Goal: Task Accomplishment & Management: Manage account settings

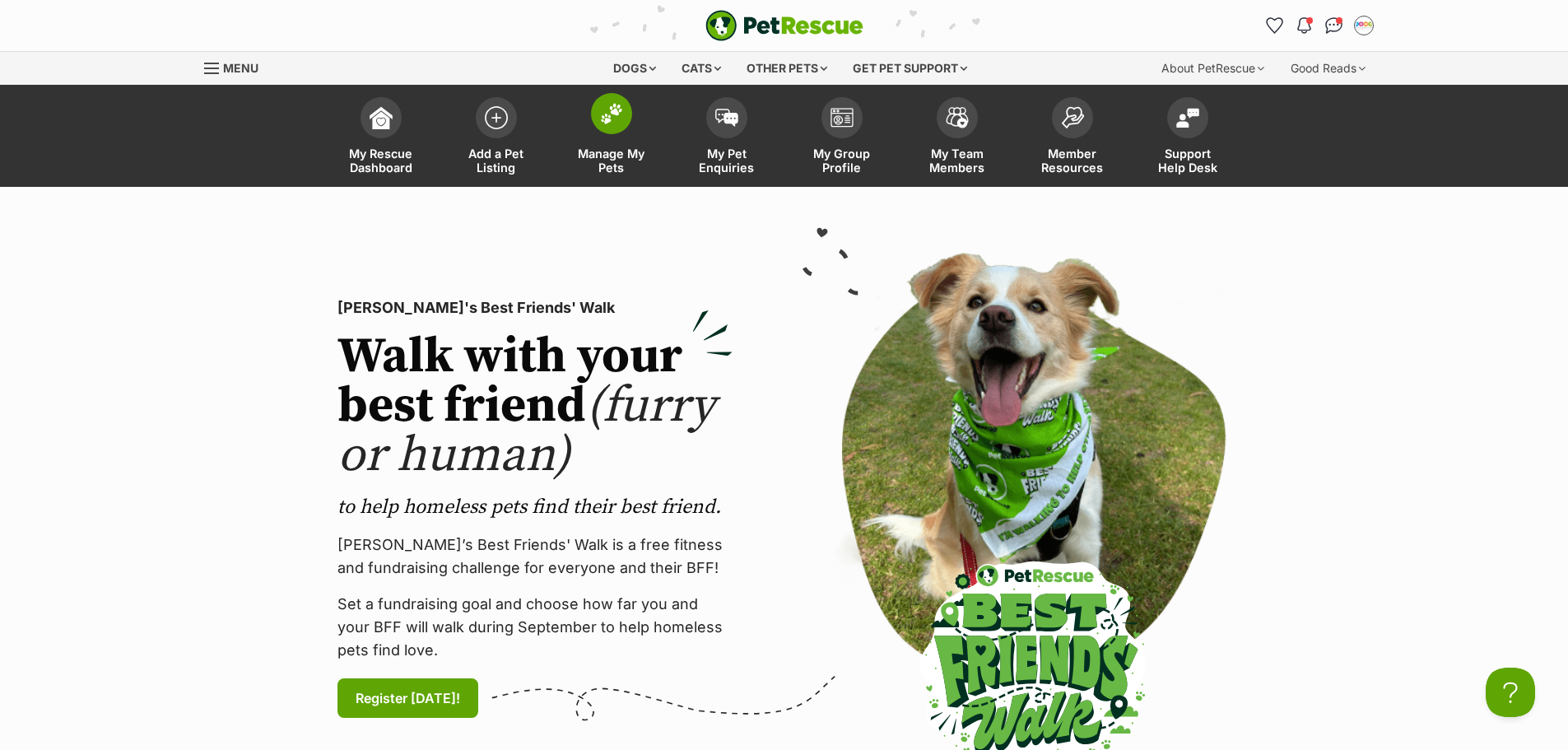
click at [621, 128] on span at bounding box center [612, 114] width 41 height 41
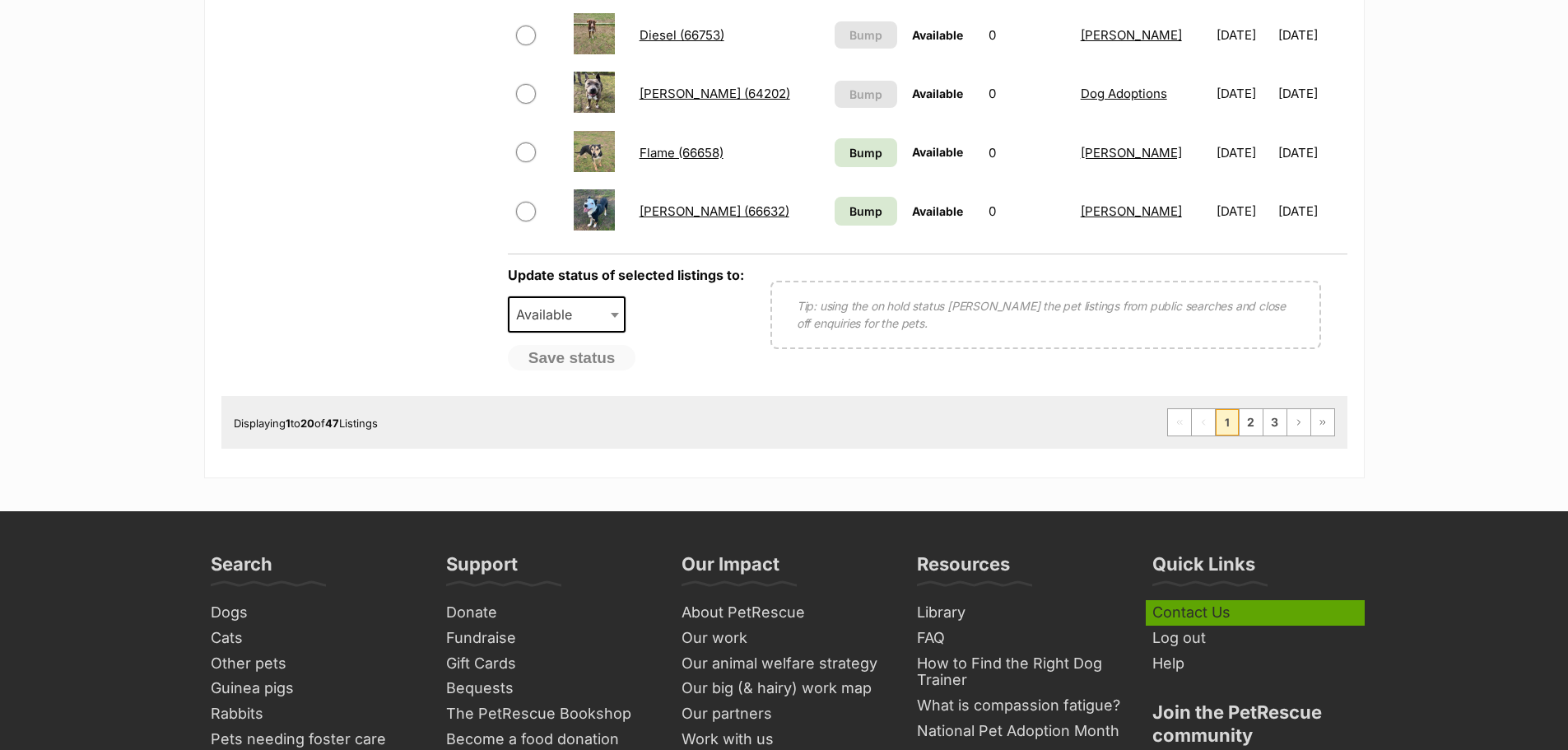
scroll to position [1399, 0]
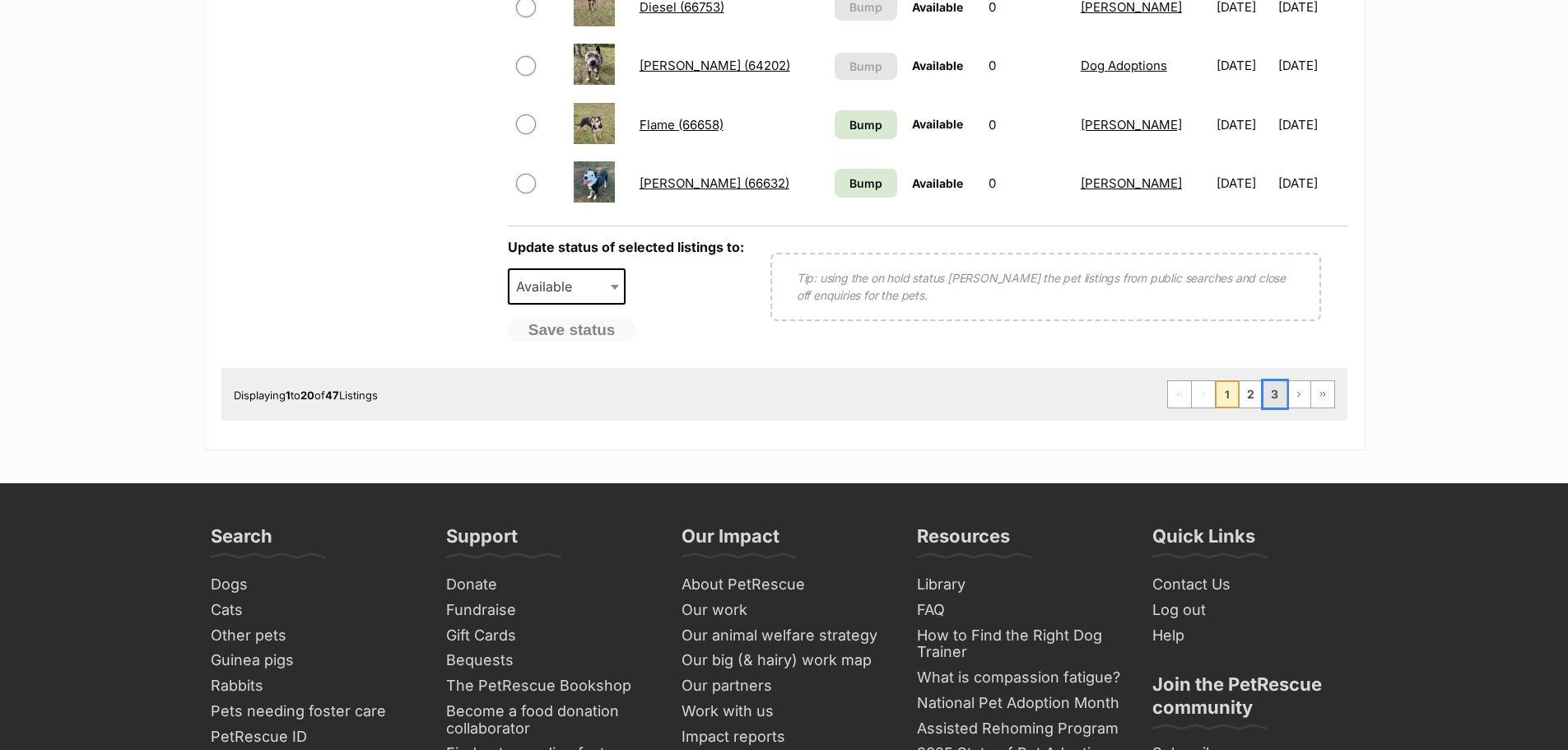
click at [1269, 399] on link "3" at bounding box center [1275, 394] width 23 height 26
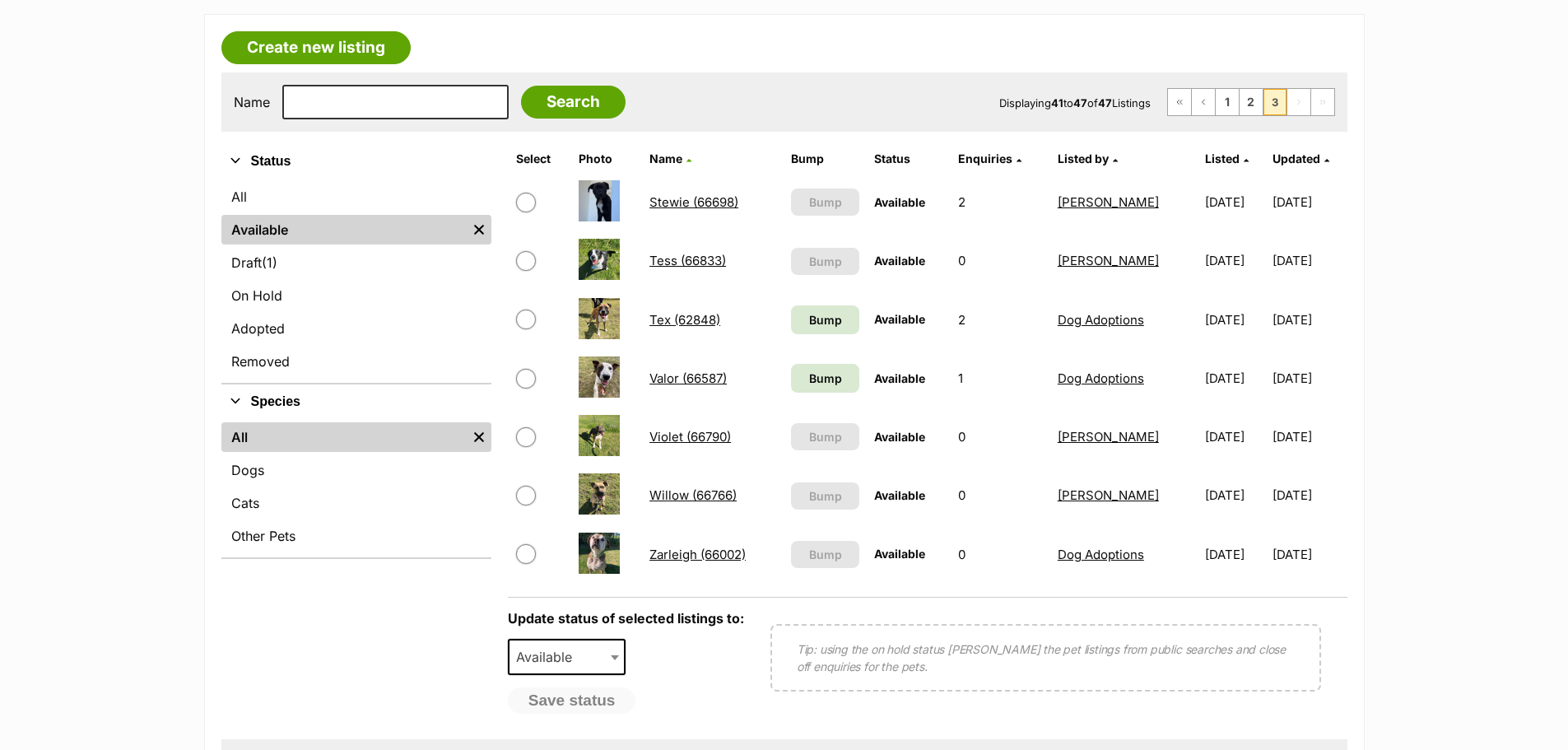
scroll to position [329, 0]
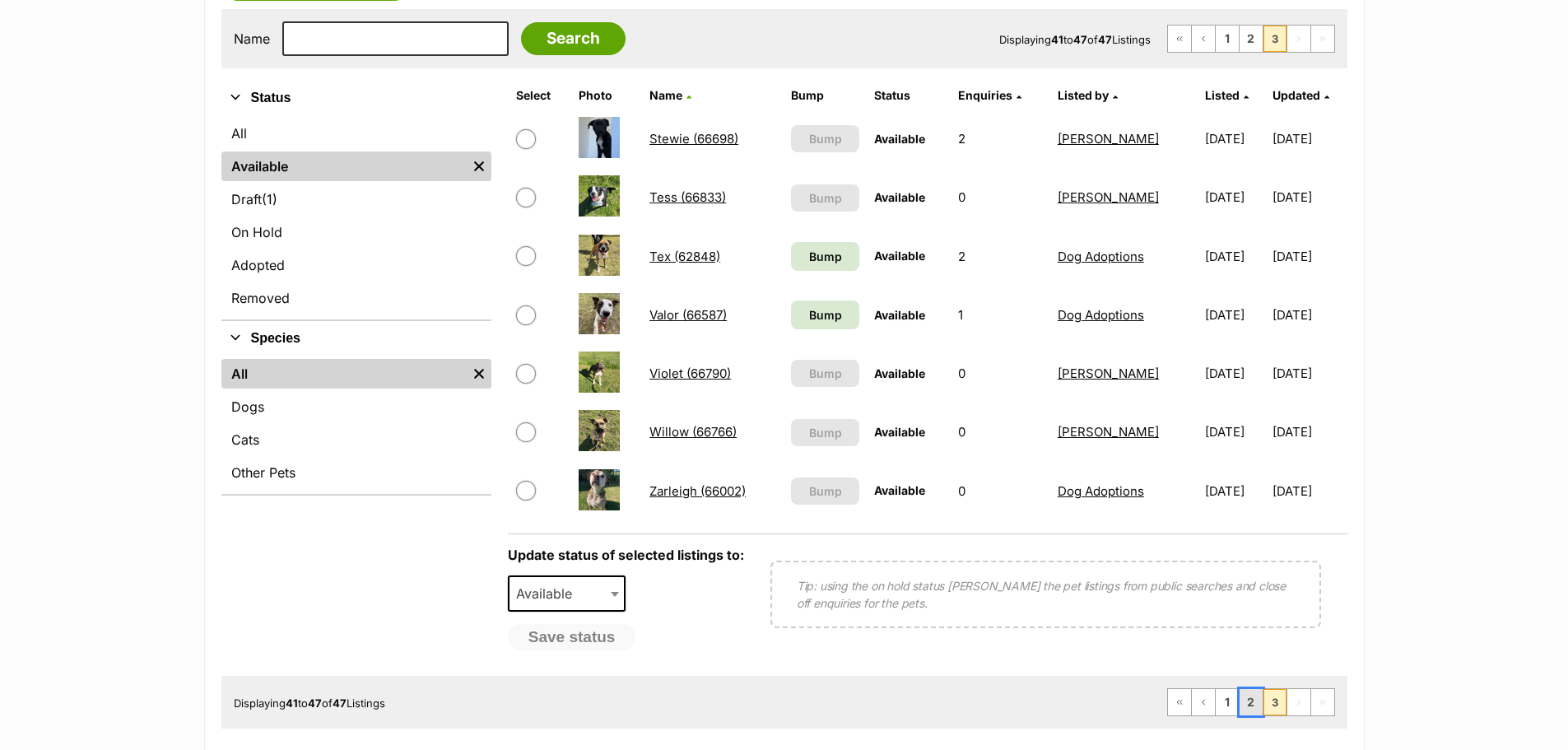
click at [1253, 700] on link "2" at bounding box center [1251, 702] width 23 height 26
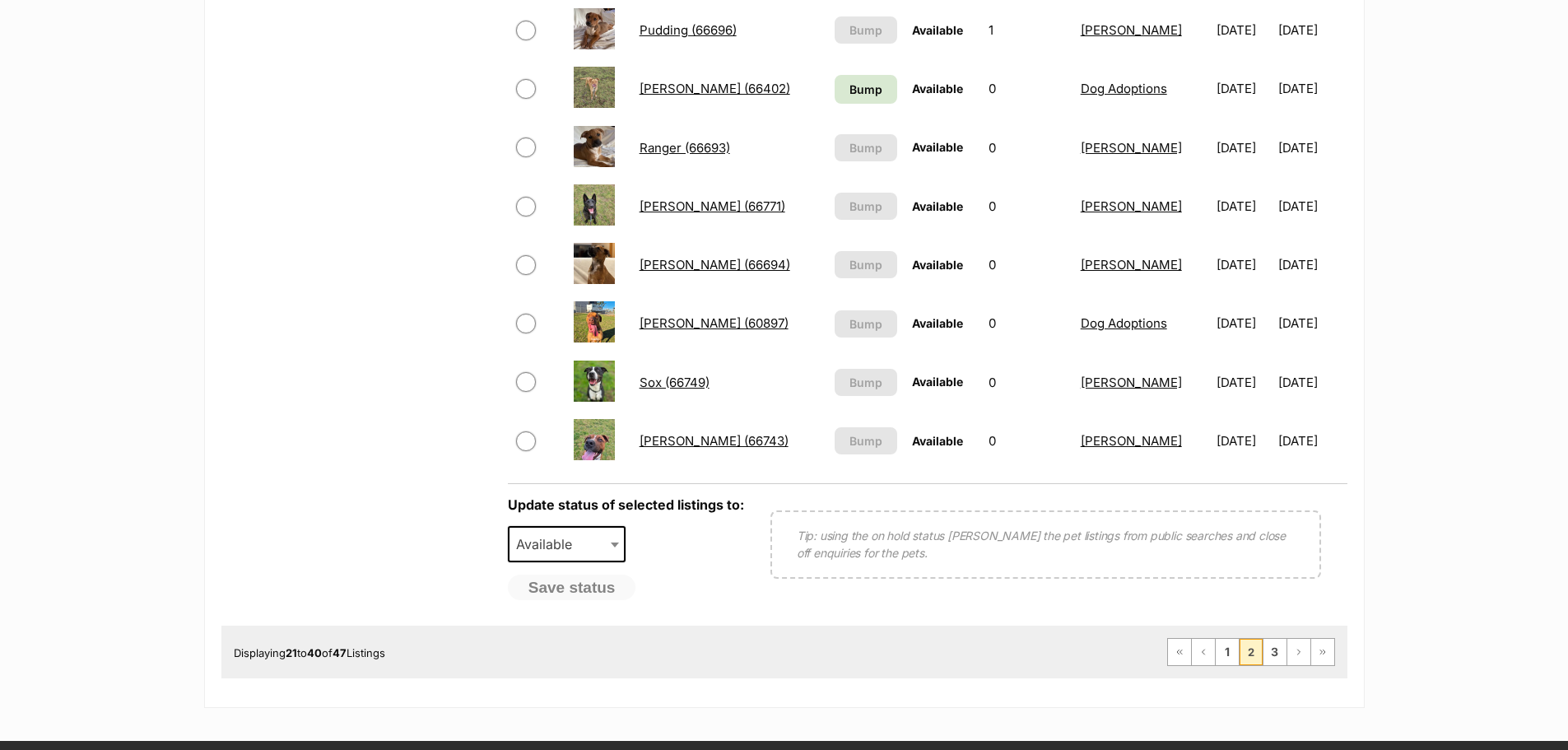
scroll to position [1153, 0]
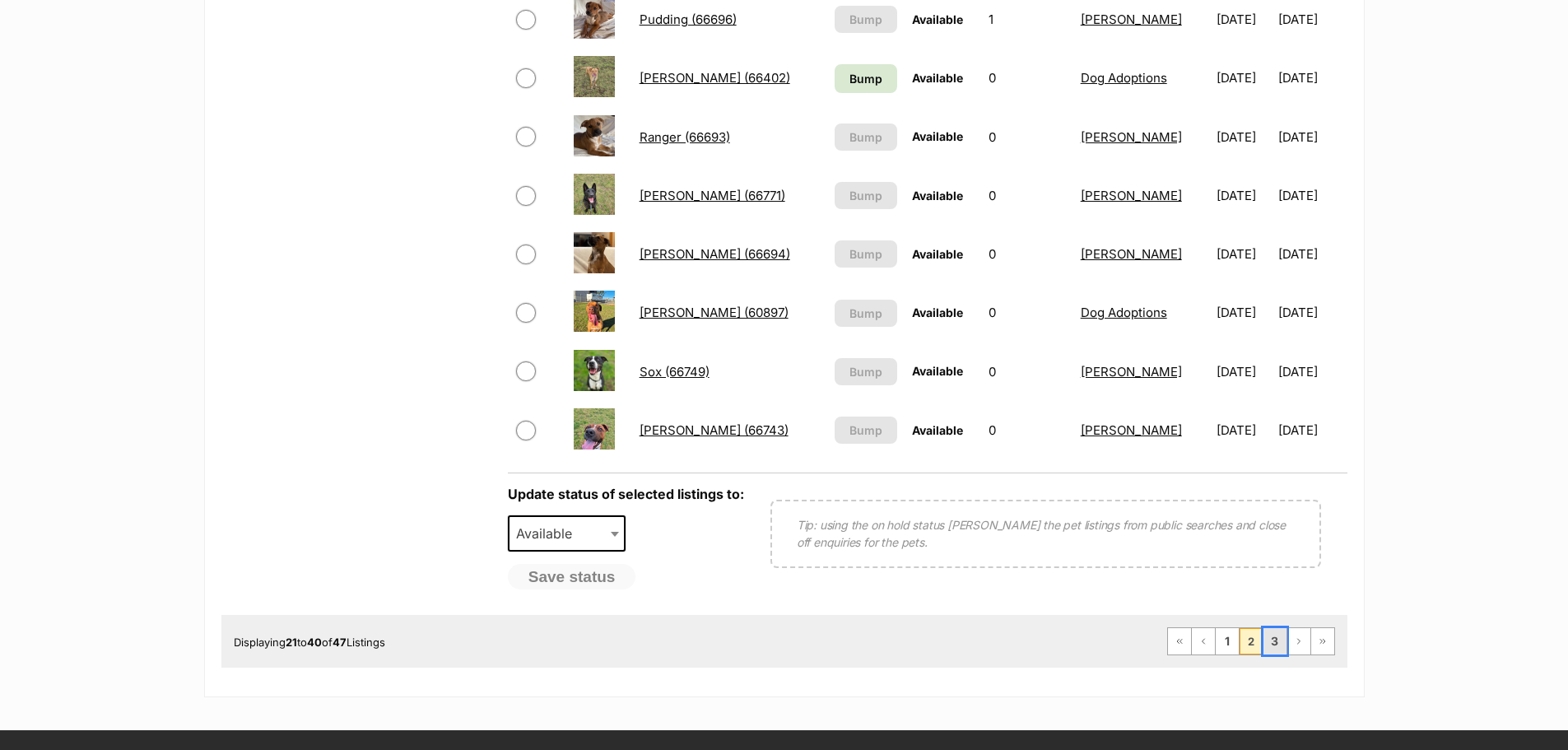
click at [1278, 639] on link "3" at bounding box center [1275, 641] width 23 height 26
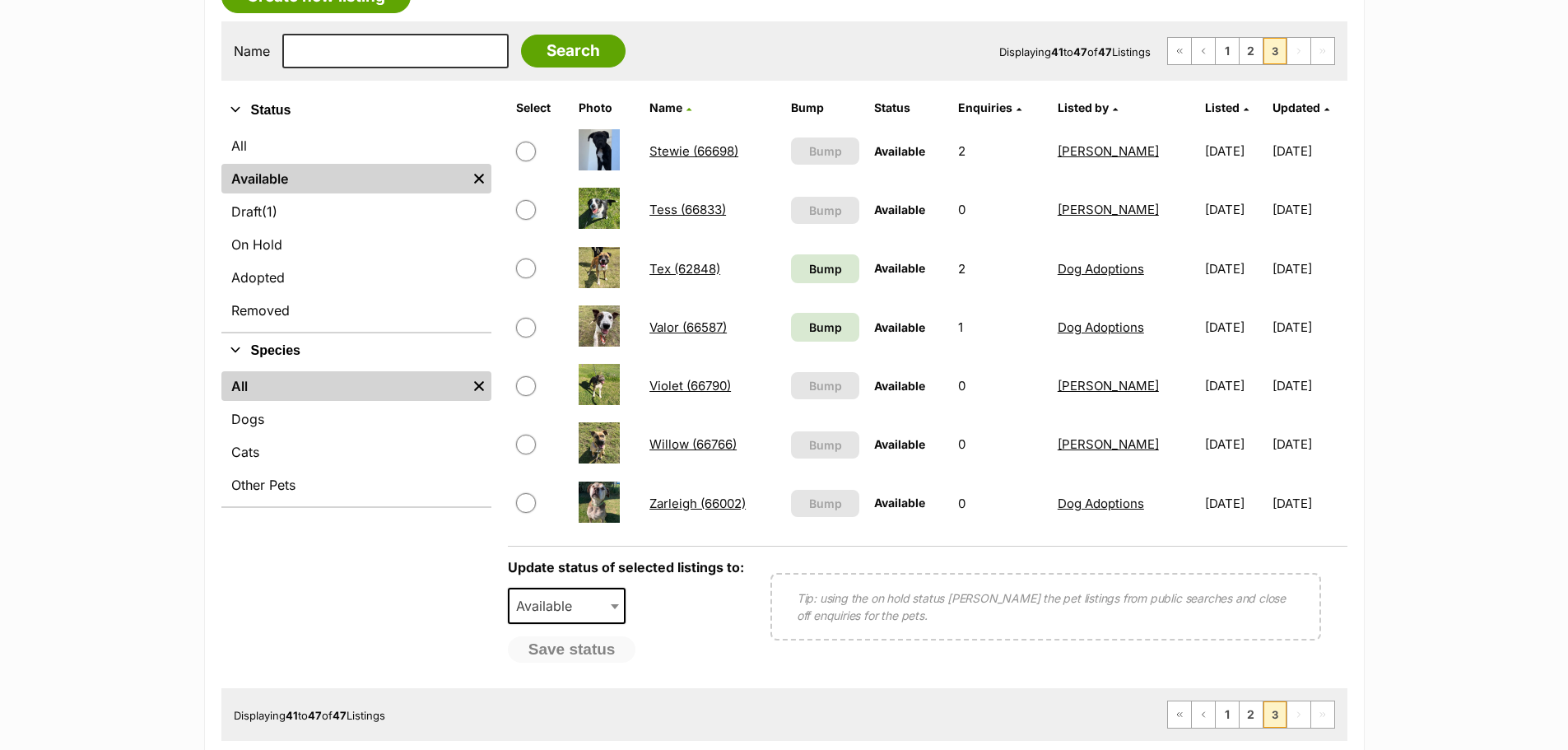
scroll to position [329, 0]
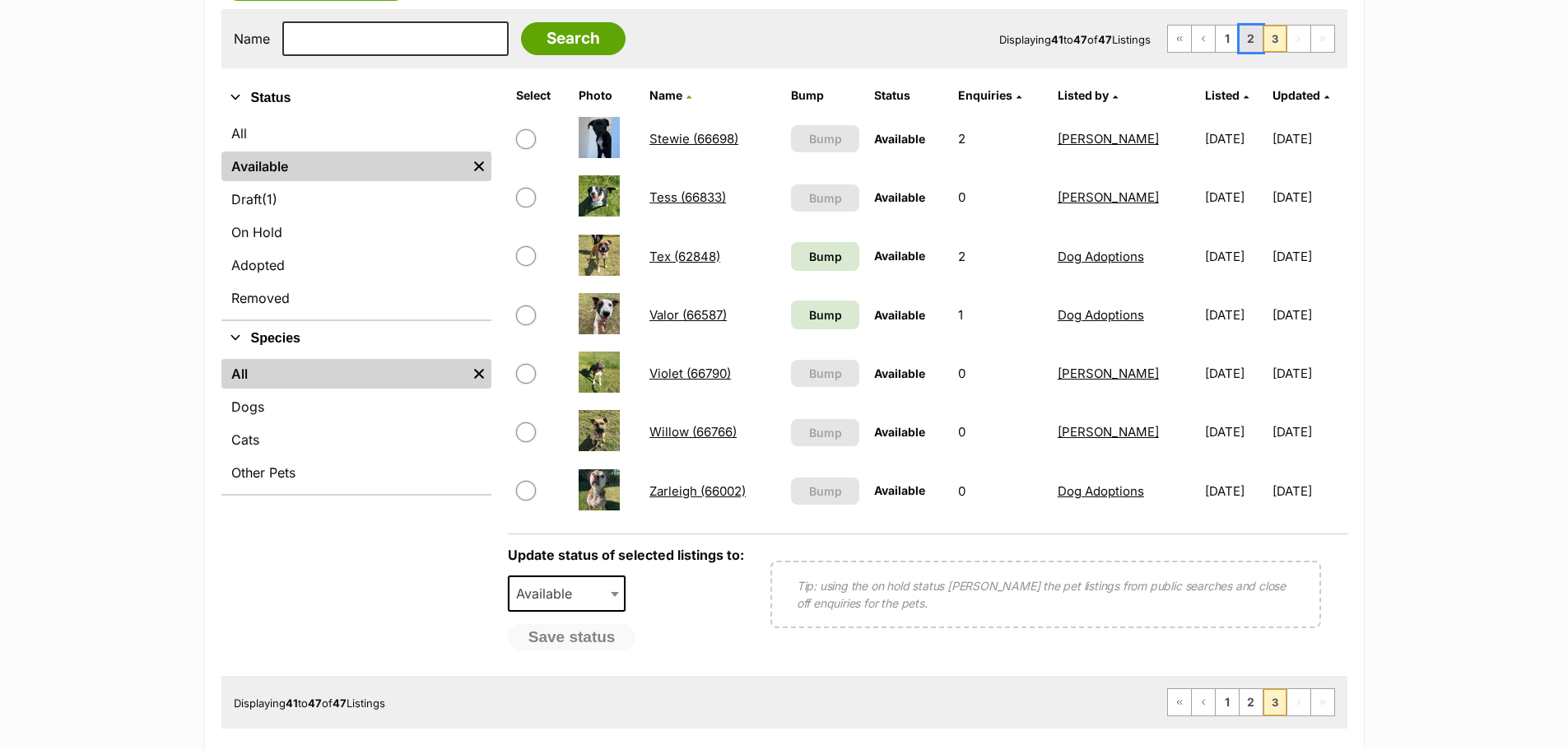
click at [1254, 35] on link "2" at bounding box center [1251, 39] width 23 height 26
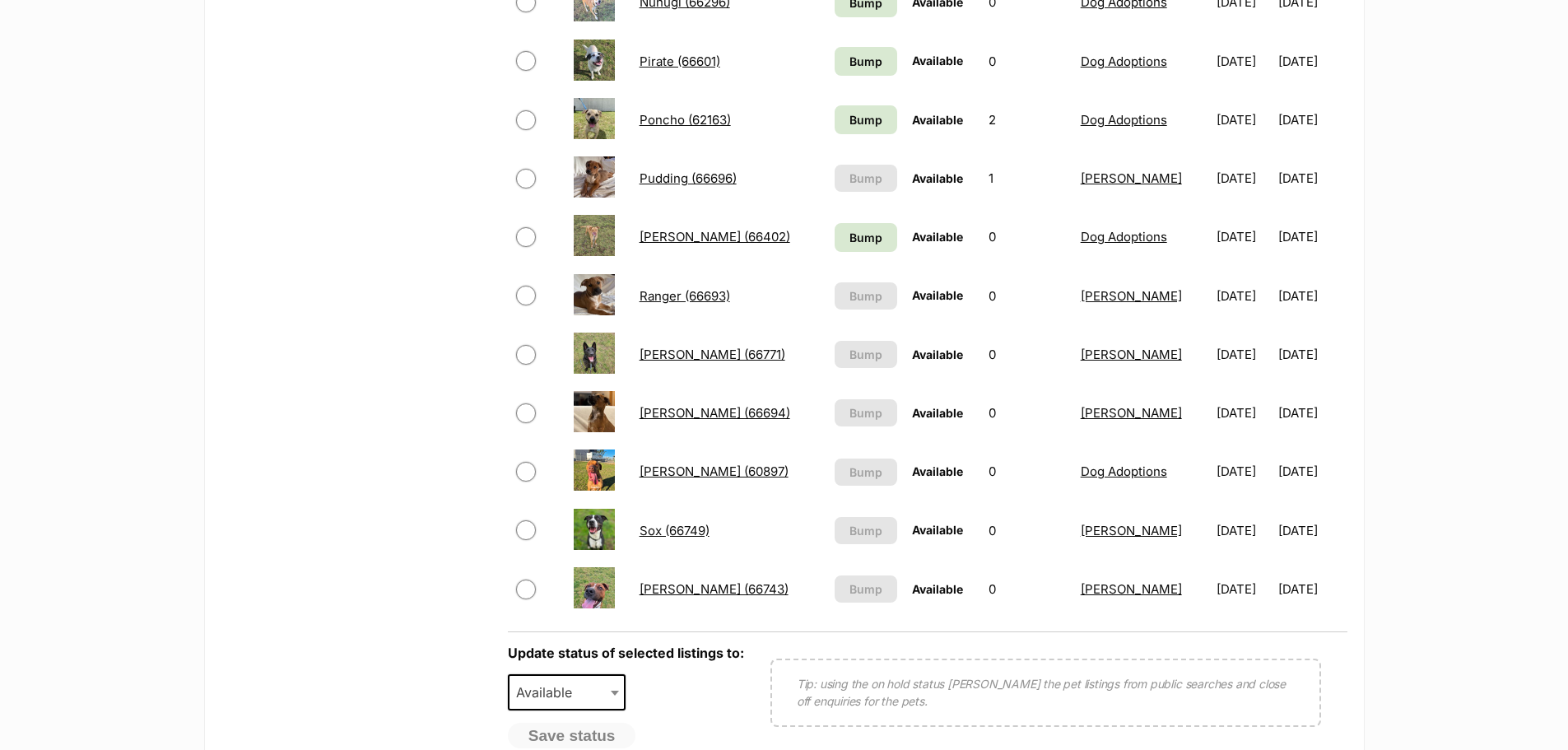
scroll to position [1070, 0]
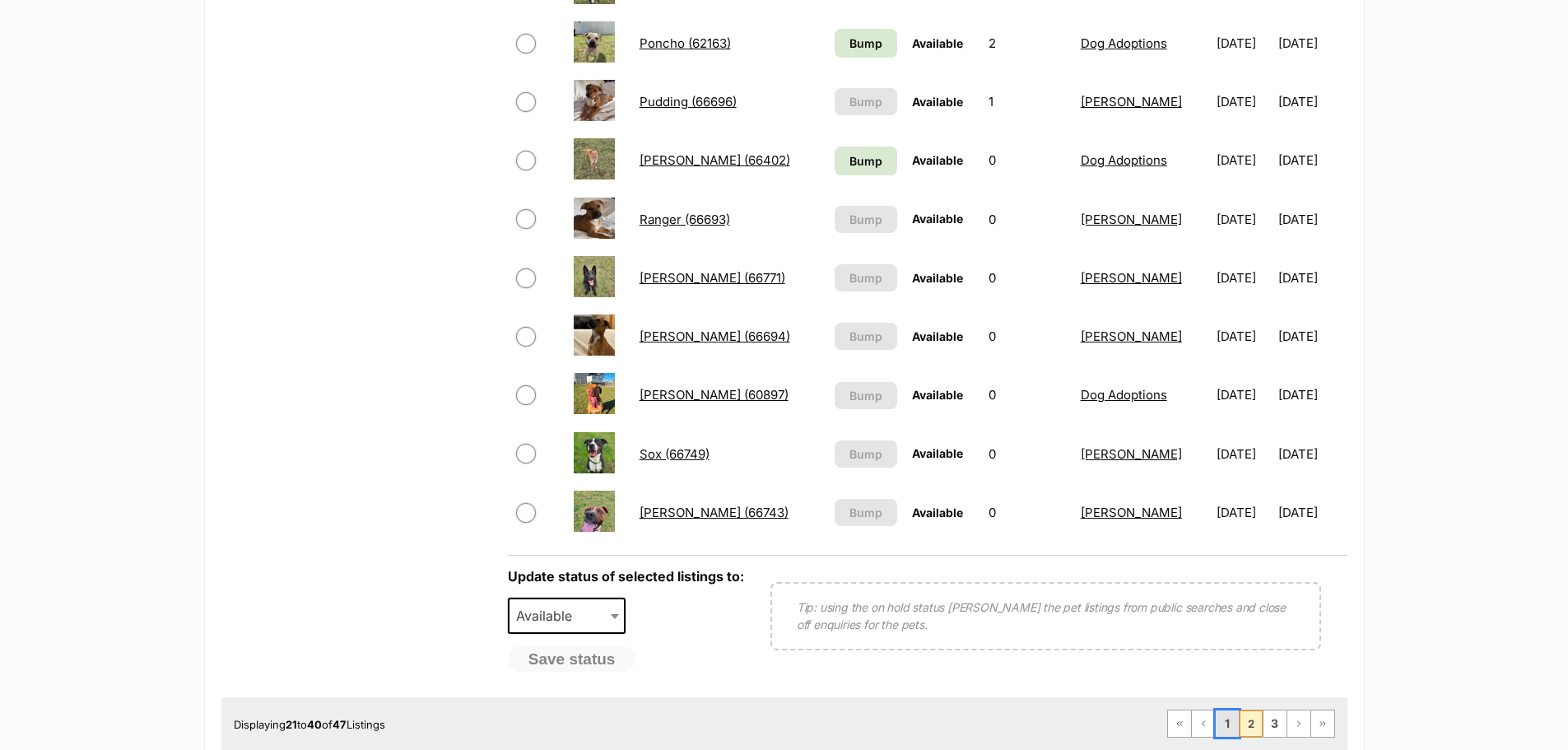
click at [1226, 724] on link "1" at bounding box center [1227, 724] width 23 height 26
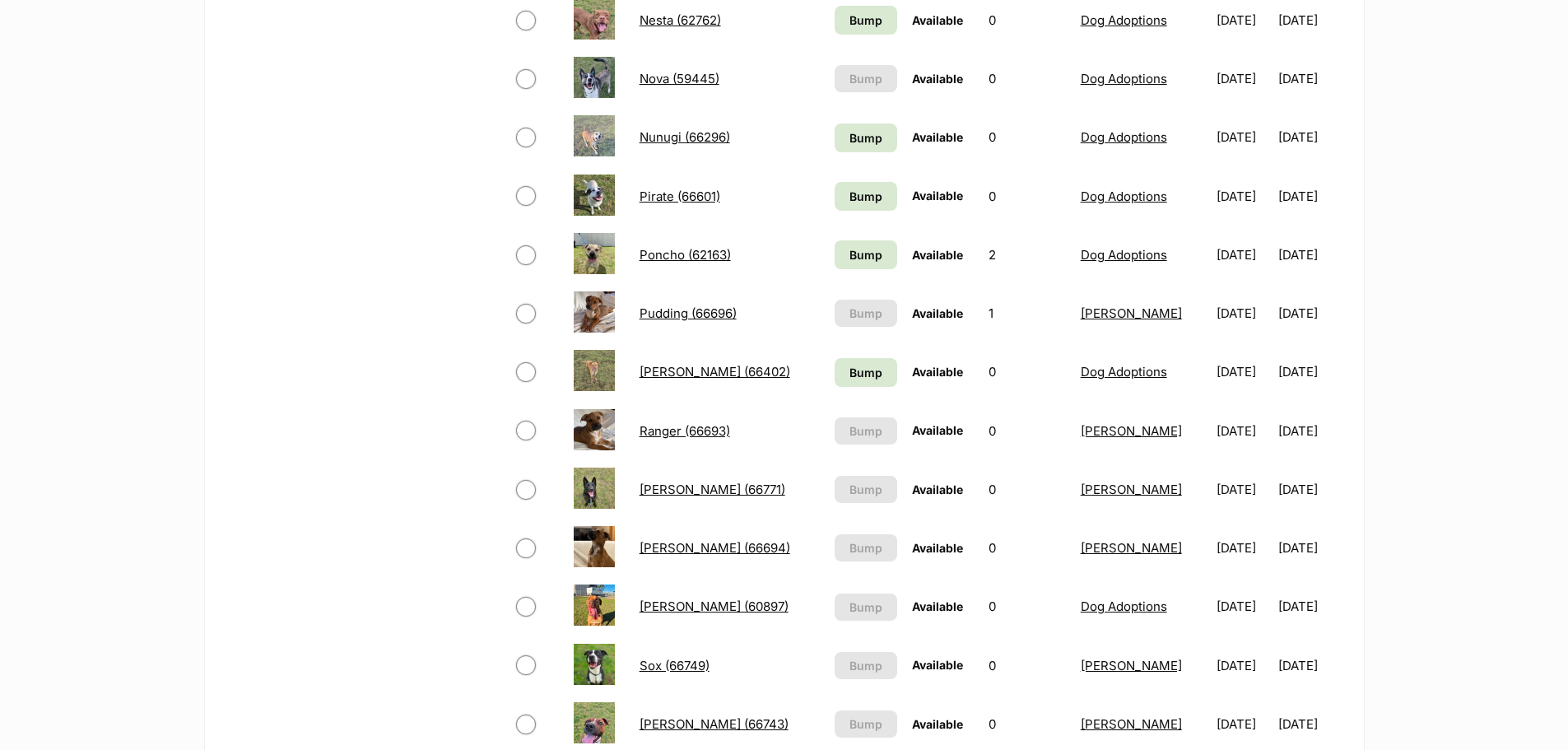
scroll to position [658, 0]
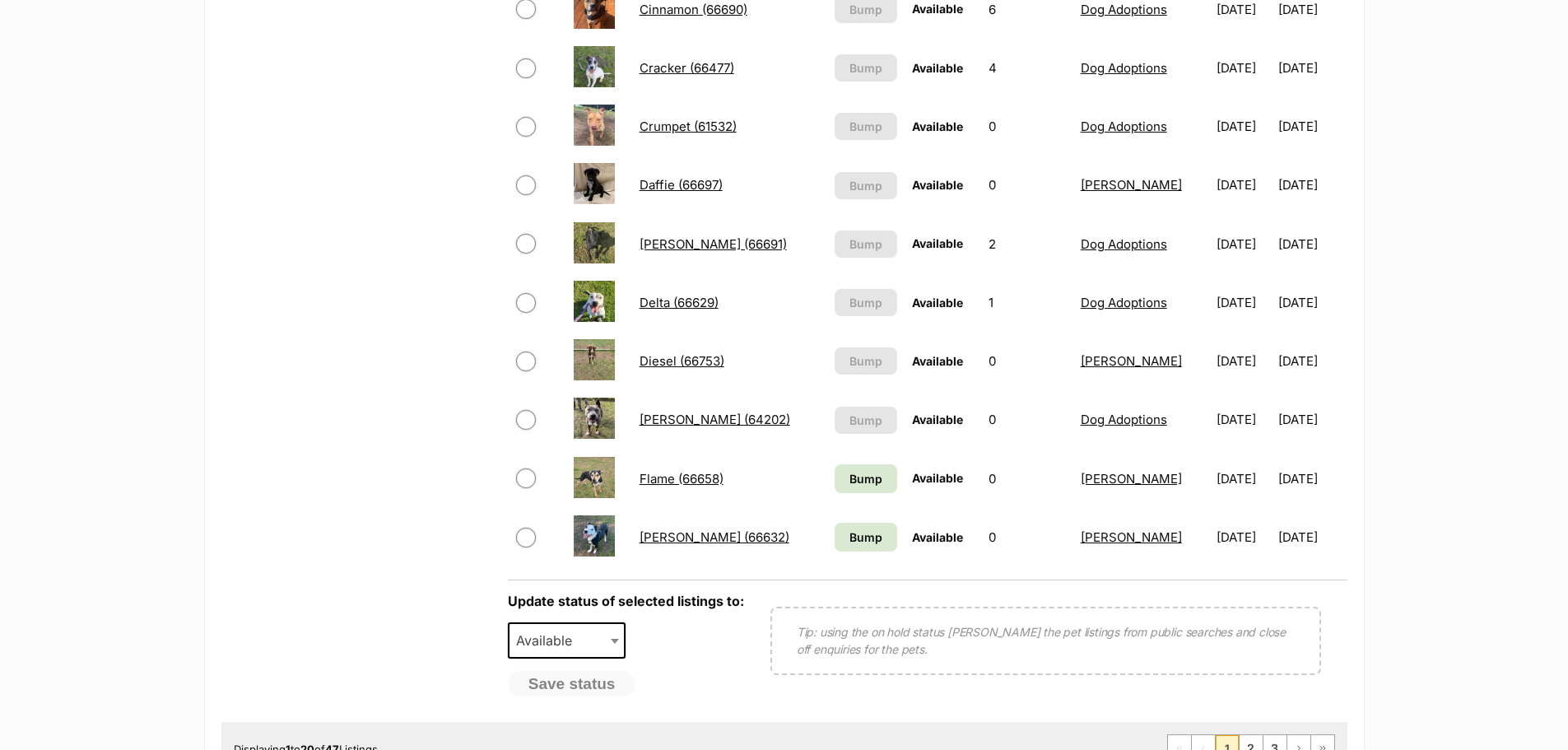
scroll to position [1070, 0]
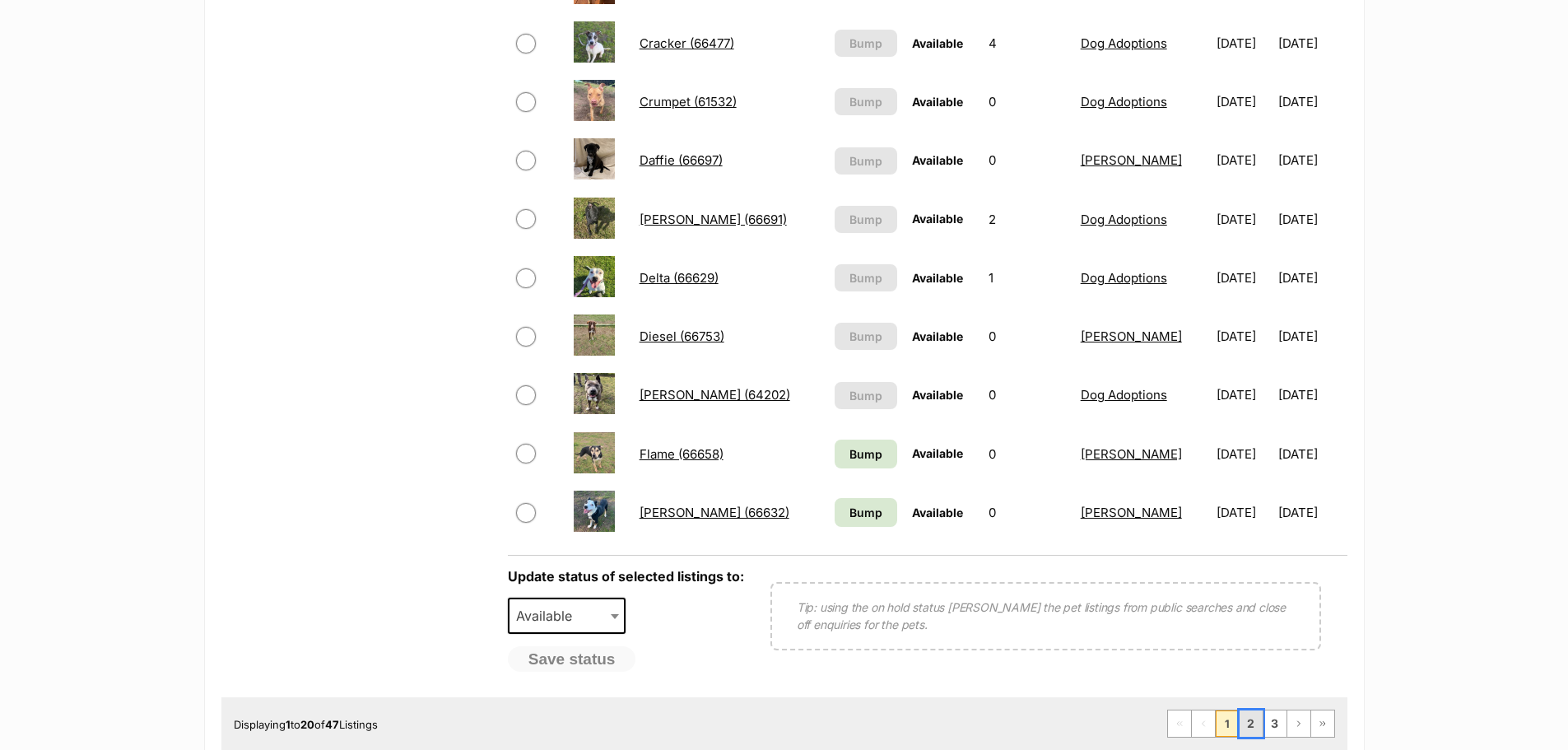
click at [1259, 725] on link "2" at bounding box center [1251, 724] width 23 height 26
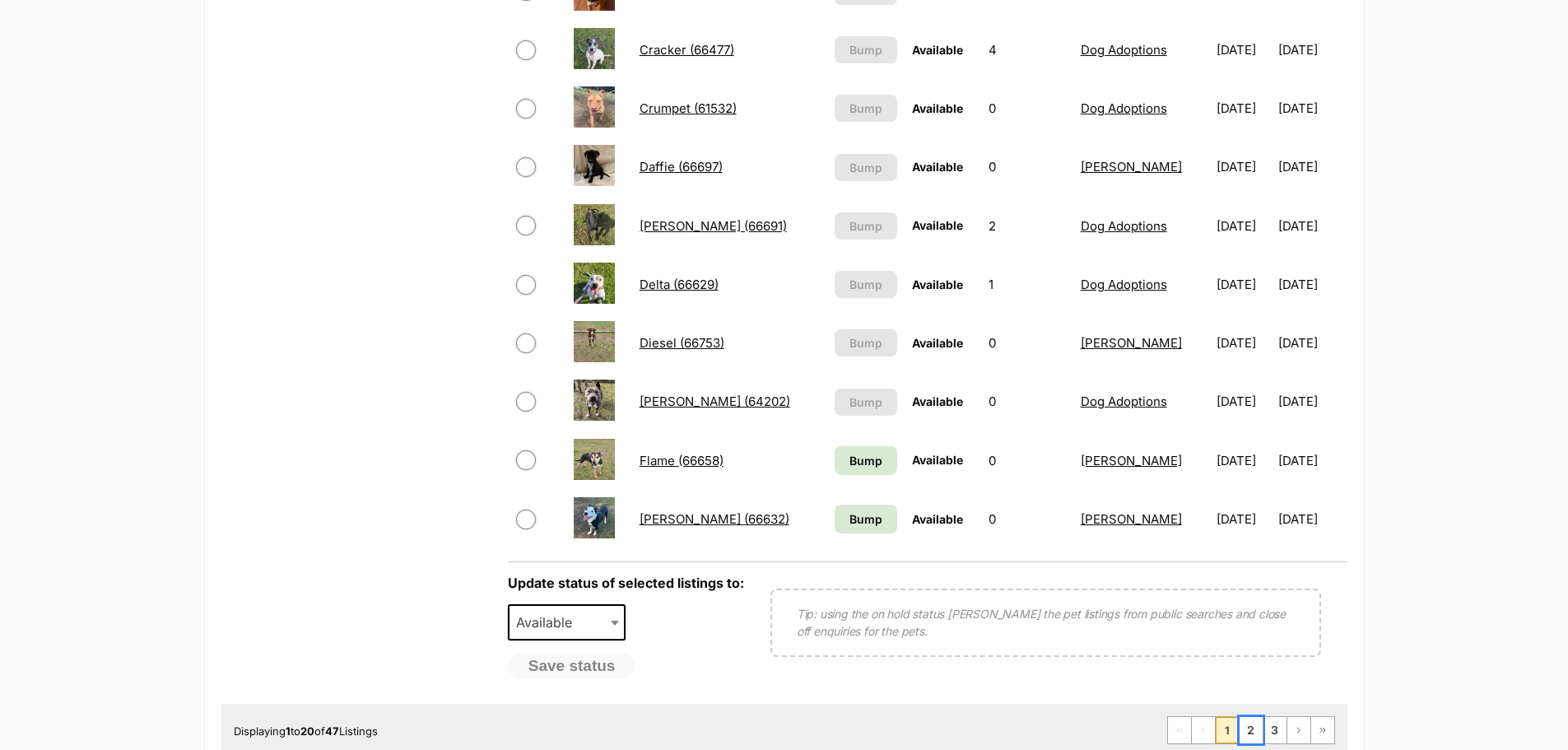
scroll to position [906, 0]
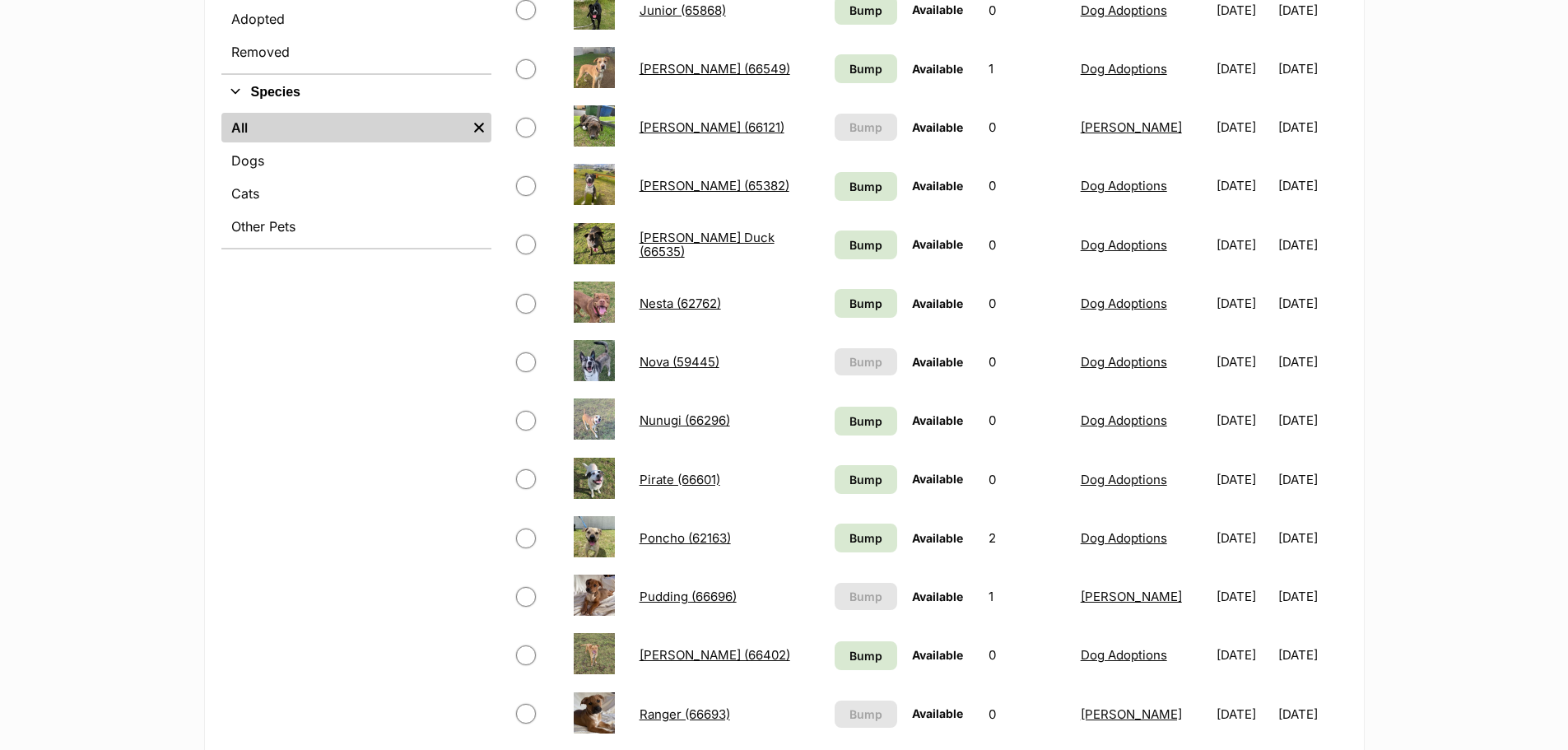
scroll to position [329, 0]
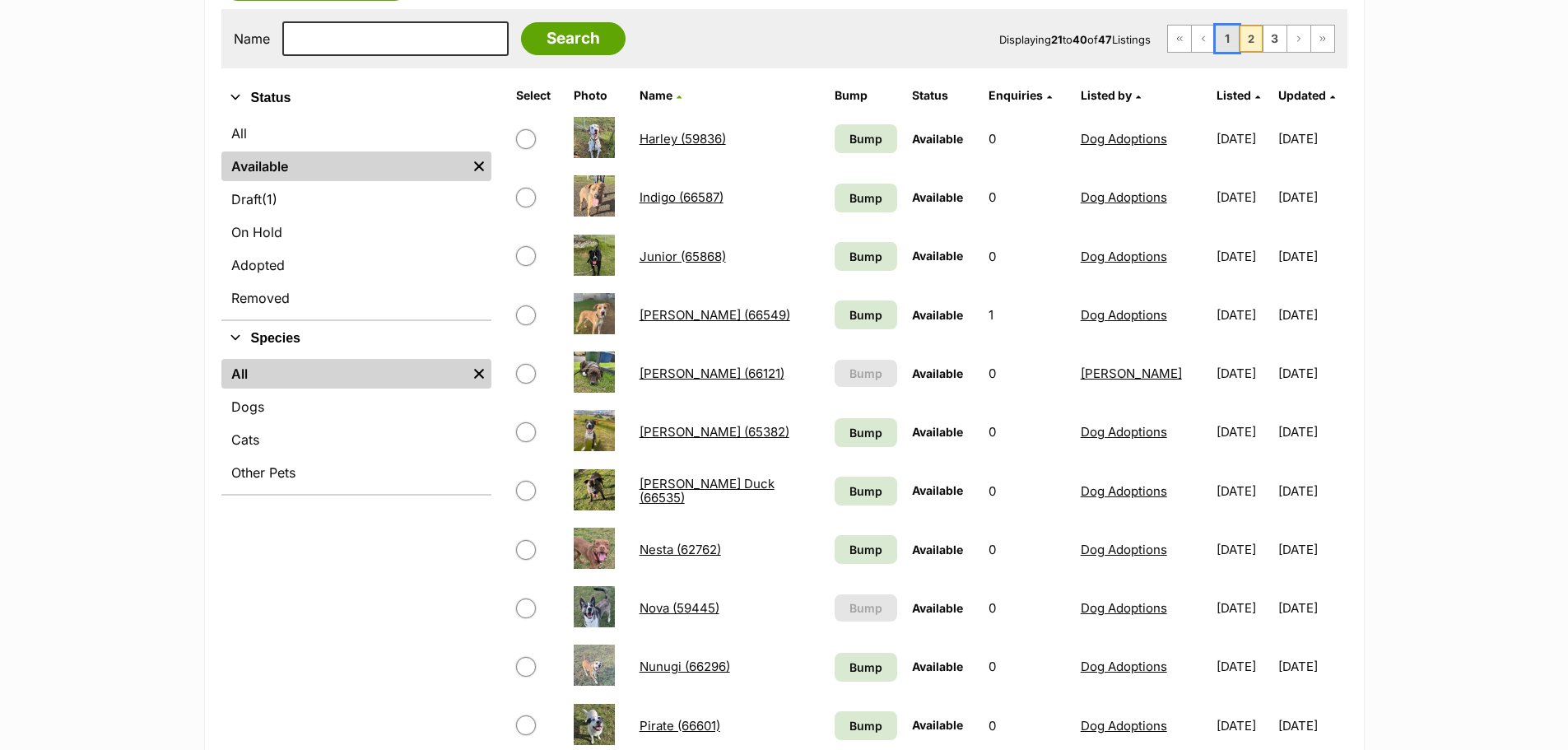
click at [1231, 44] on link "1" at bounding box center [1227, 39] width 23 height 26
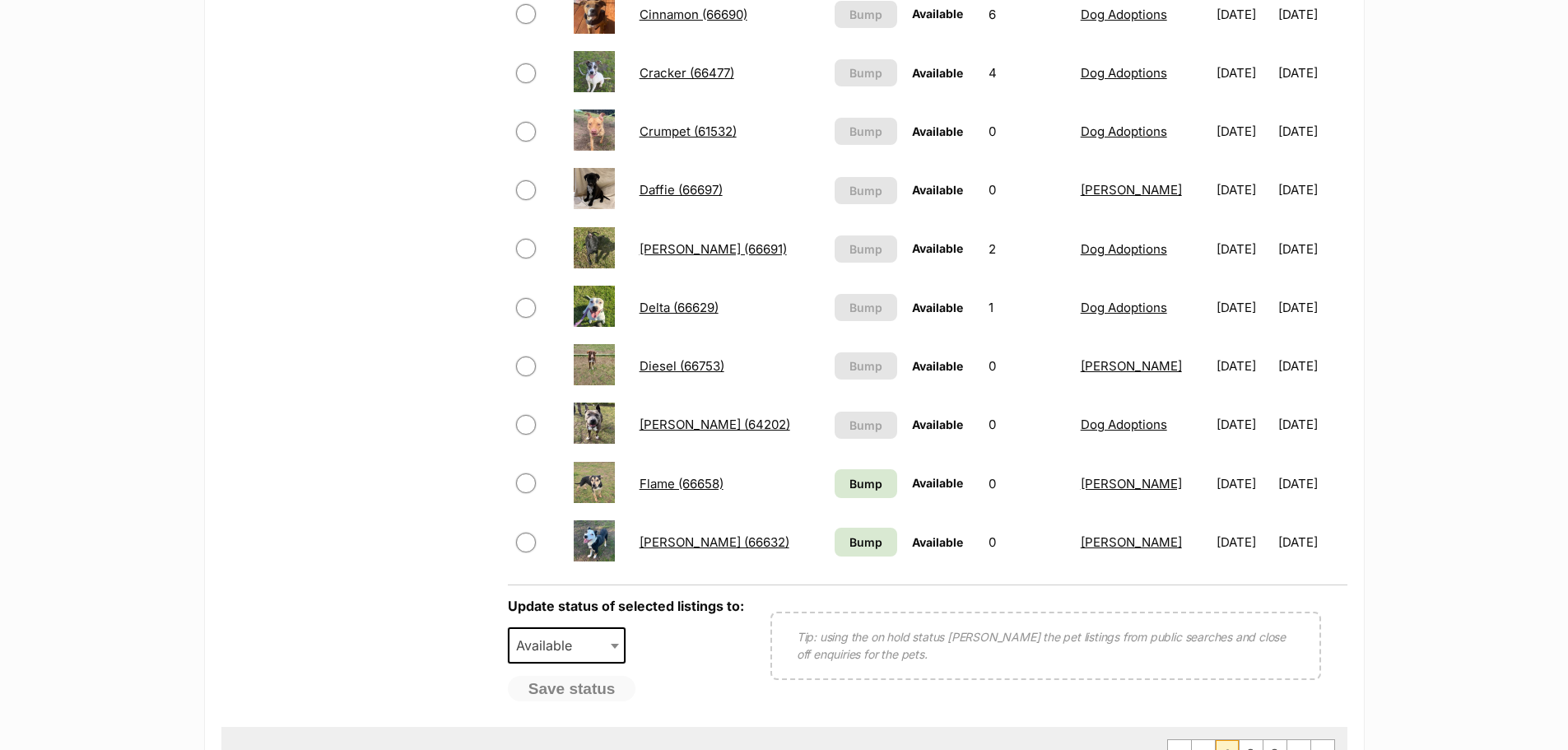
scroll to position [1070, 0]
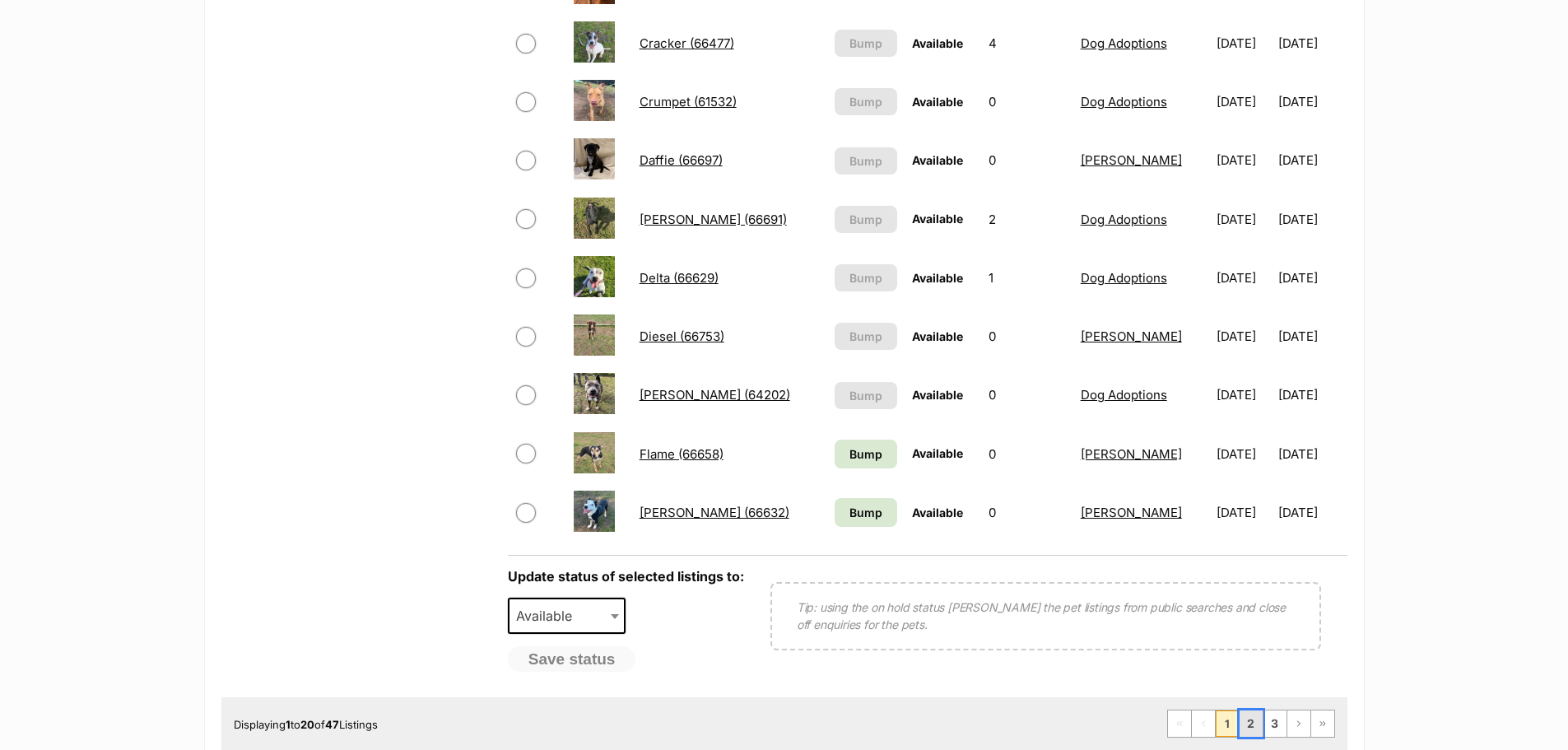
click at [1247, 726] on link "2" at bounding box center [1251, 724] width 23 height 26
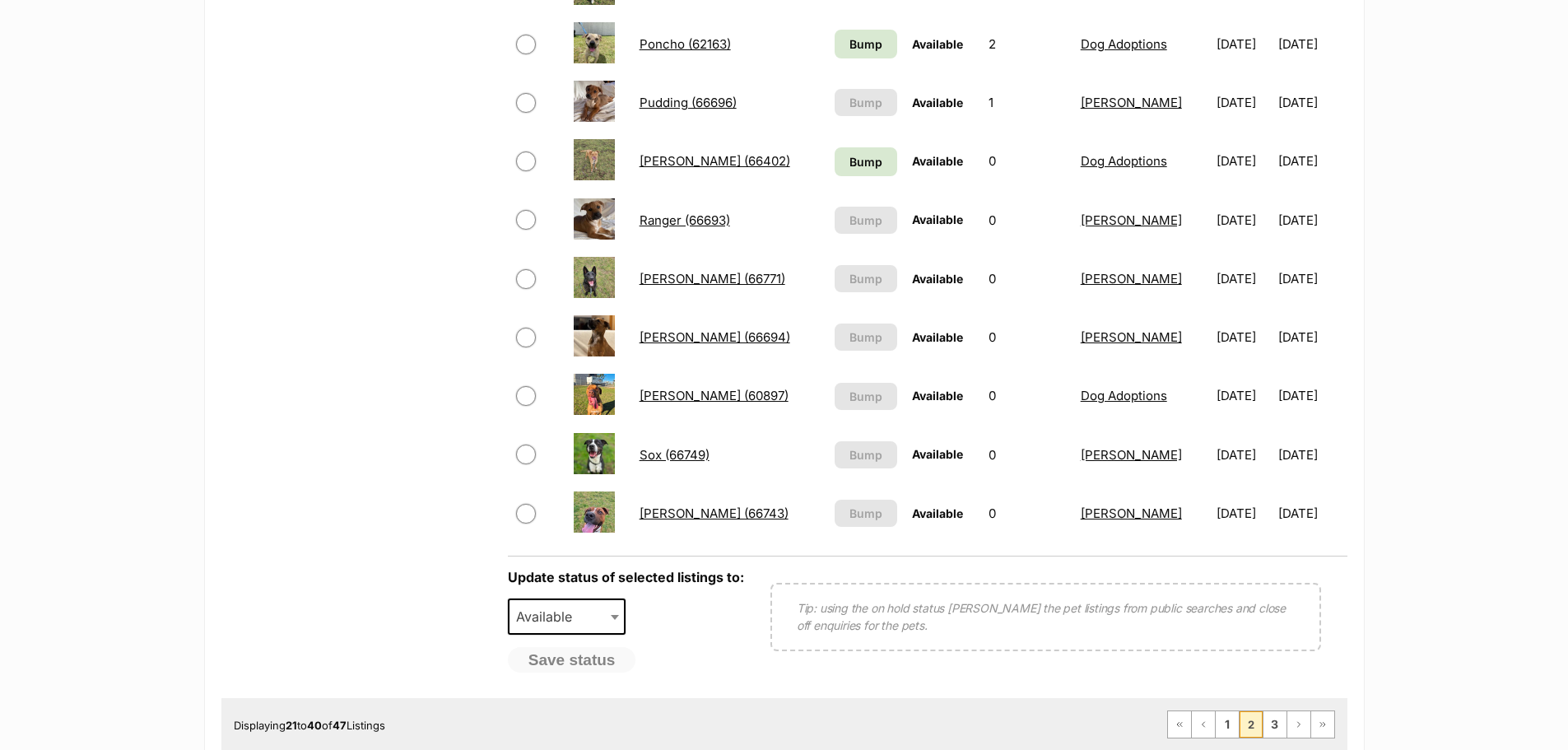
scroll to position [1070, 0]
click at [1267, 724] on link "3" at bounding box center [1275, 724] width 23 height 26
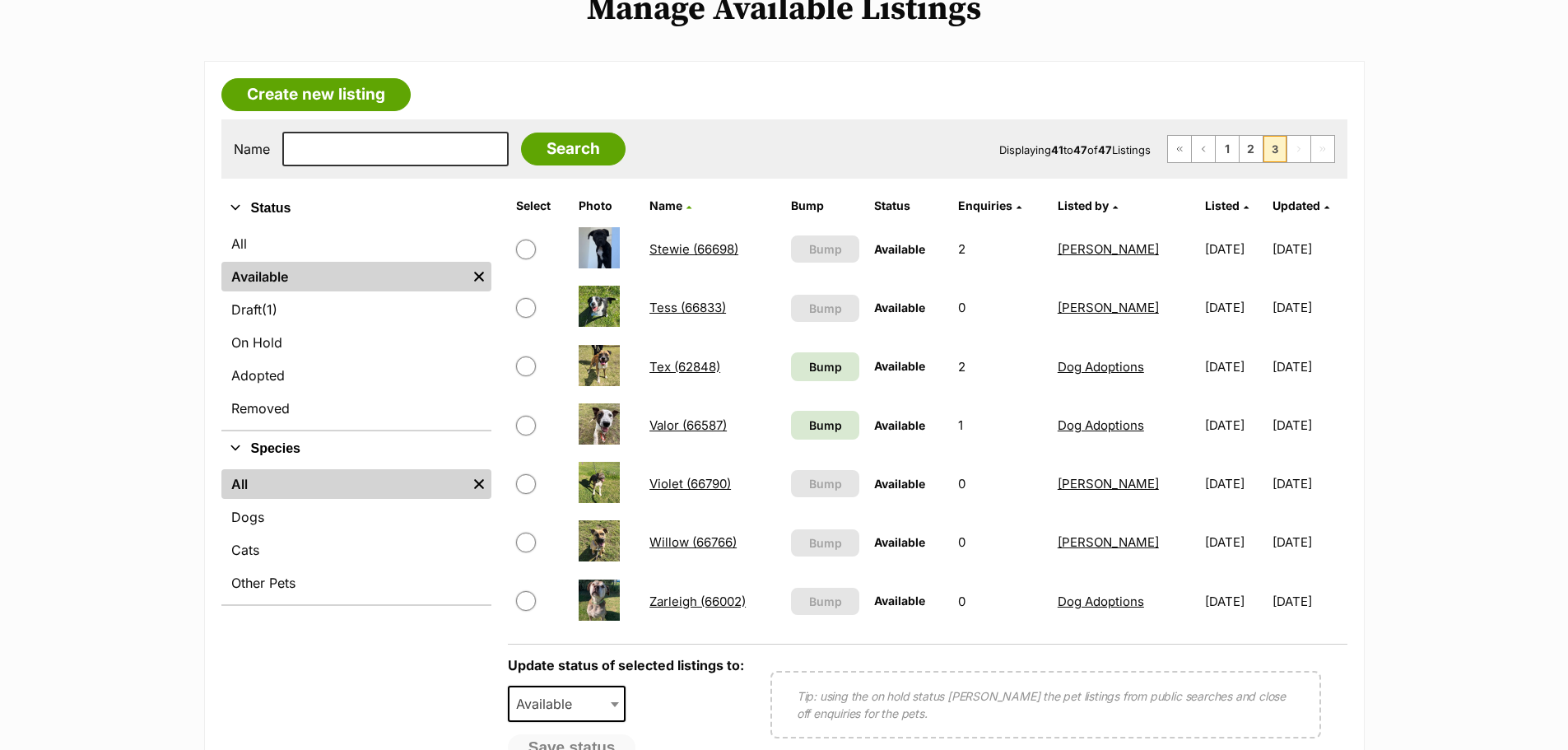
scroll to position [247, 0]
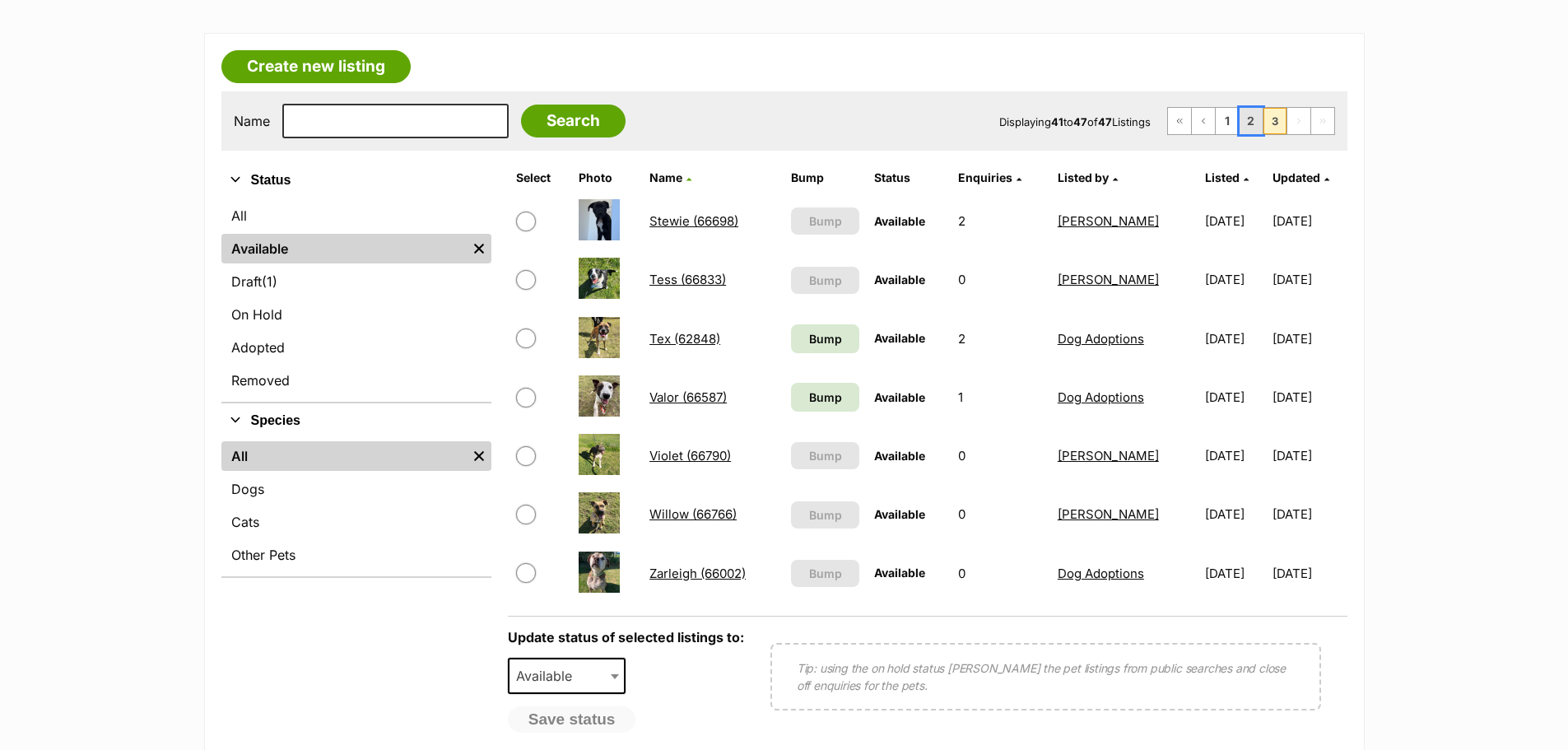
click at [1251, 126] on link "2" at bounding box center [1251, 121] width 23 height 26
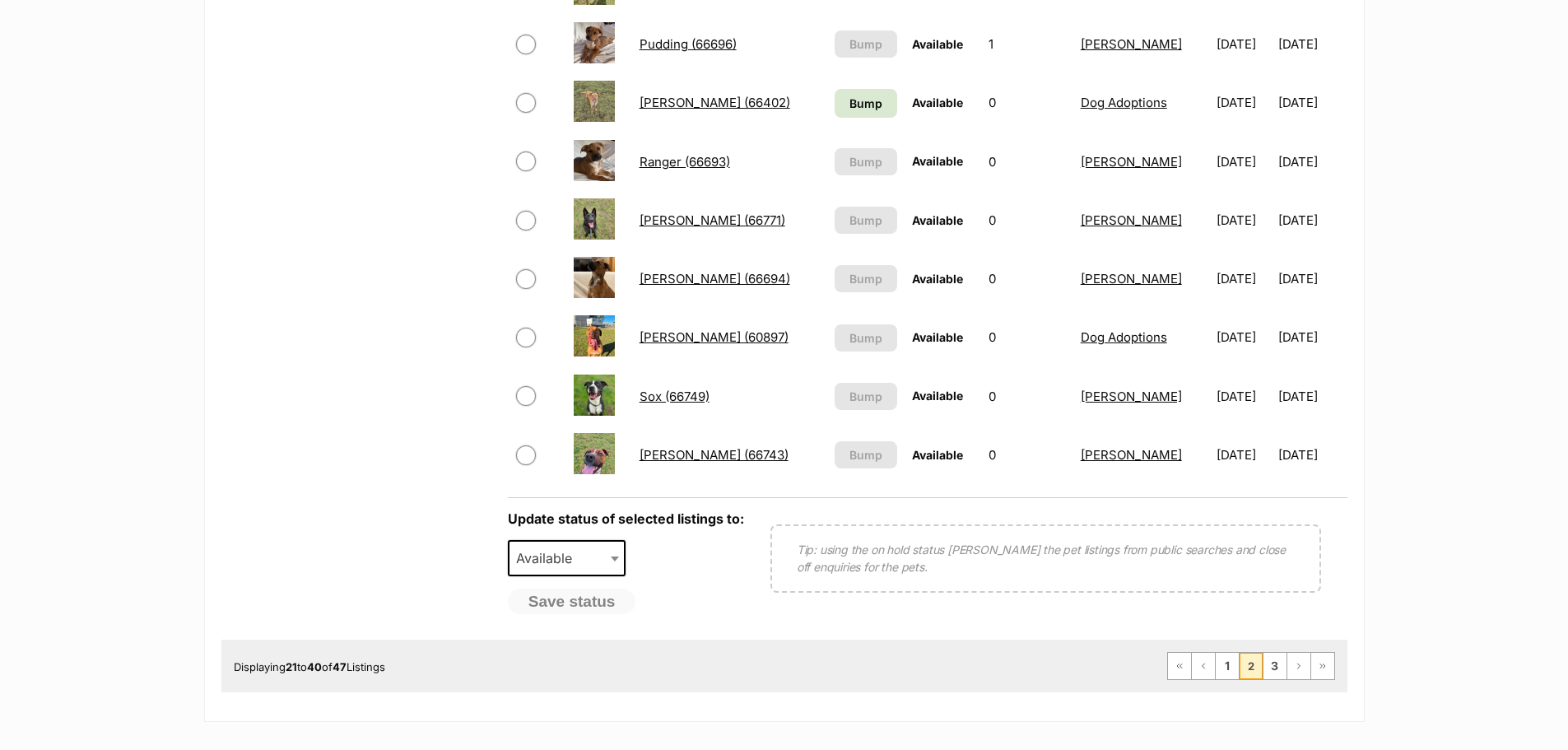
scroll to position [1153, 0]
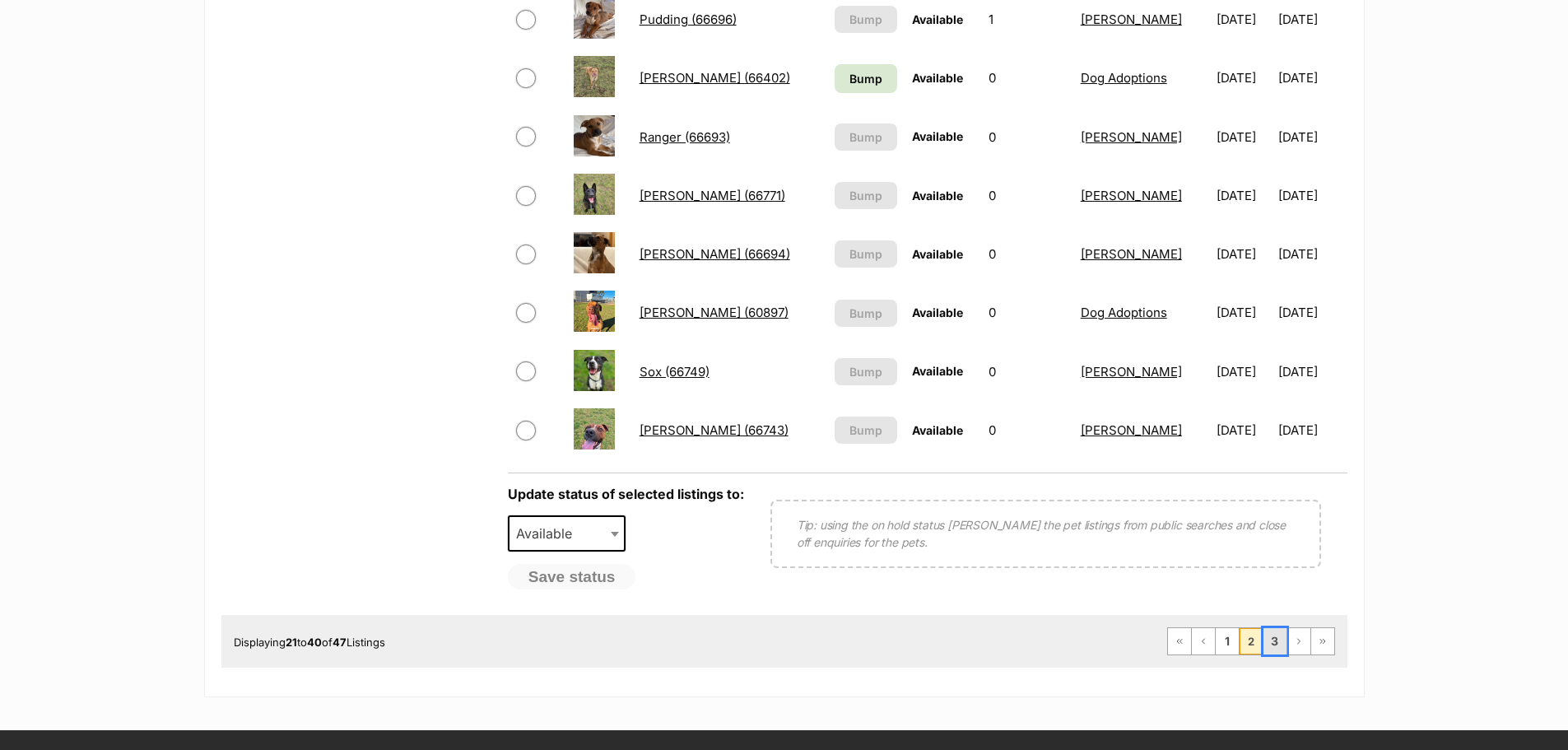
click at [1278, 643] on link "3" at bounding box center [1275, 641] width 23 height 26
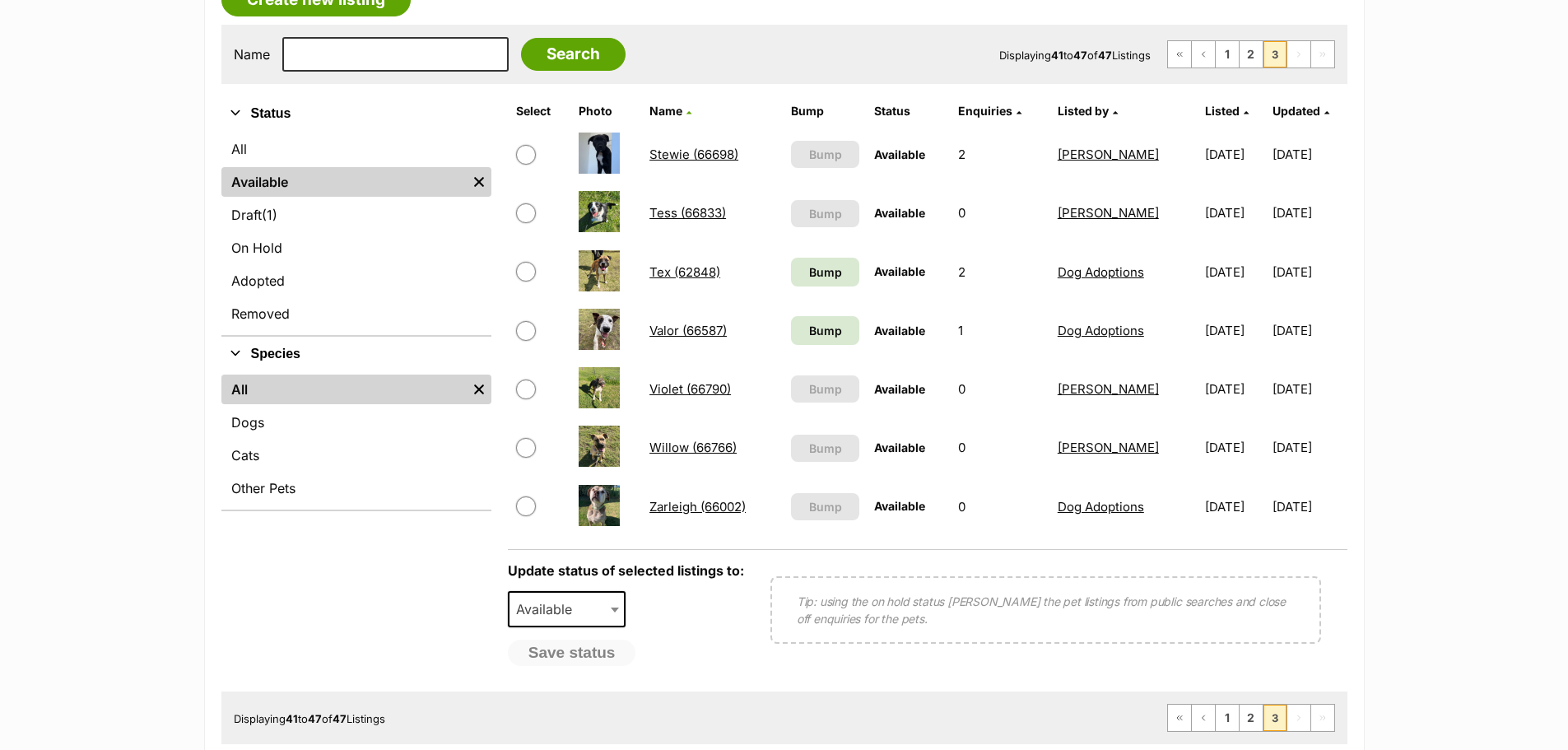
scroll to position [83, 0]
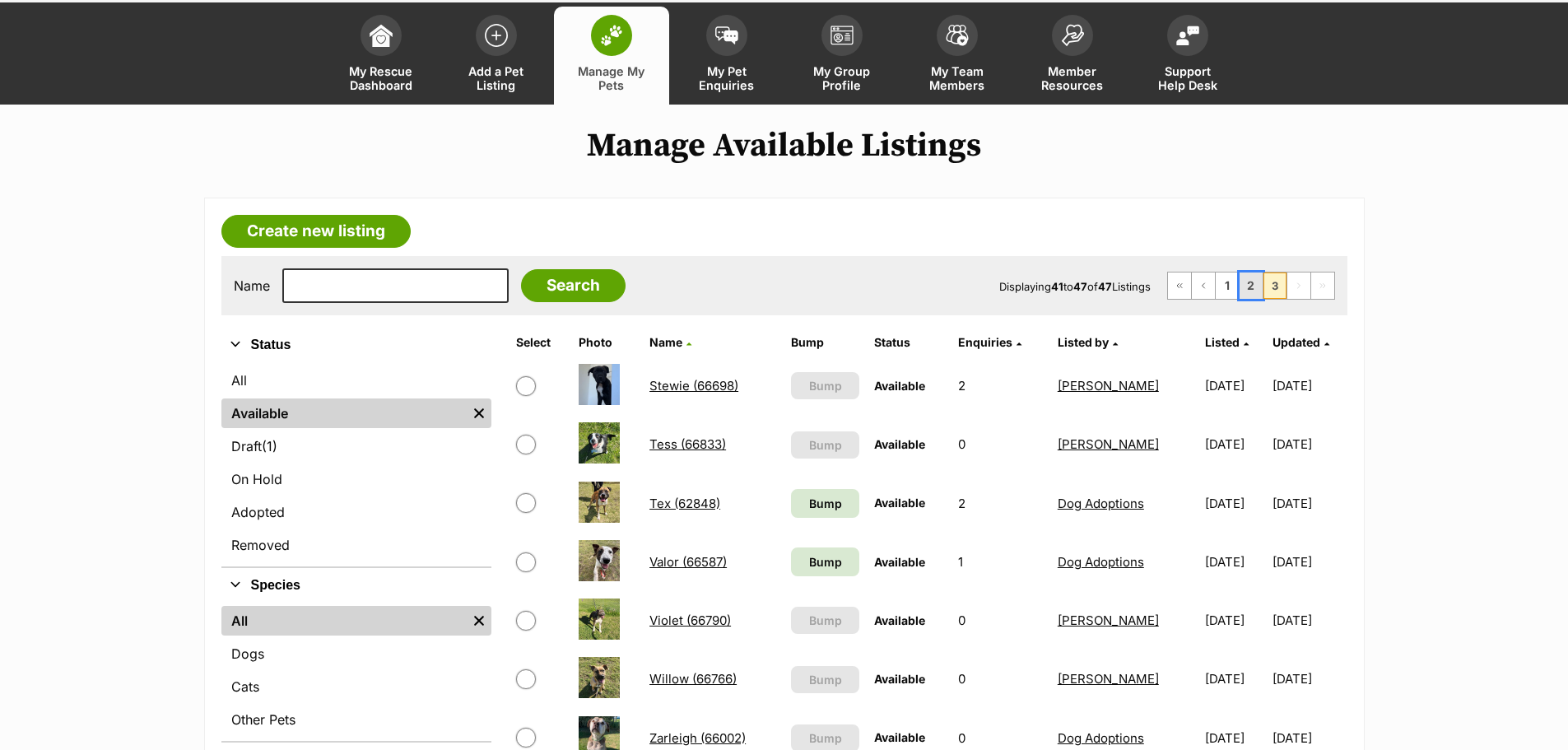
click at [1255, 285] on link "2" at bounding box center [1251, 285] width 23 height 26
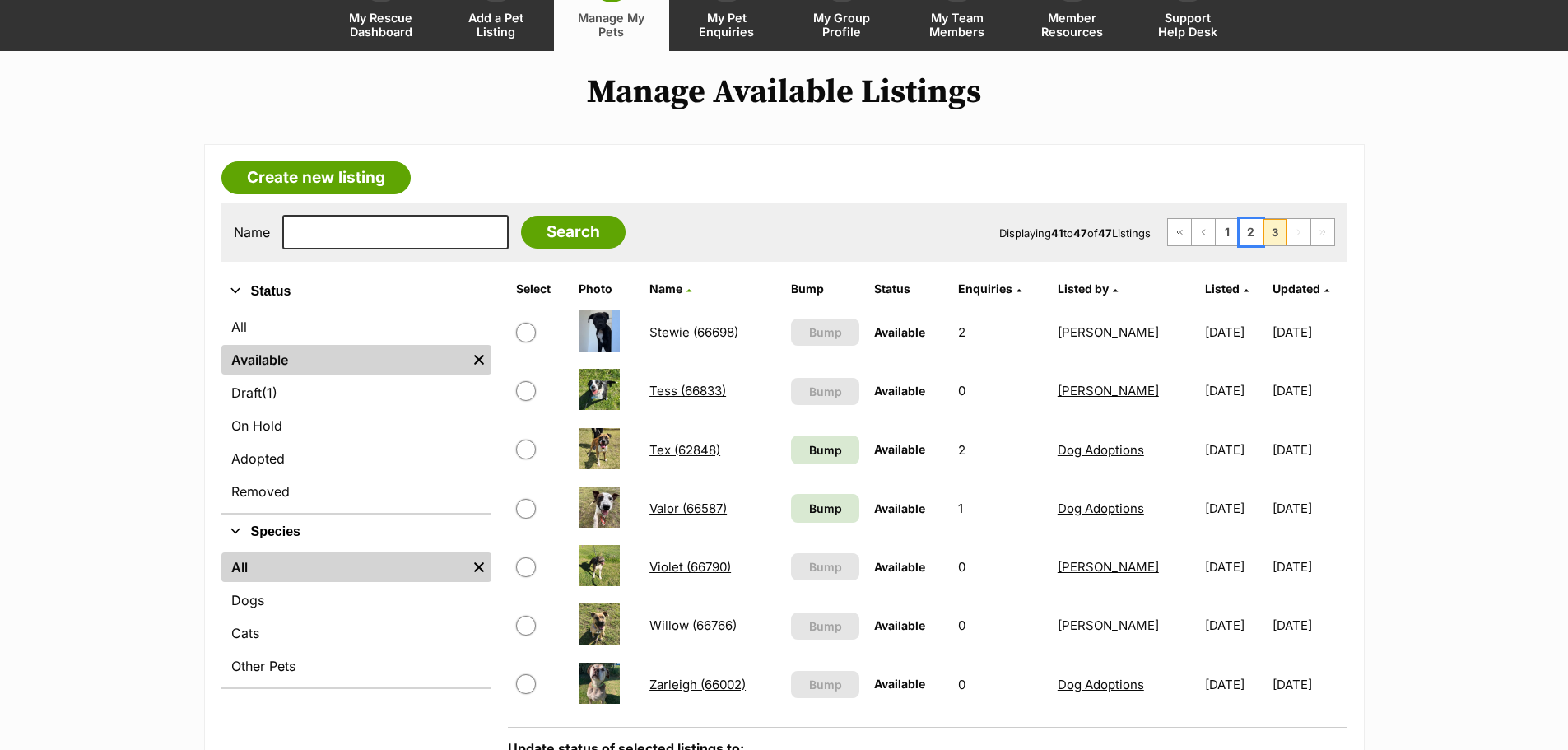
scroll to position [236, 0]
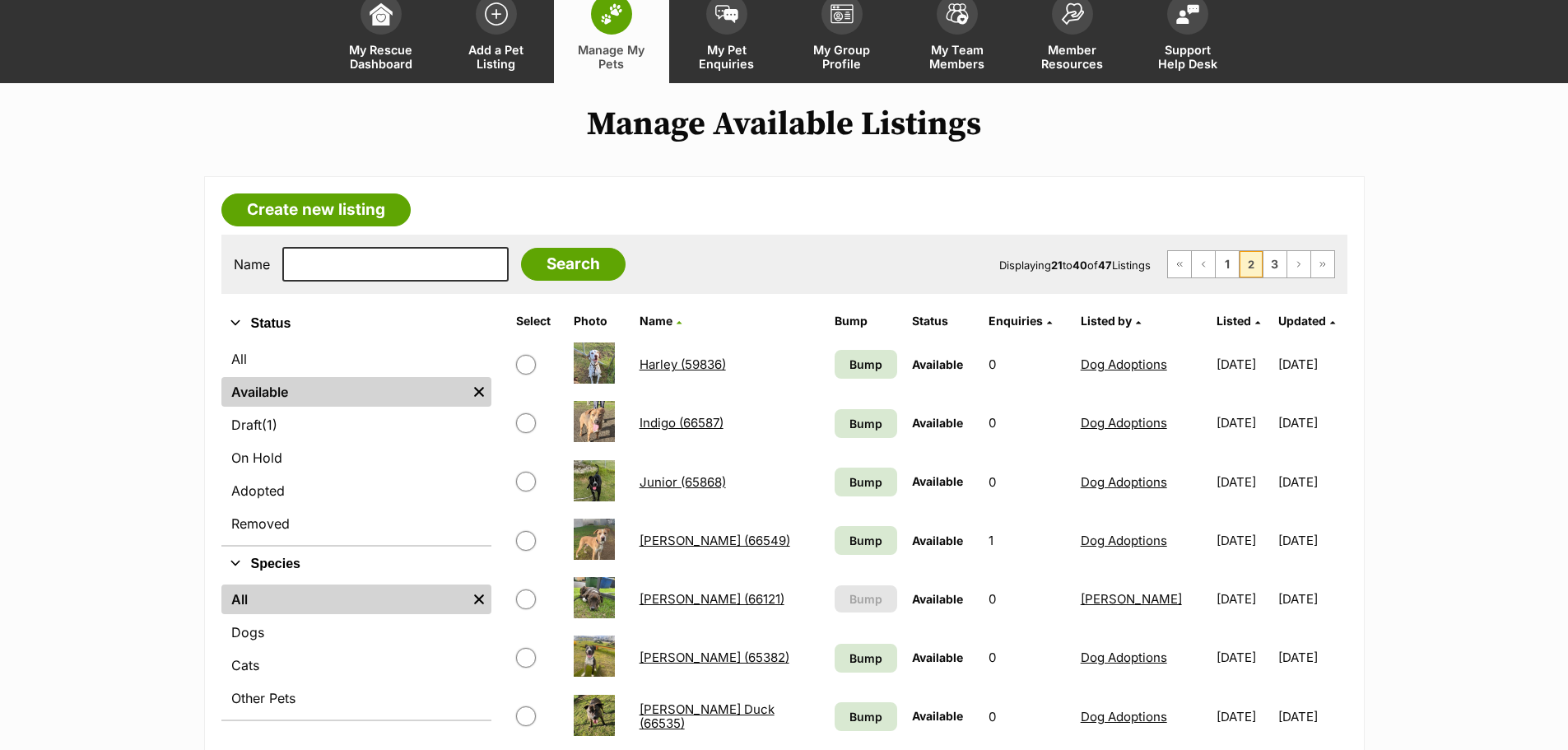
scroll to position [83, 0]
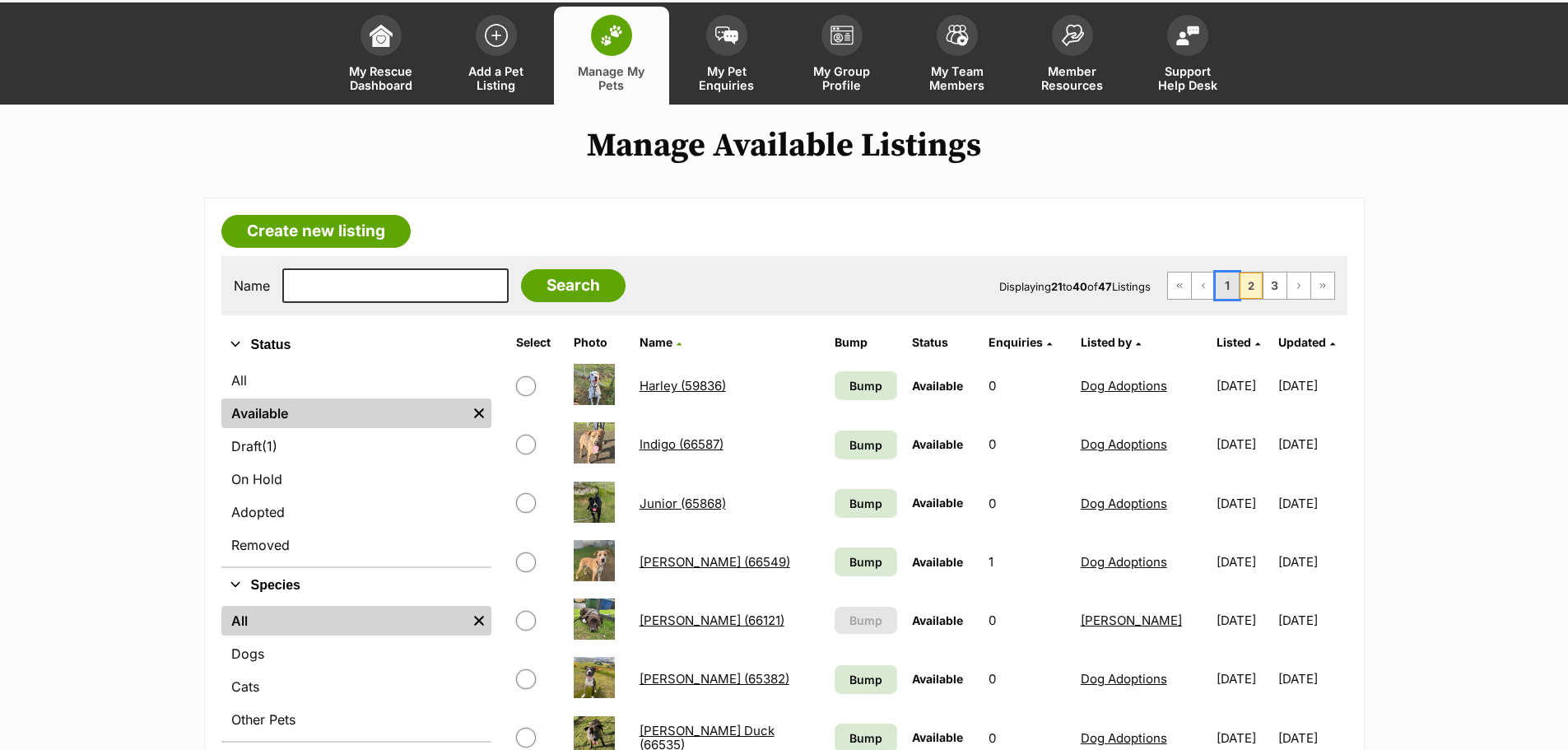
click at [1226, 289] on link "1" at bounding box center [1227, 285] width 23 height 26
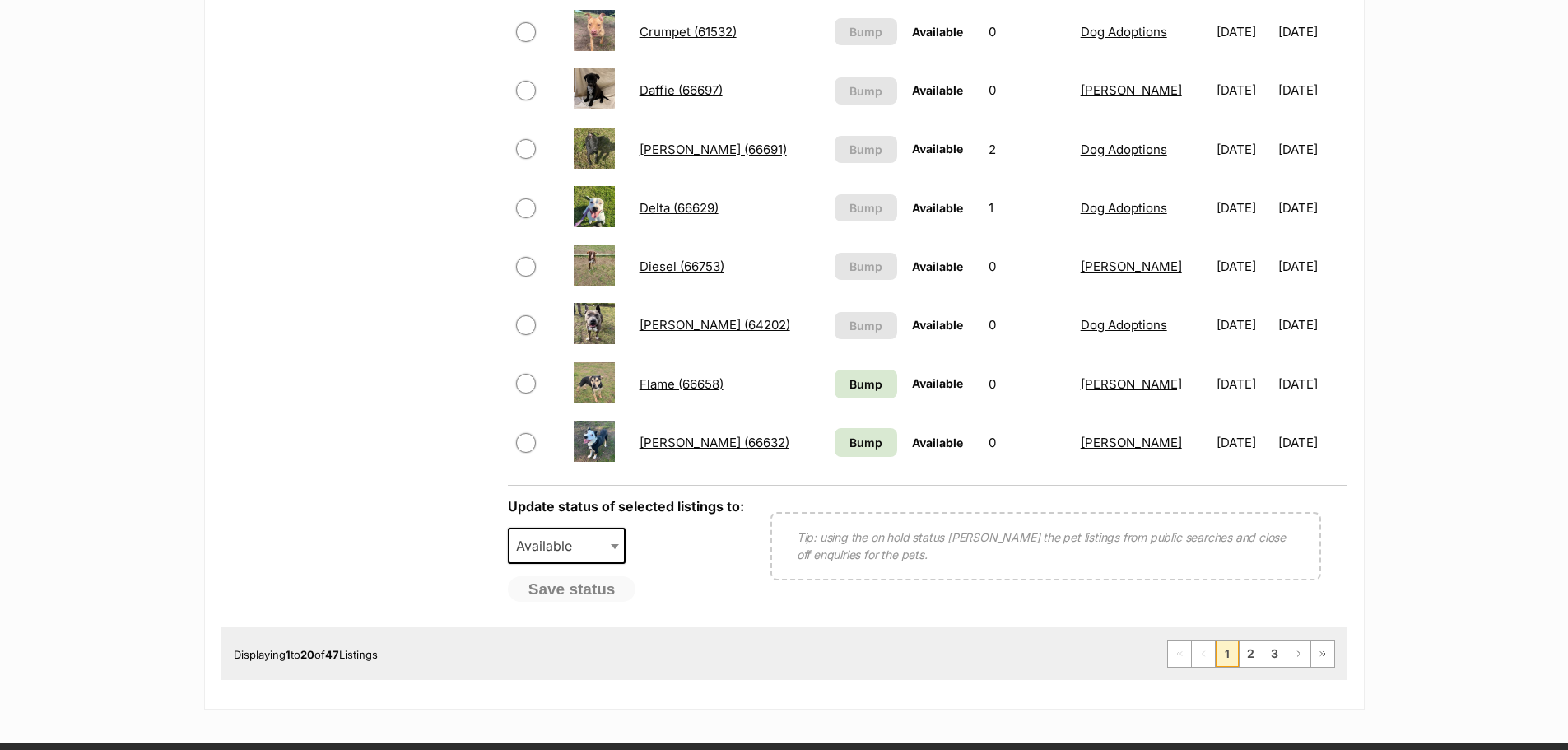
scroll to position [1235, 0]
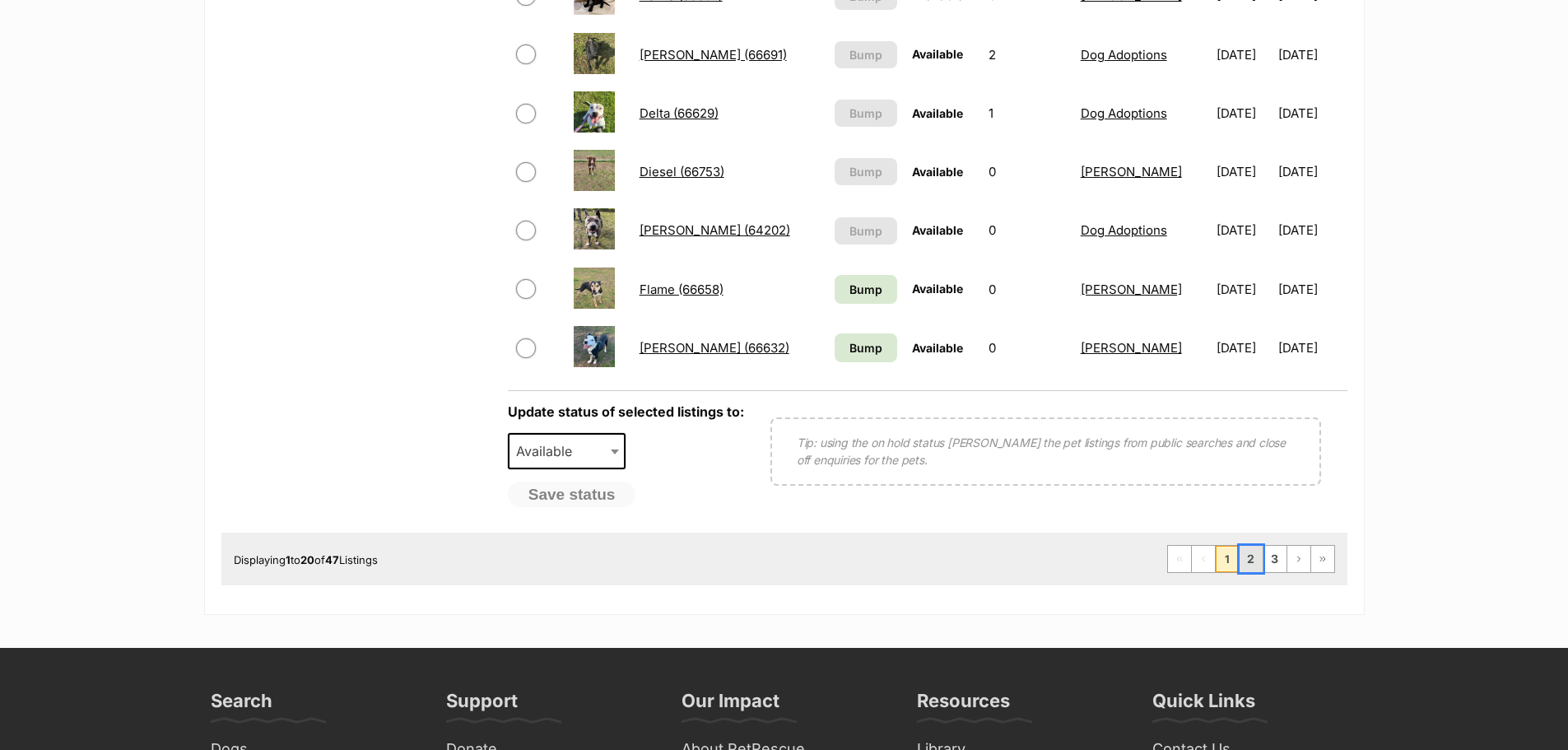
click at [1252, 560] on link "2" at bounding box center [1251, 559] width 23 height 26
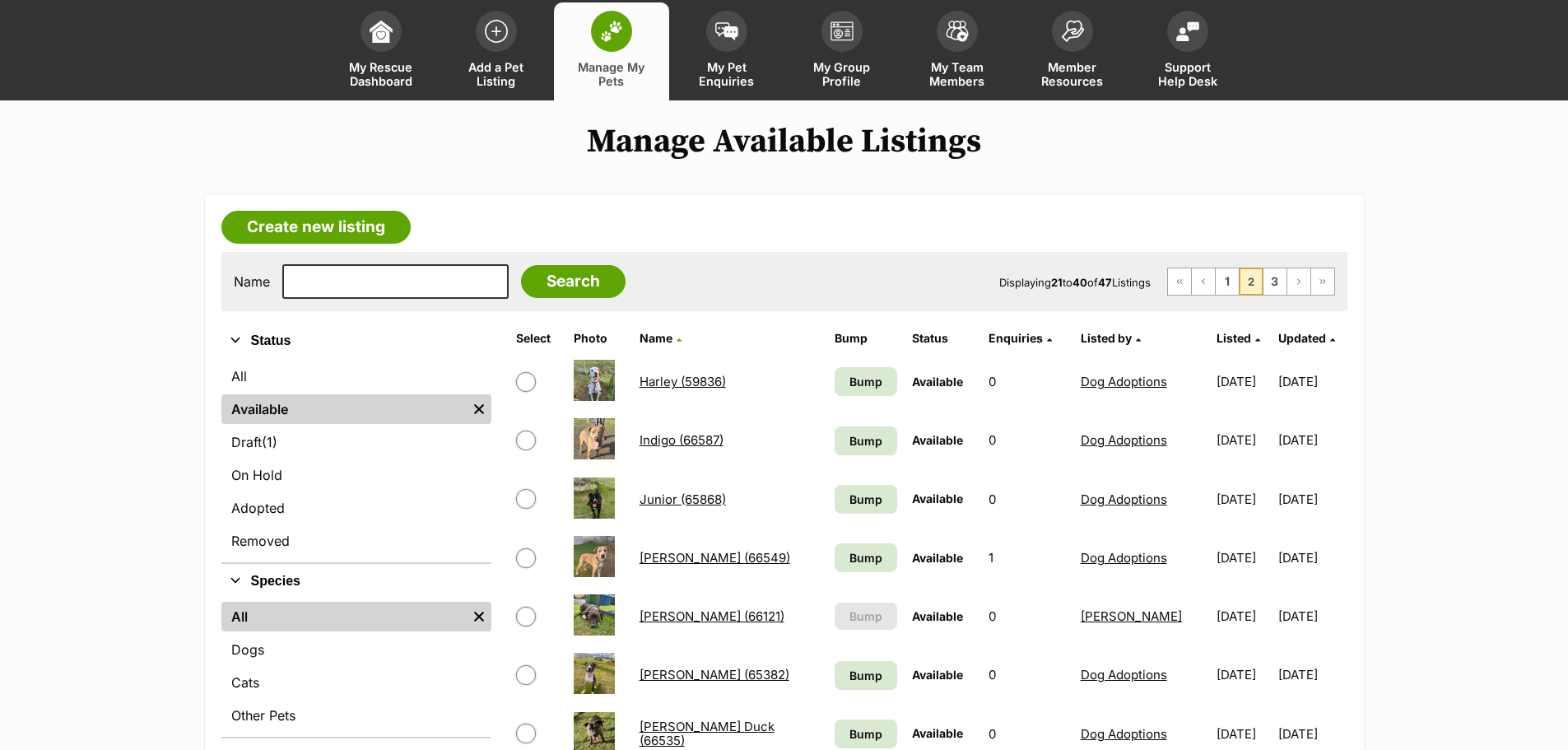
scroll to position [83, 0]
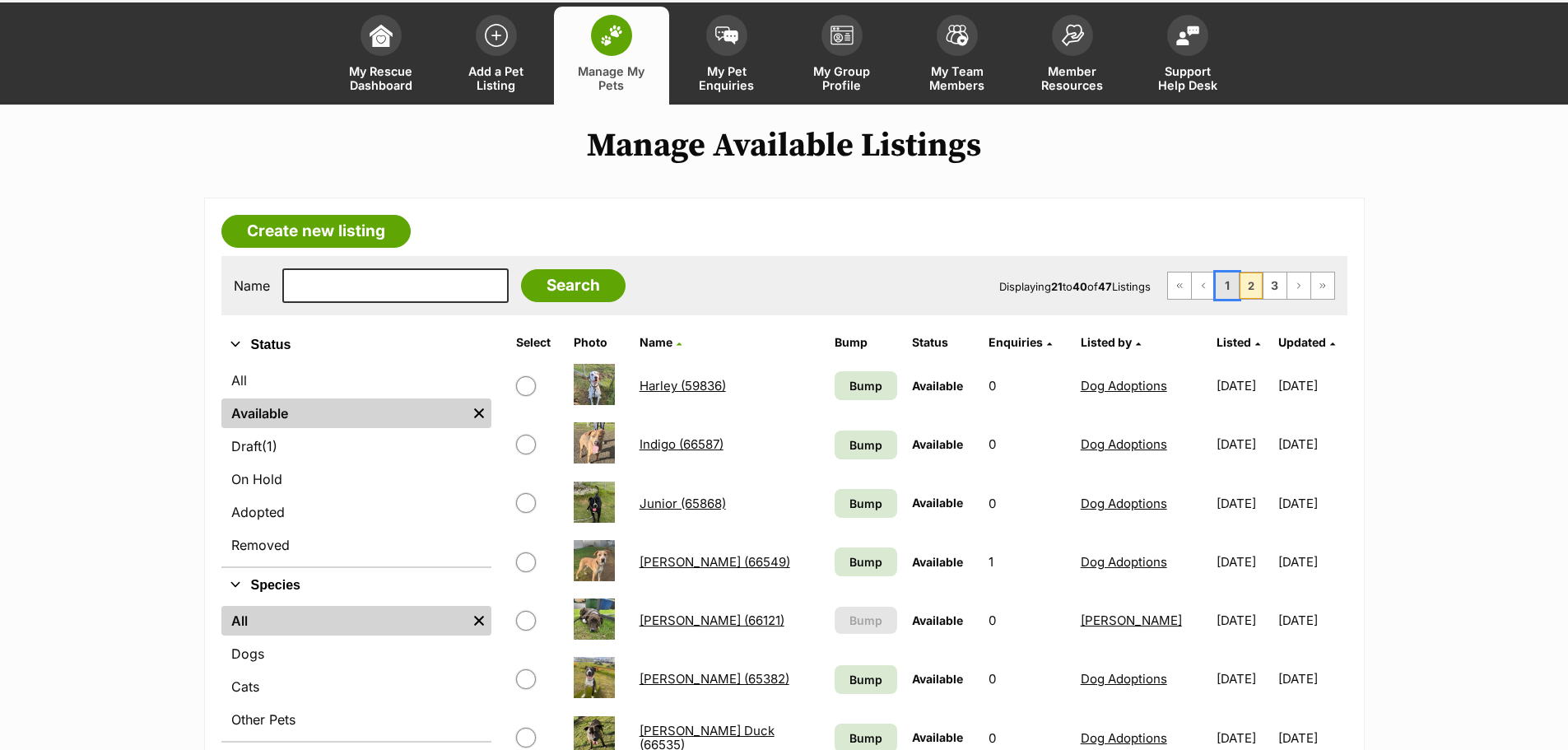
click at [1218, 285] on link "1" at bounding box center [1227, 285] width 23 height 26
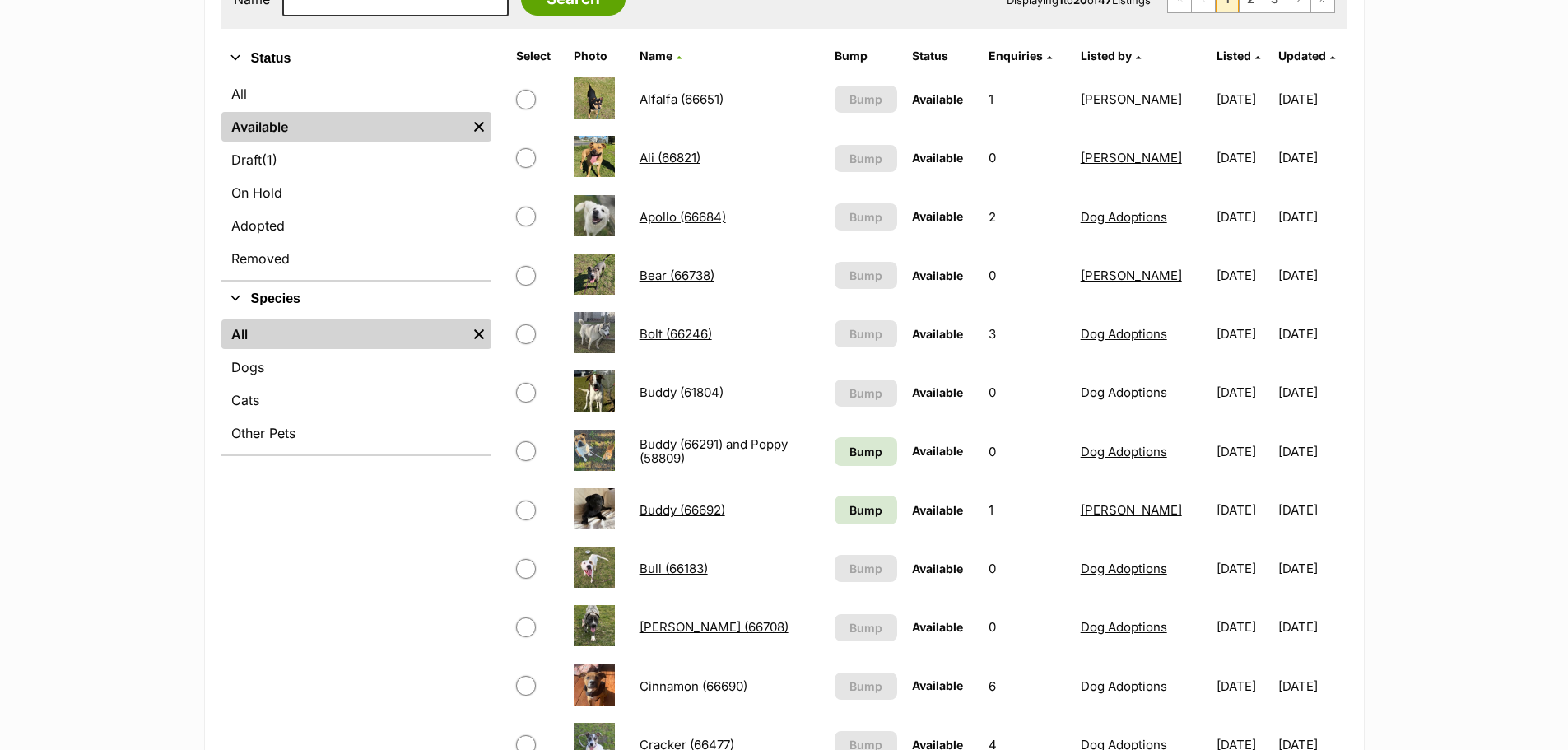
scroll to position [329, 0]
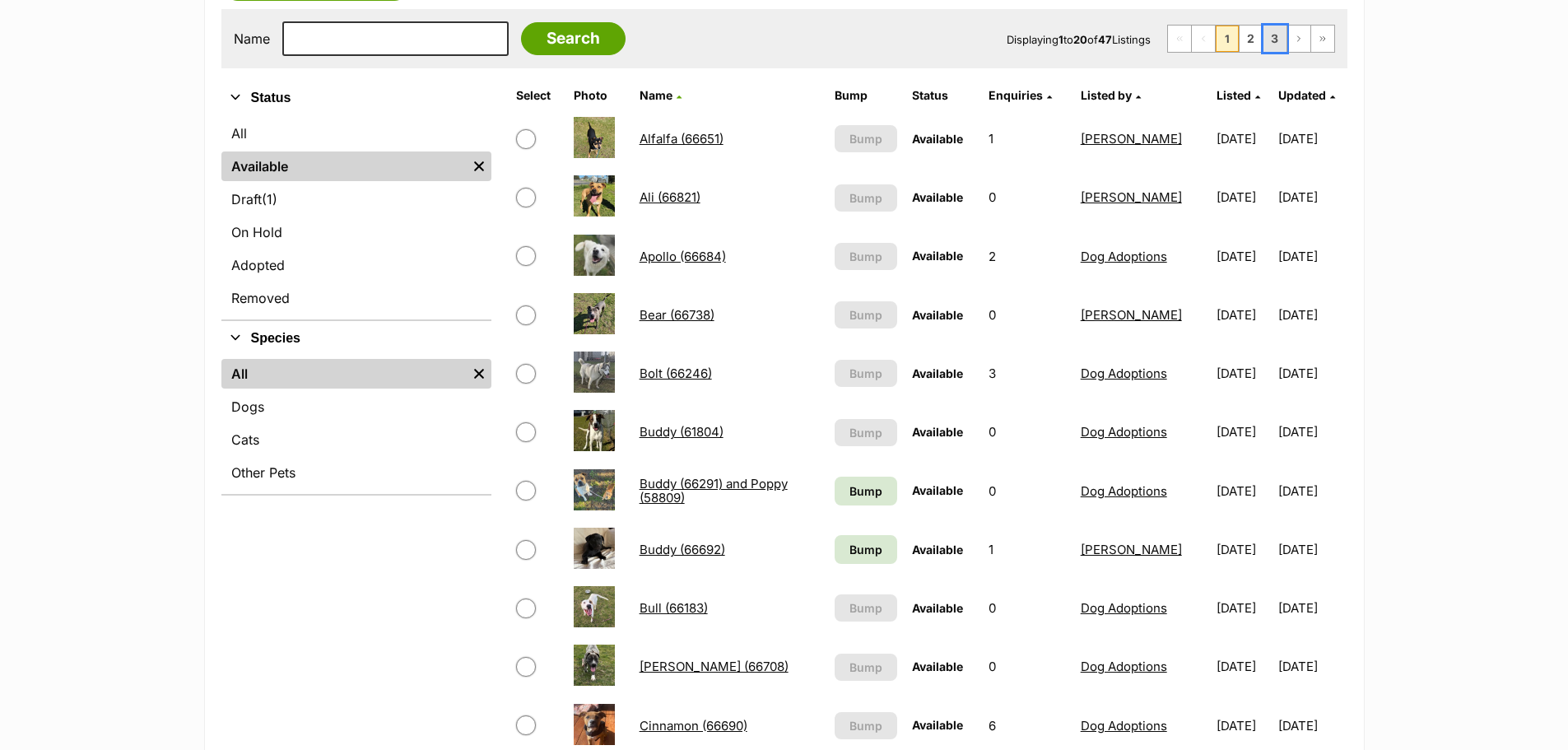
click at [1270, 35] on link "3" at bounding box center [1275, 39] width 23 height 26
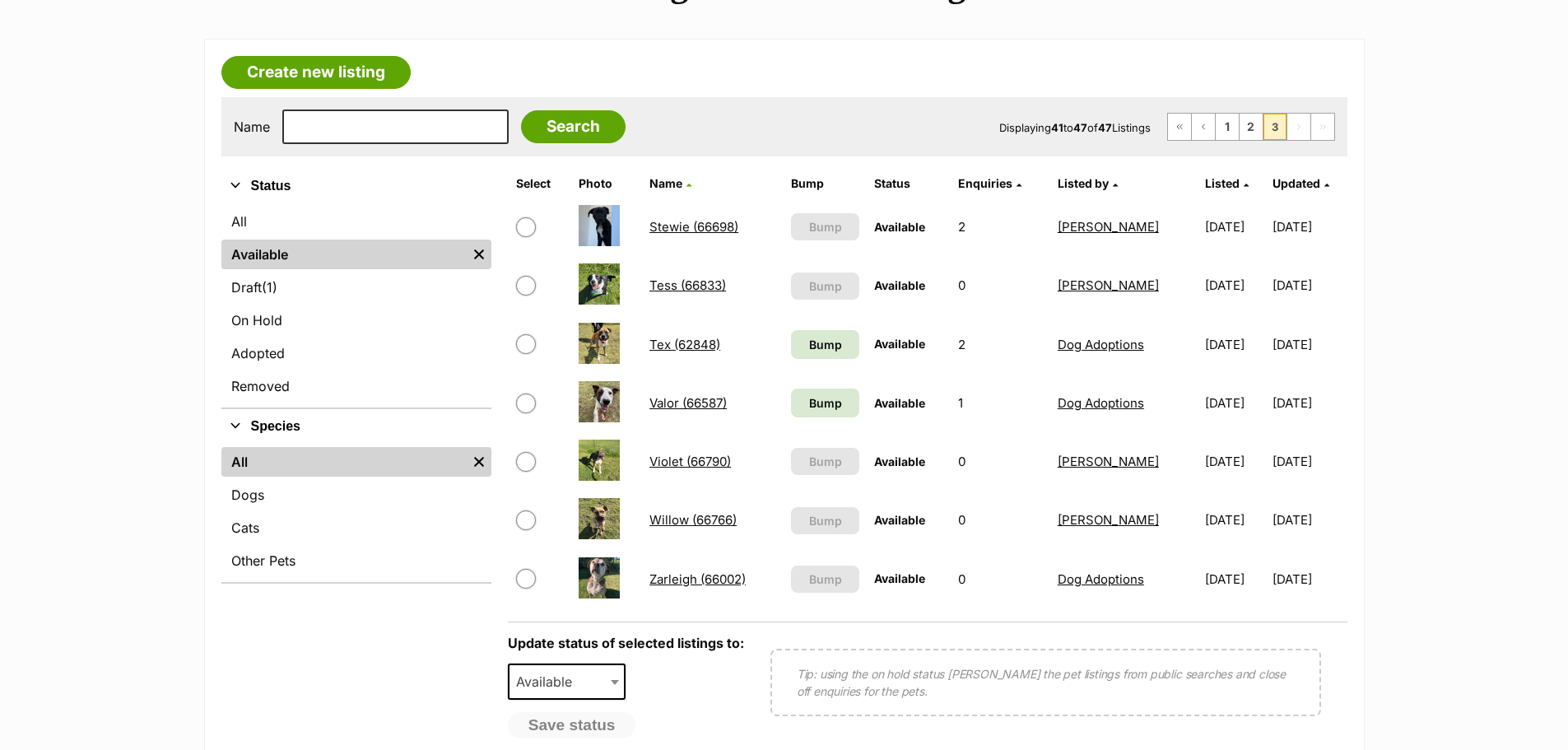
scroll to position [165, 0]
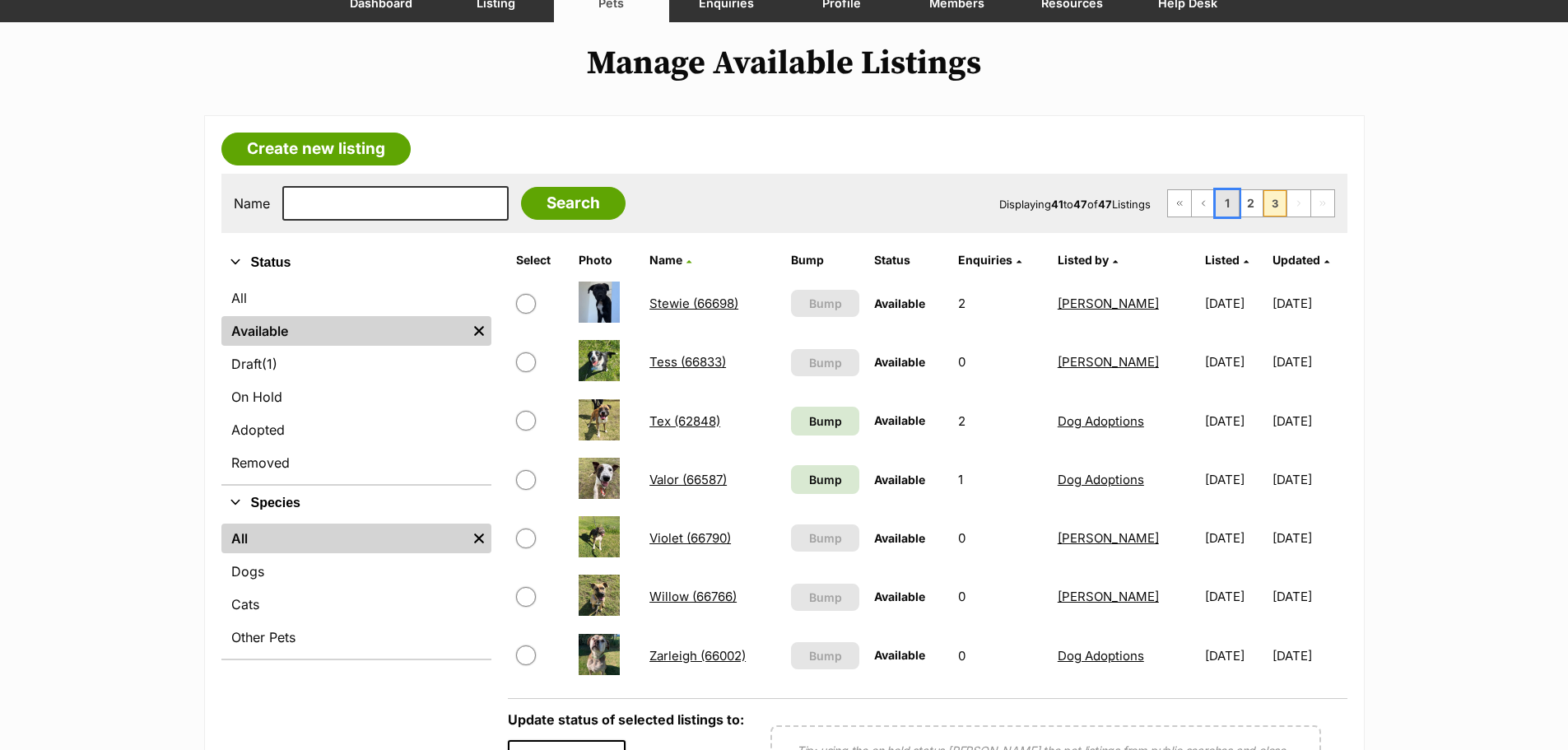
click at [1227, 212] on link "1" at bounding box center [1227, 204] width 23 height 26
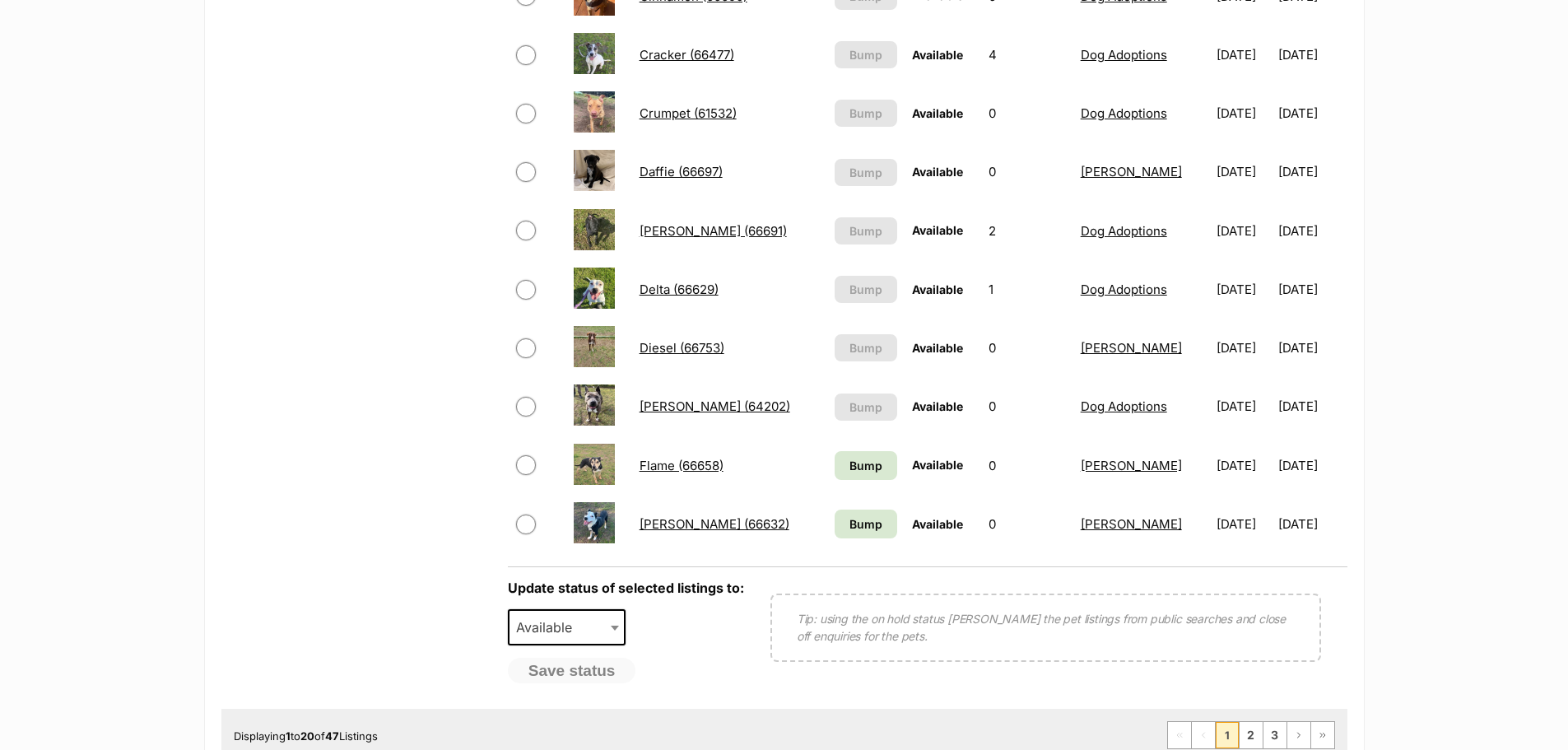
scroll to position [1235, 0]
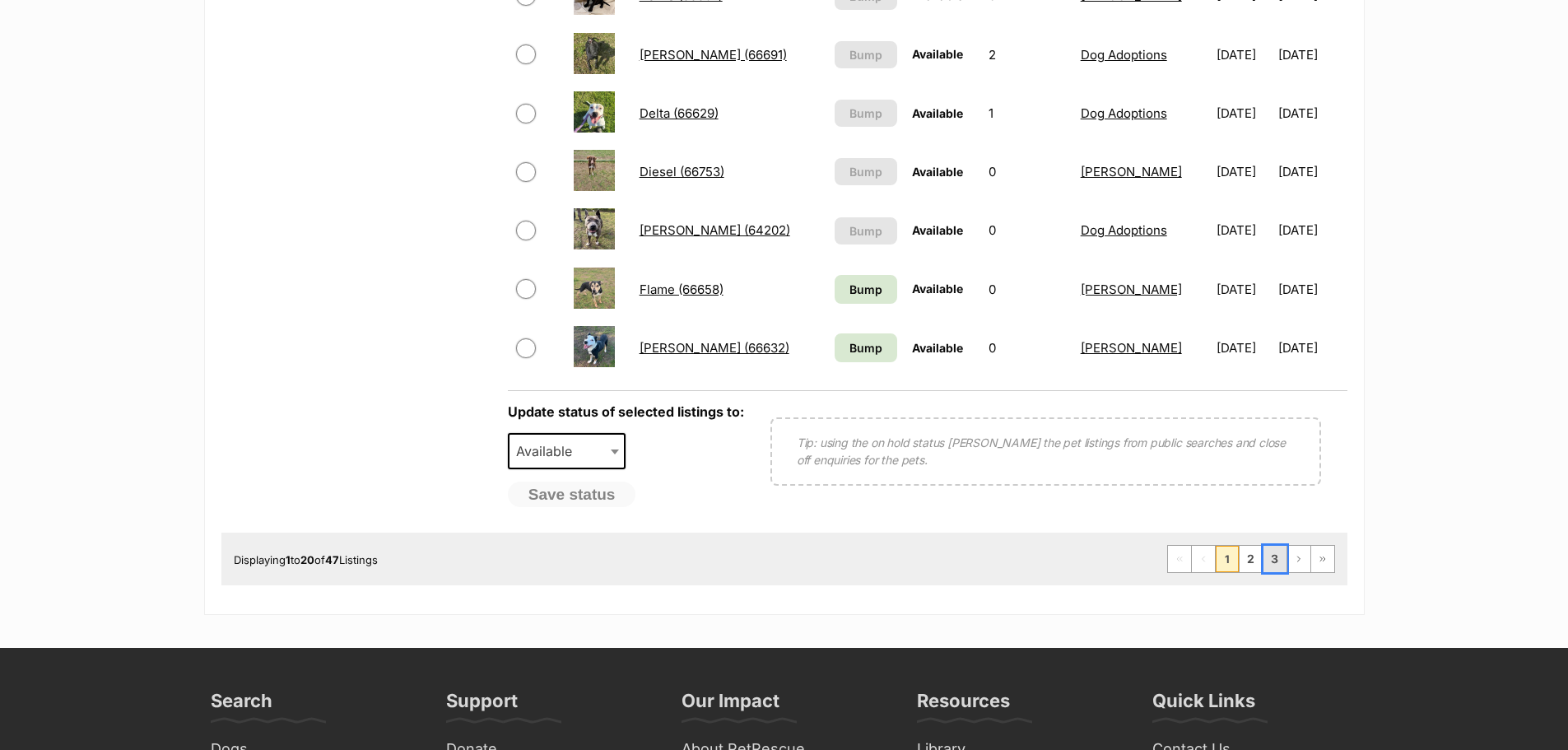
click at [1281, 564] on link "3" at bounding box center [1275, 559] width 23 height 26
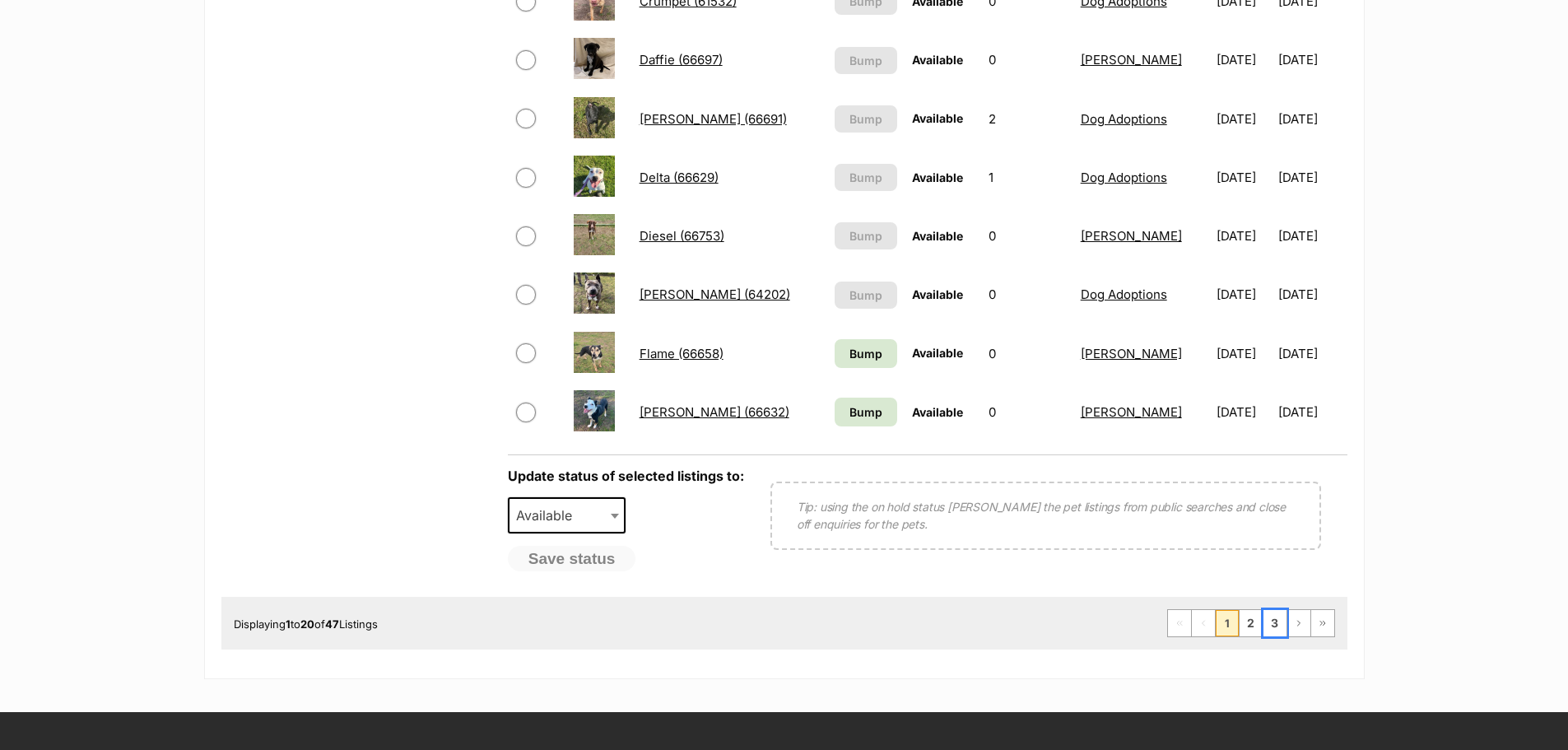
scroll to position [906, 0]
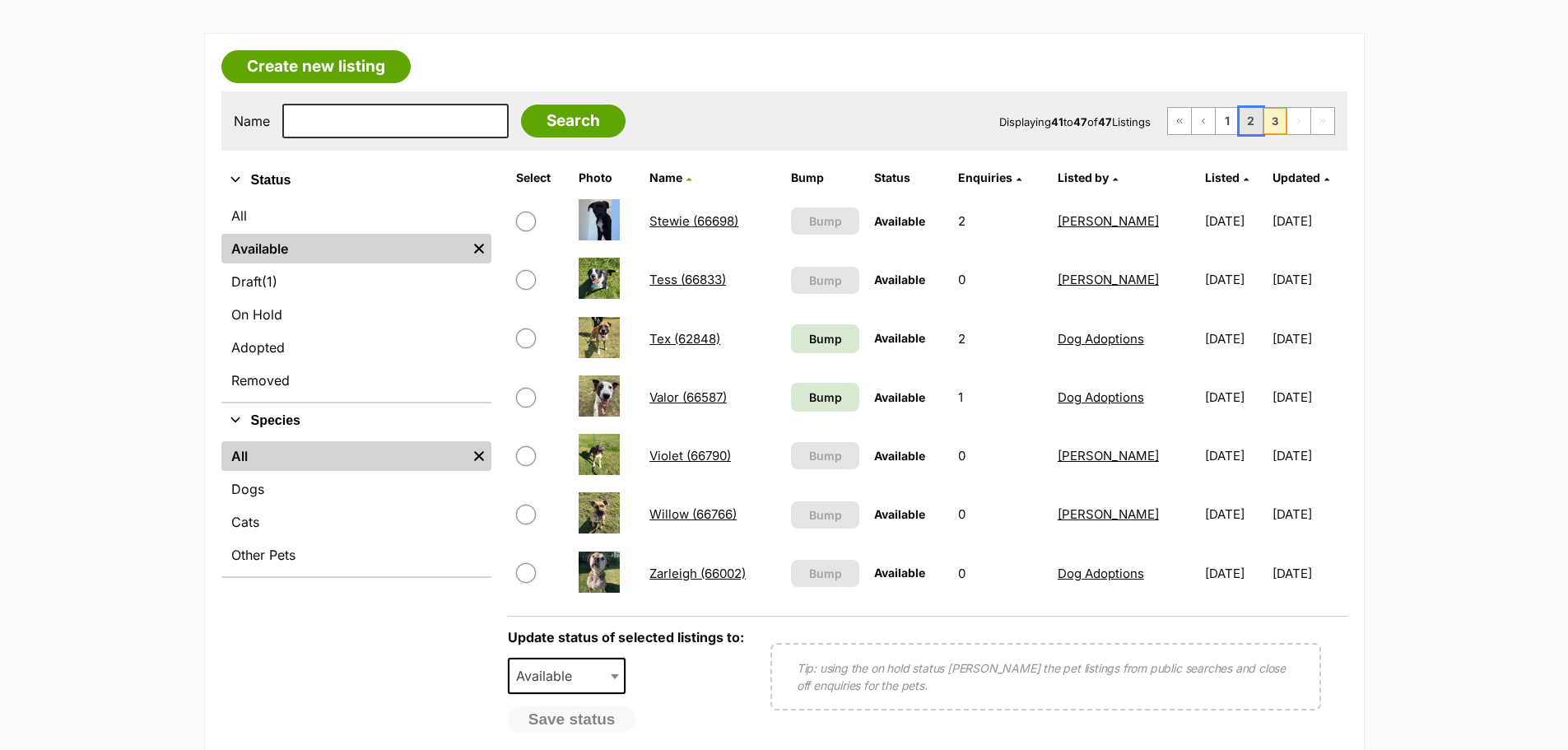
click at [1251, 125] on link "2" at bounding box center [1251, 121] width 23 height 26
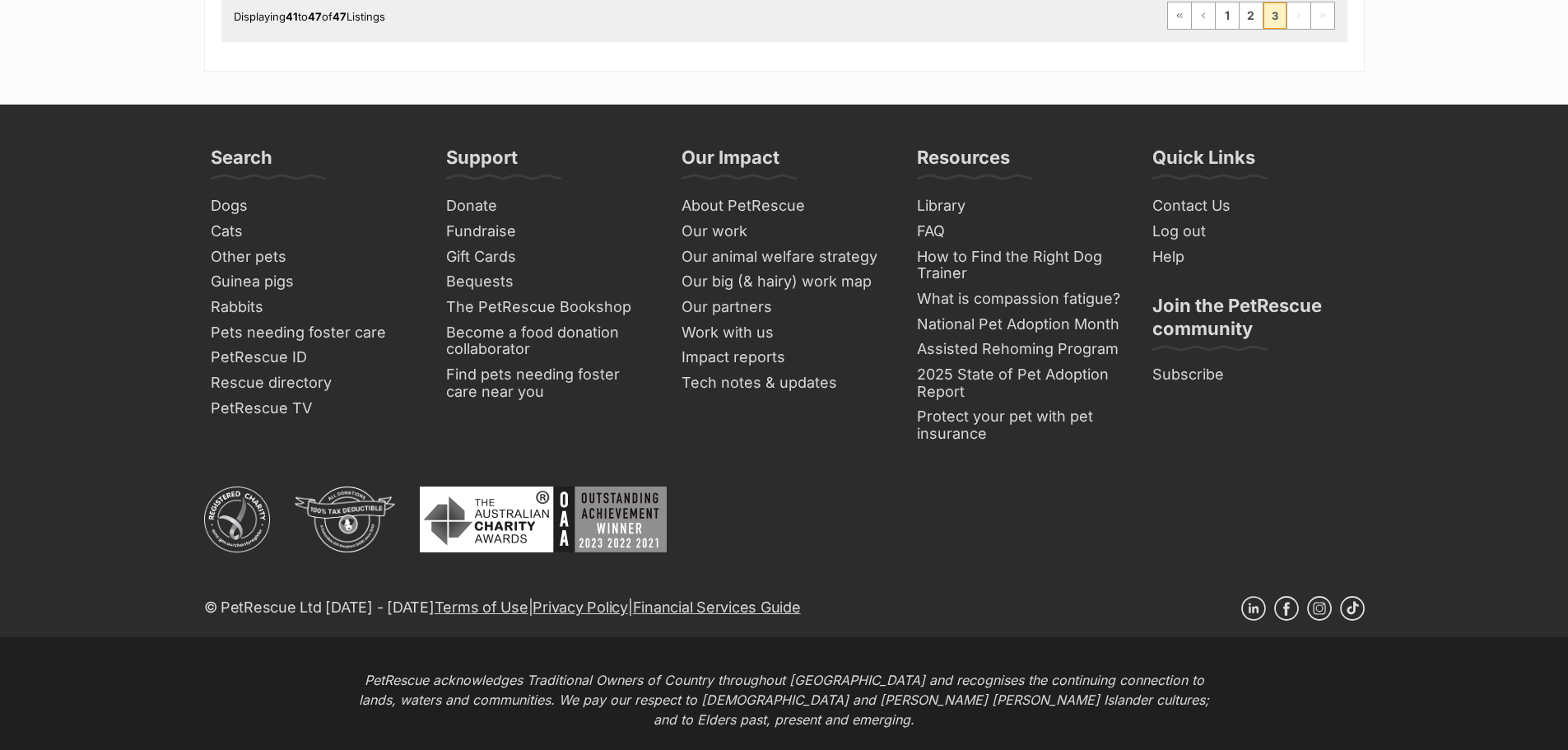
scroll to position [880, 0]
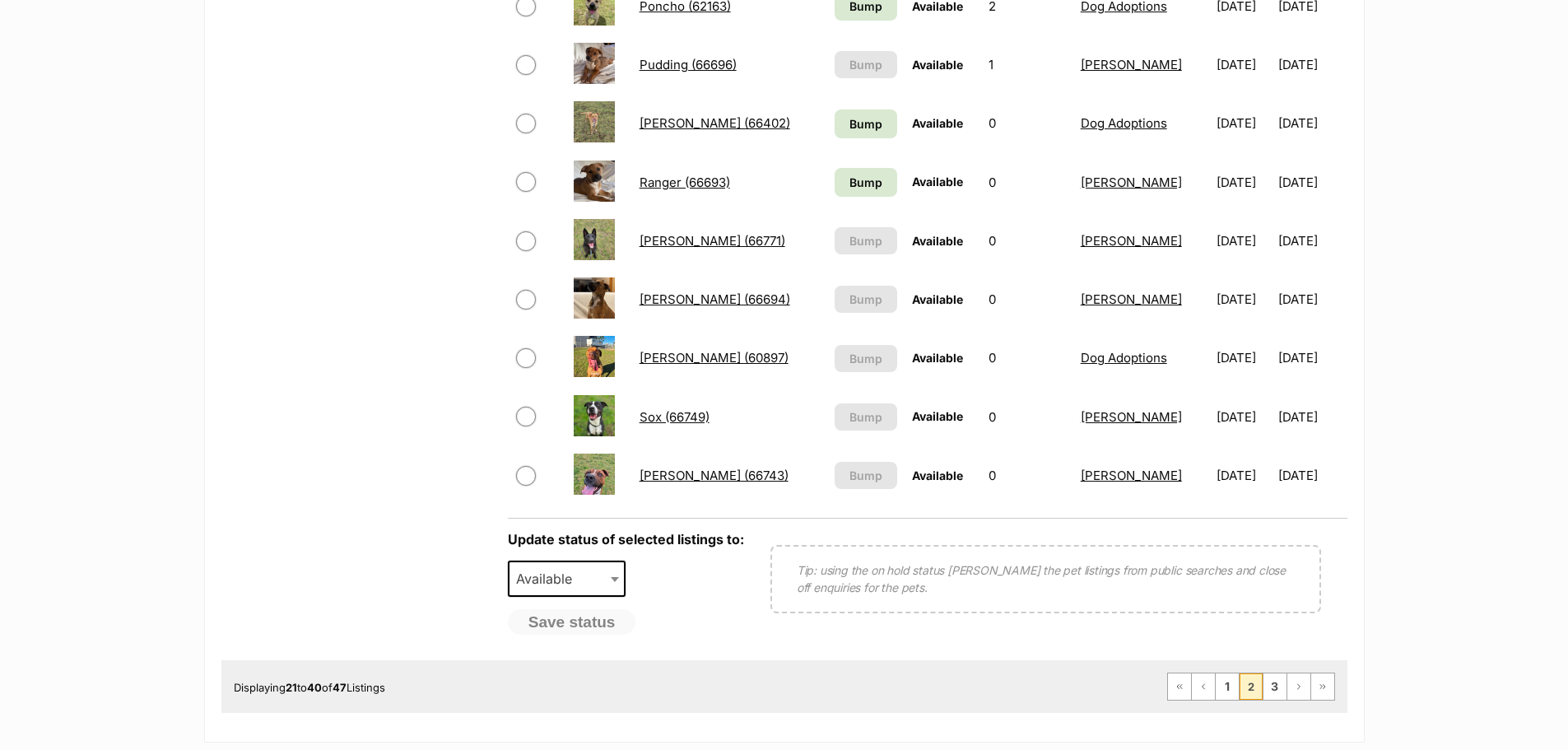
scroll to position [1070, 0]
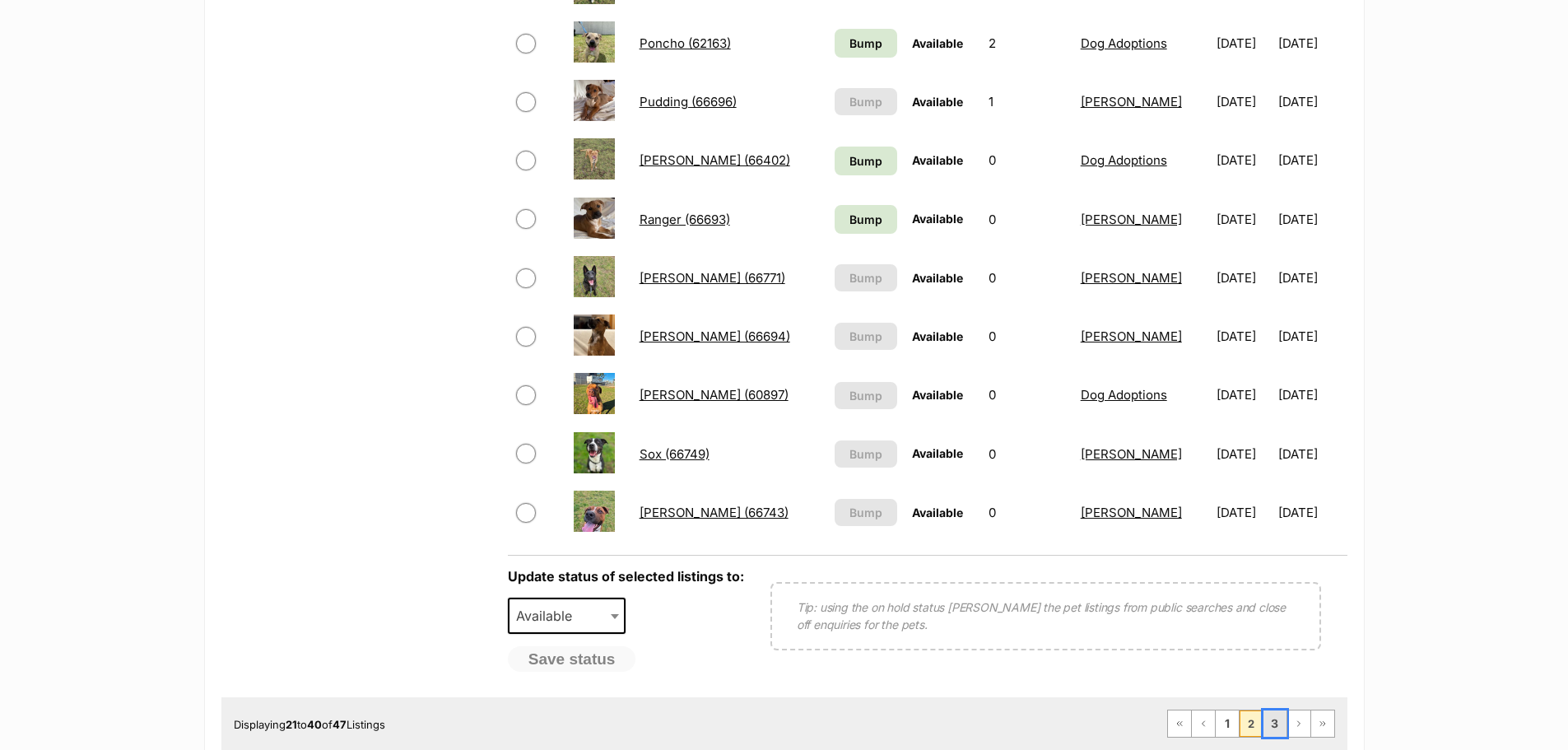
click at [1265, 726] on link "3" at bounding box center [1275, 724] width 23 height 26
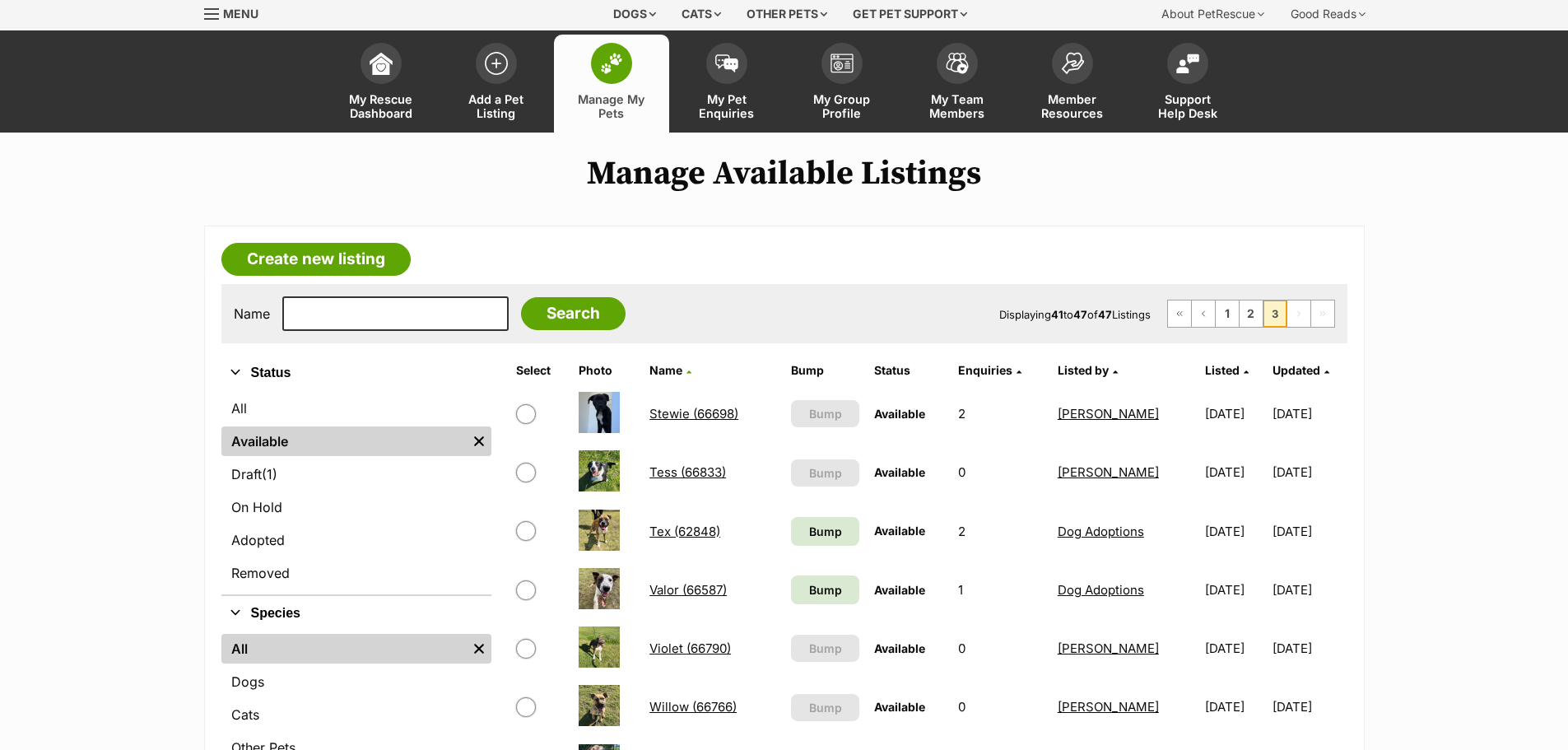
scroll to position [83, 0]
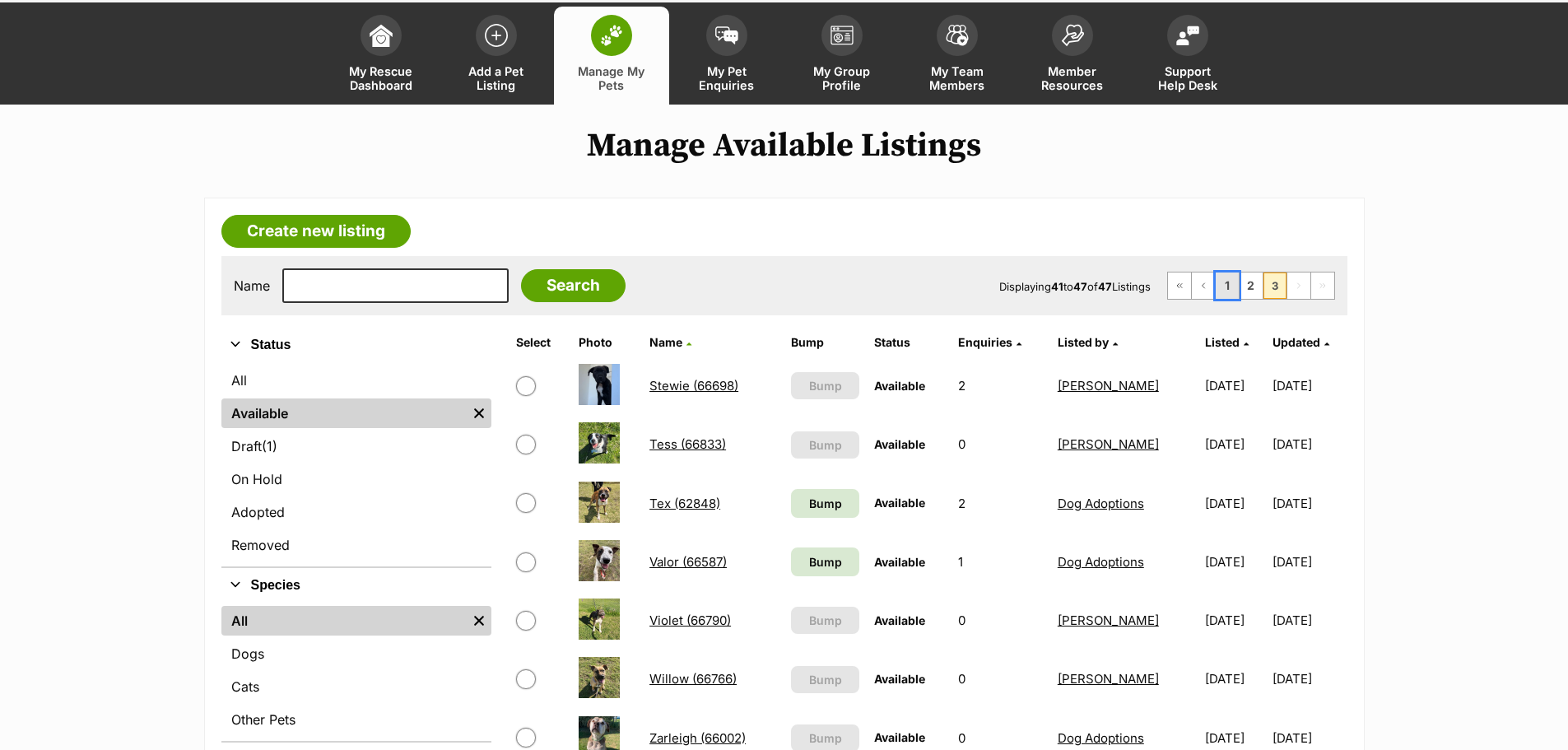
drag, startPoint x: 1231, startPoint y: 295, endPoint x: 1237, endPoint y: 283, distance: 13.4
click at [1232, 293] on link "1" at bounding box center [1227, 285] width 23 height 26
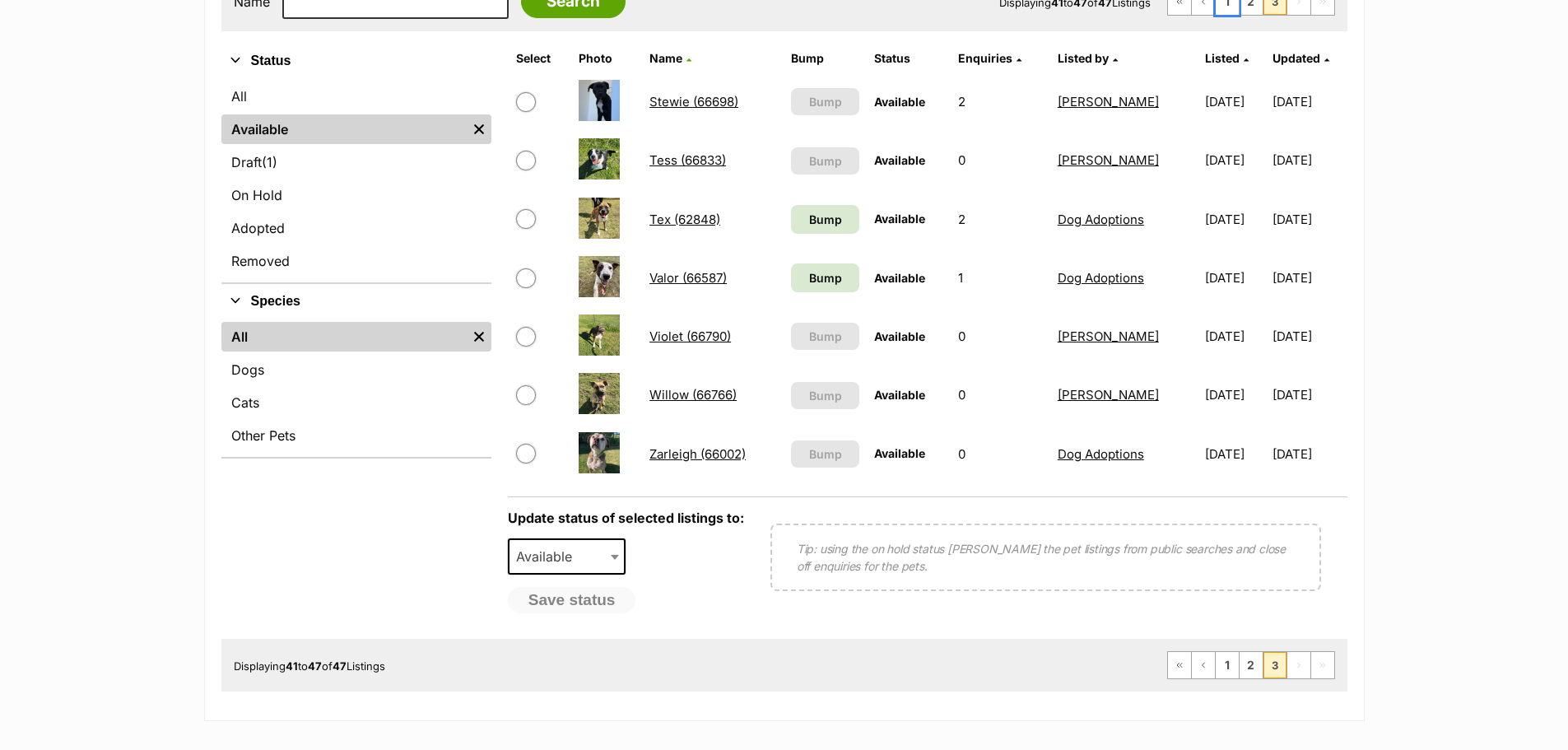
scroll to position [412, 0]
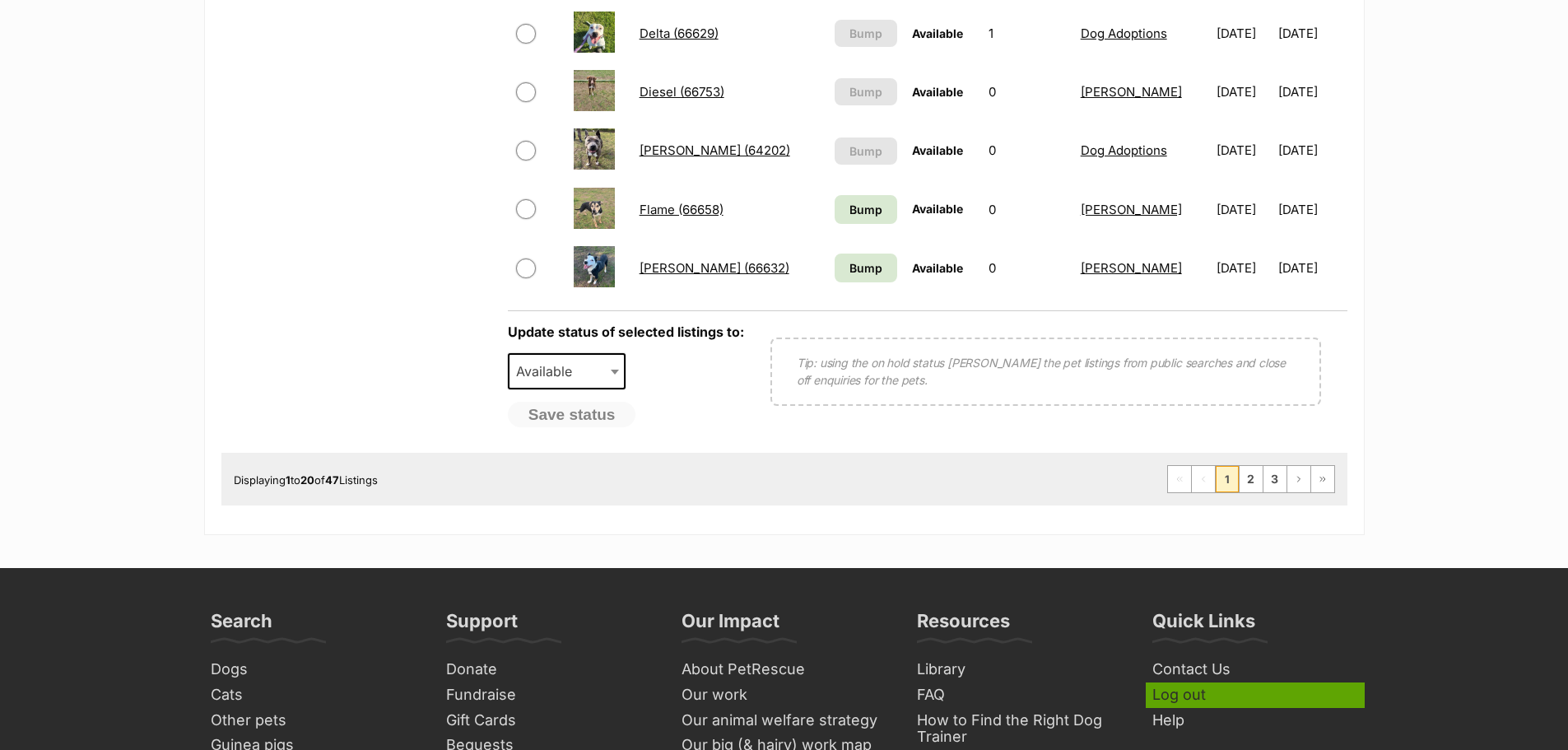
scroll to position [1318, 0]
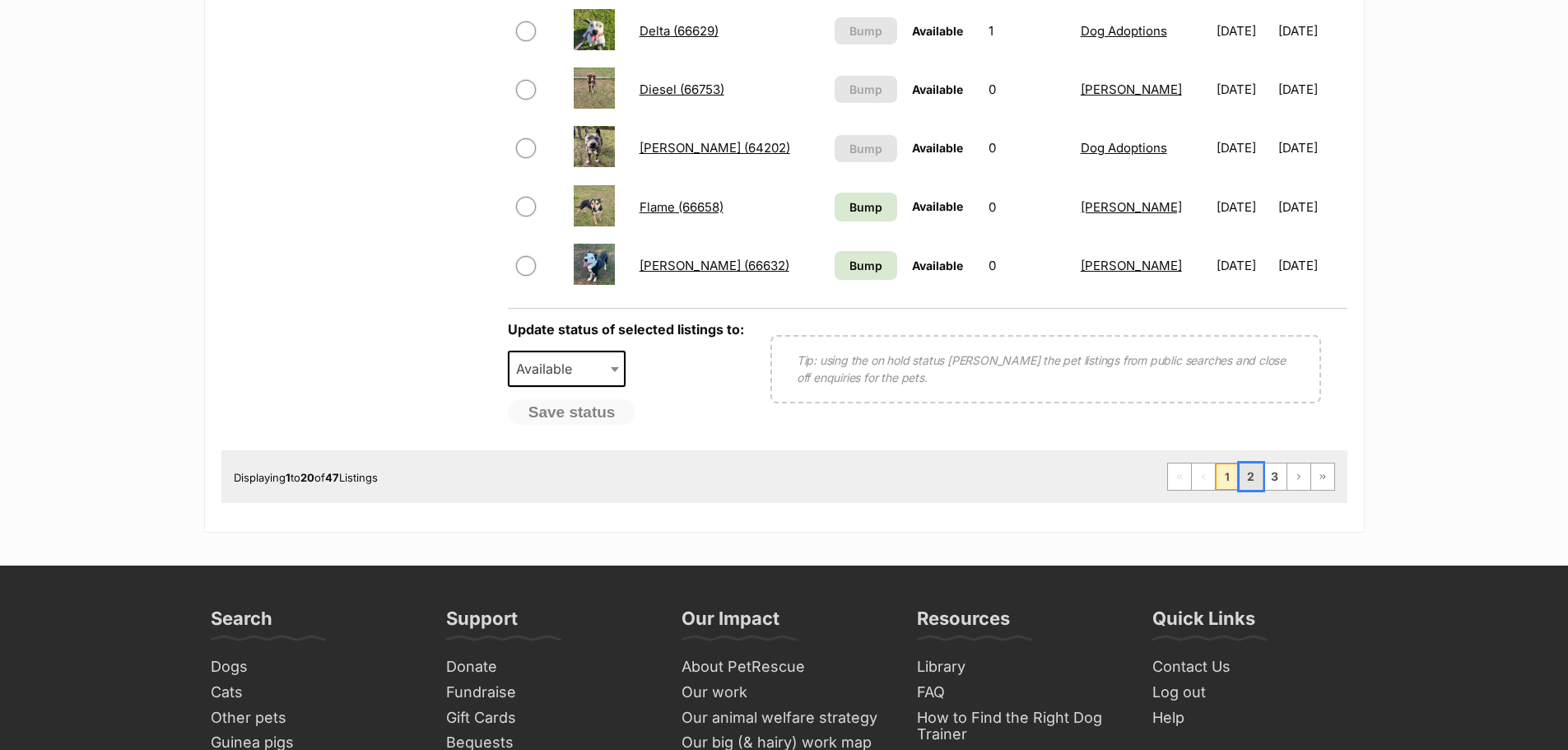
click at [1250, 470] on link "2" at bounding box center [1251, 477] width 23 height 26
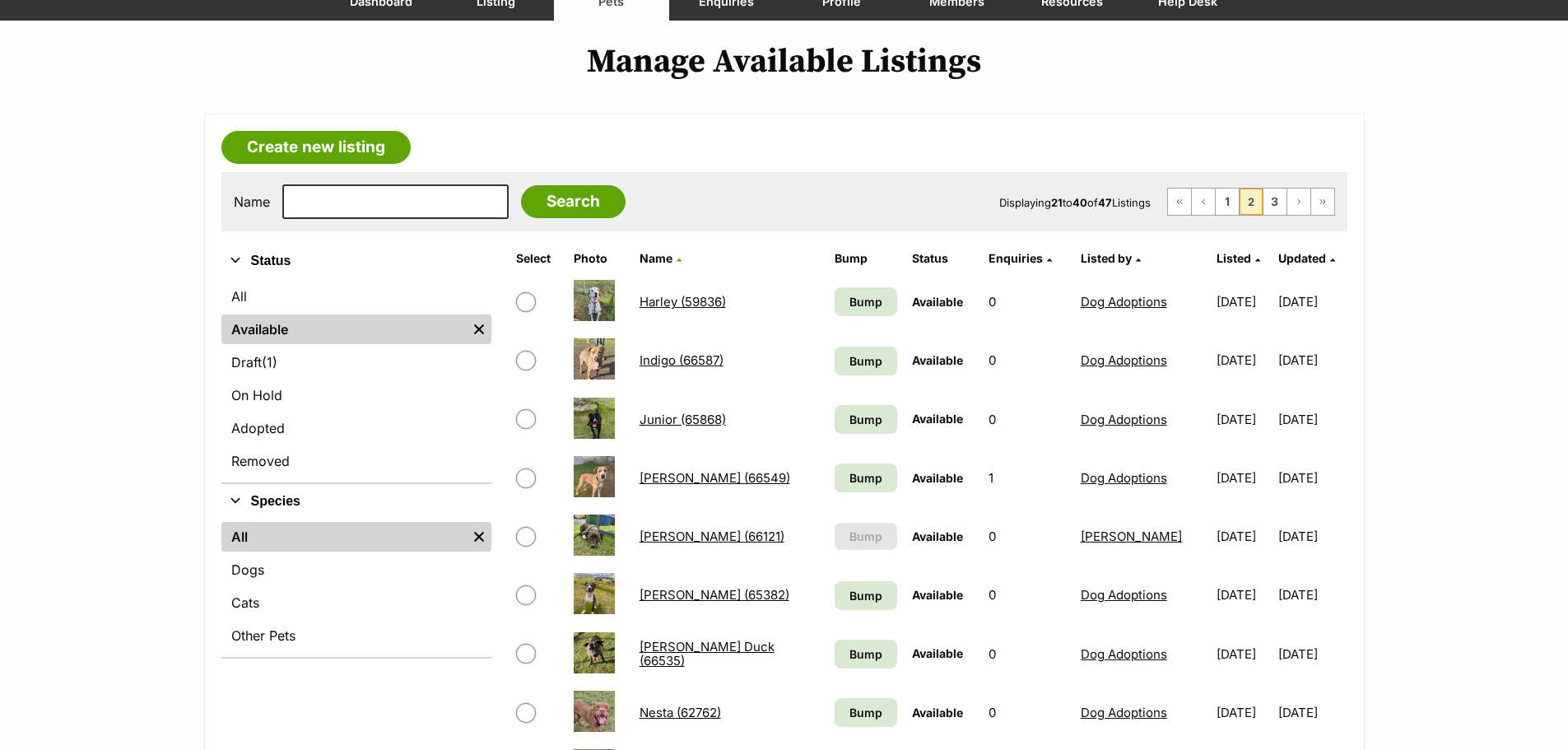
scroll to position [165, 0]
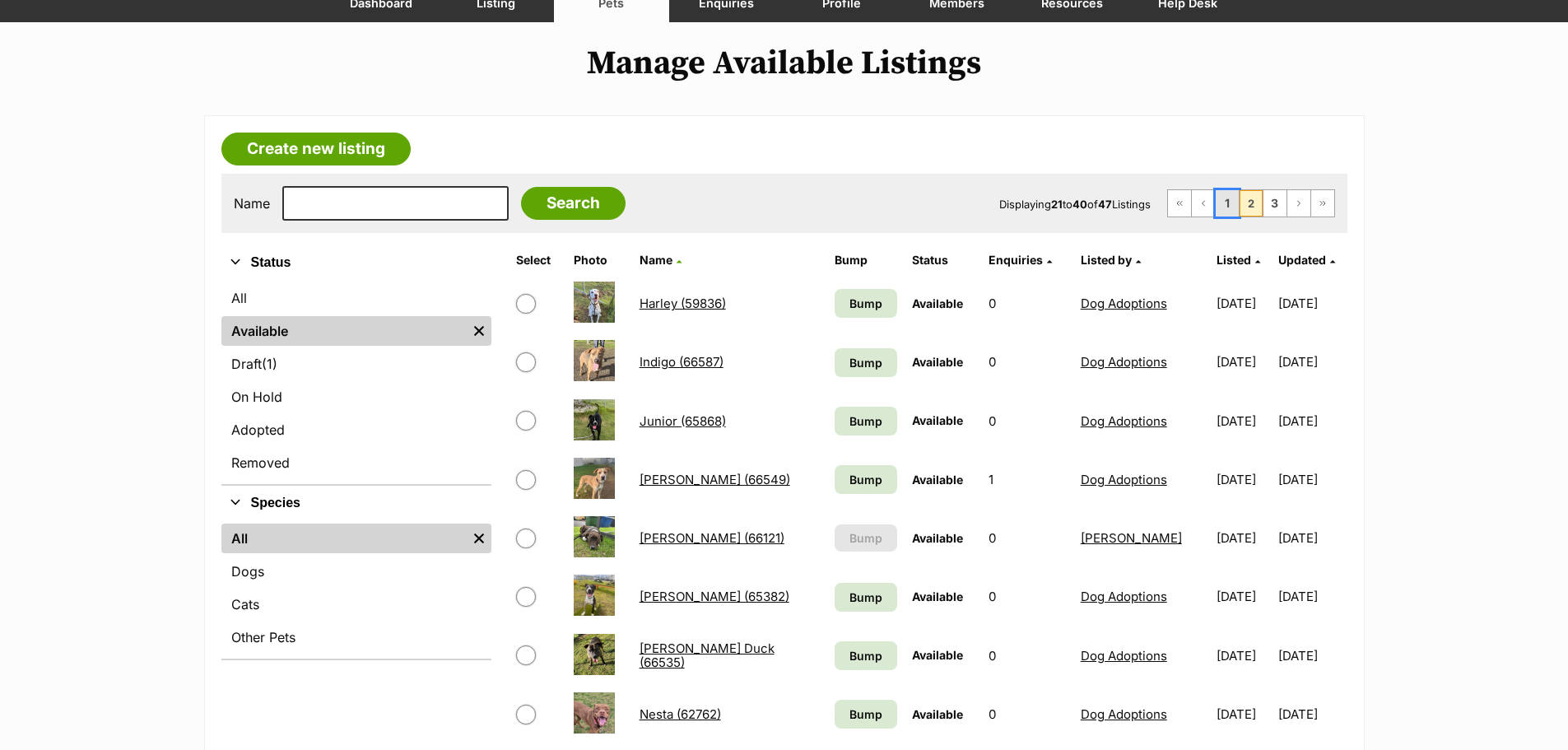
click at [1228, 196] on link "1" at bounding box center [1227, 204] width 23 height 26
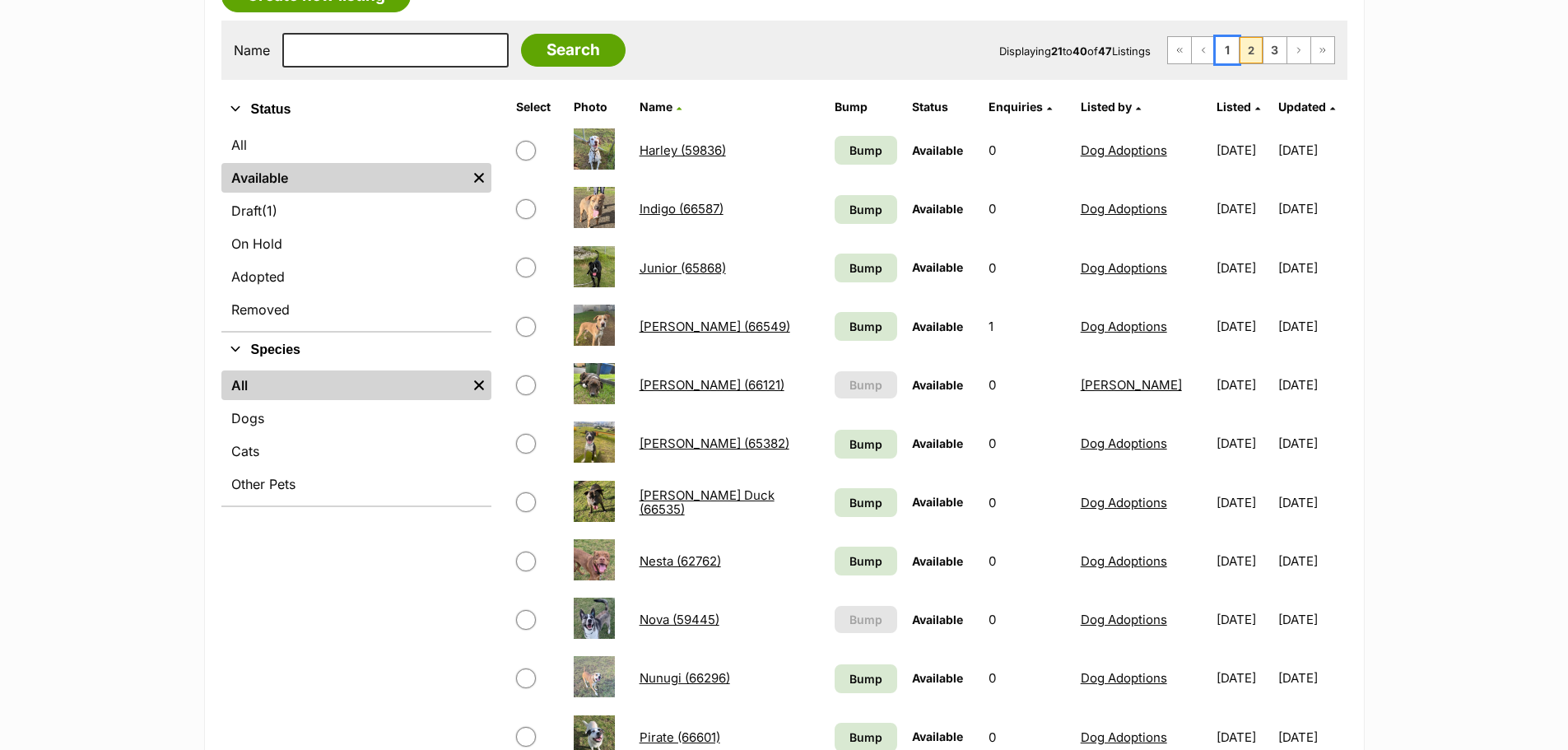
scroll to position [329, 0]
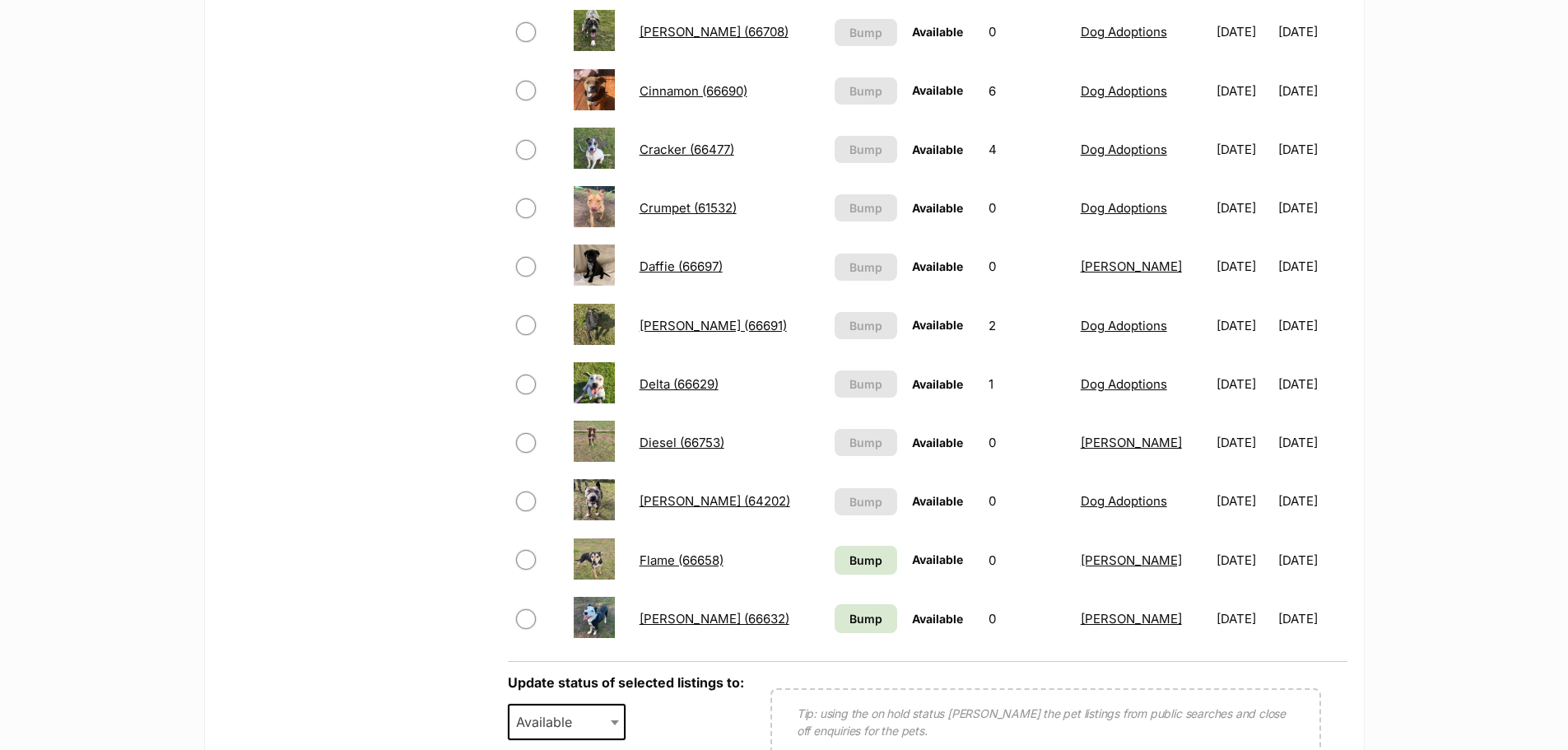
scroll to position [1070, 0]
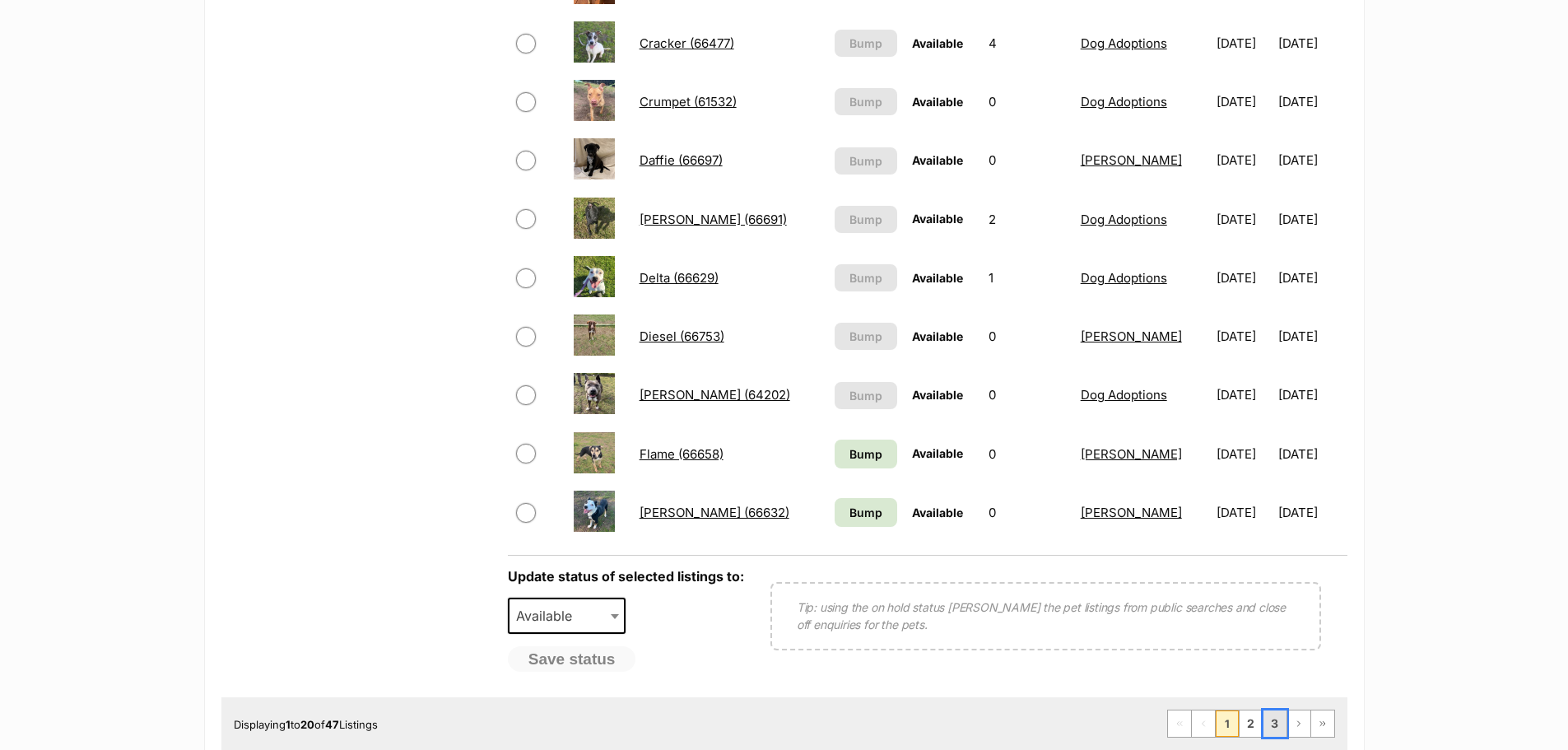
click at [1267, 722] on link "3" at bounding box center [1275, 724] width 23 height 26
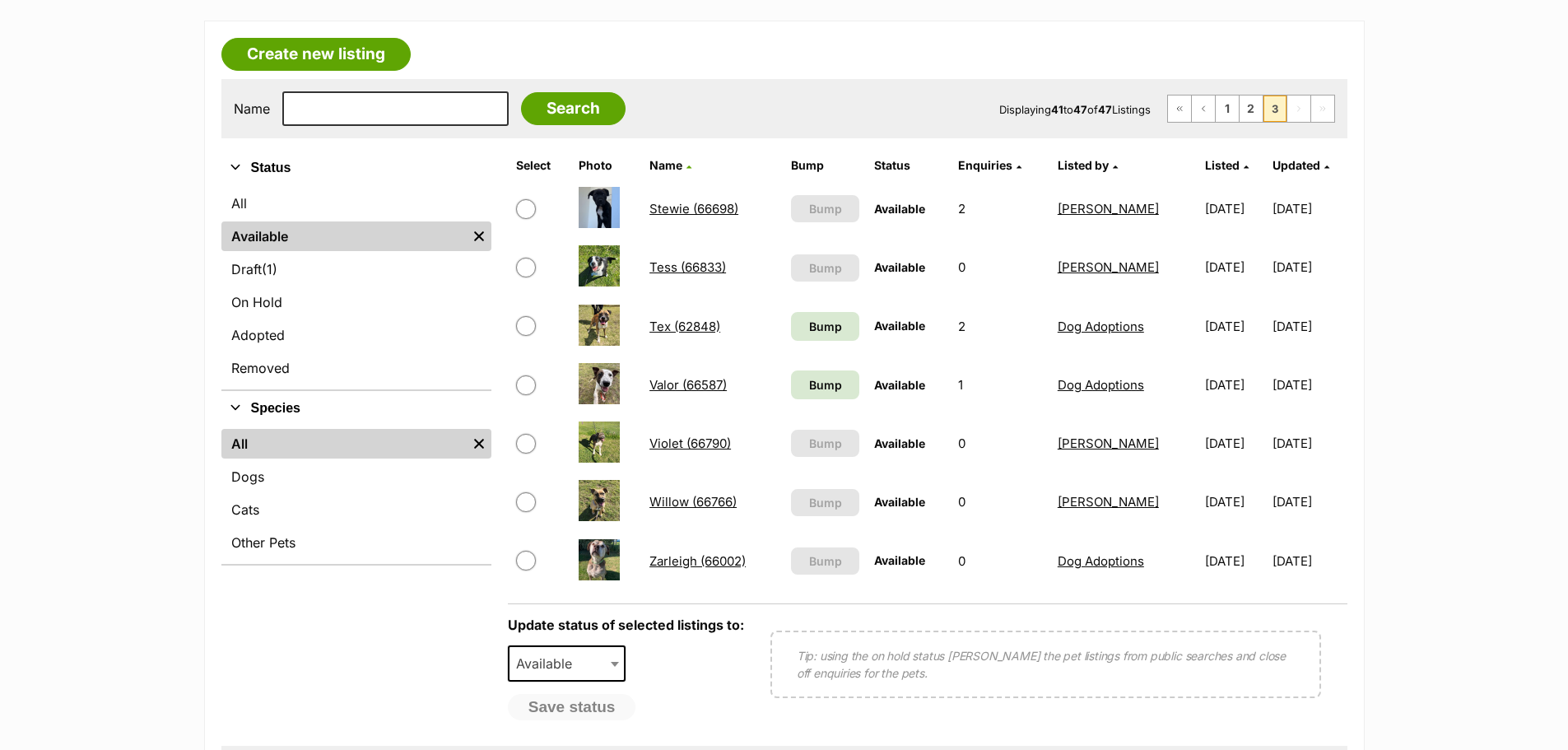
scroll to position [83, 0]
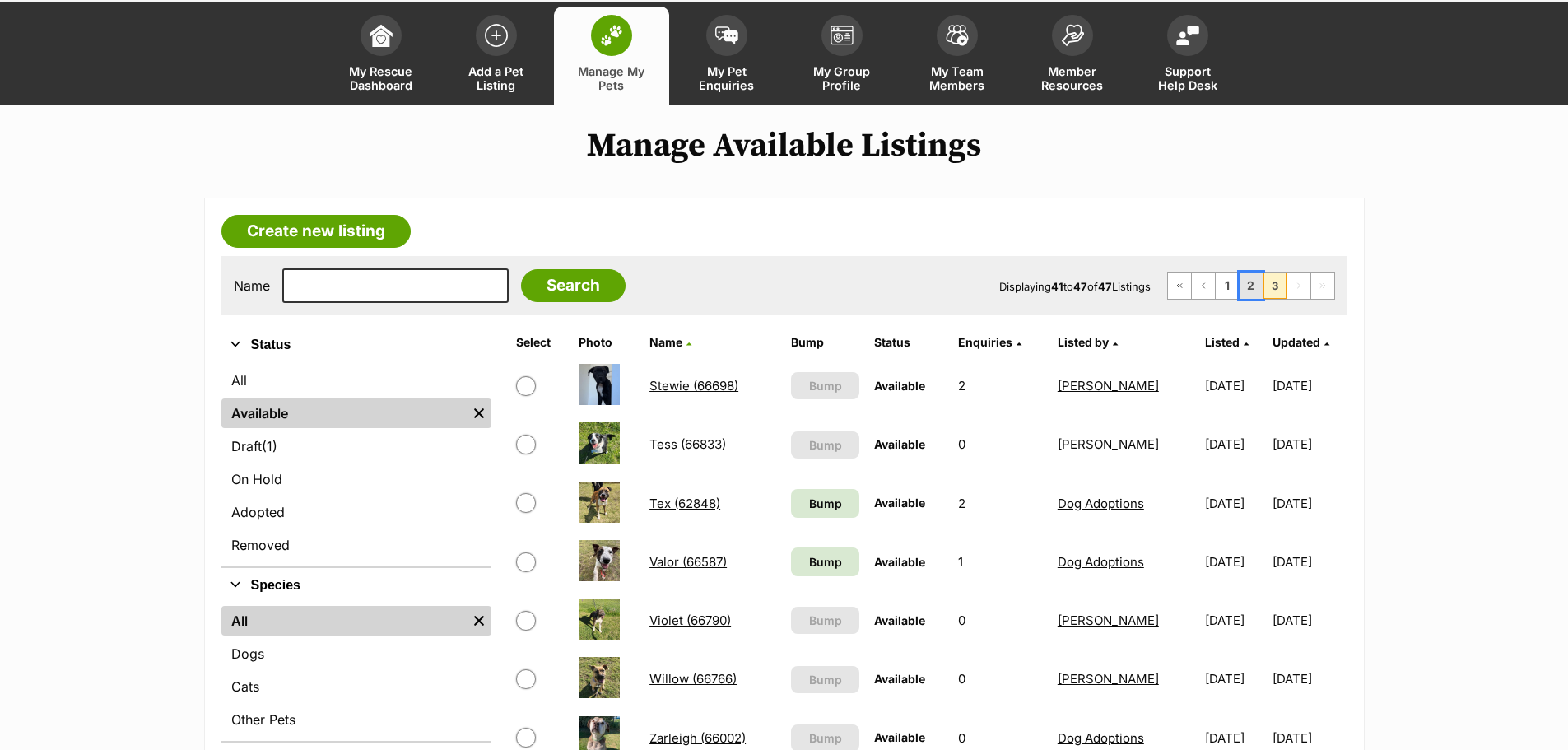
click at [1251, 295] on link "2" at bounding box center [1251, 285] width 23 height 26
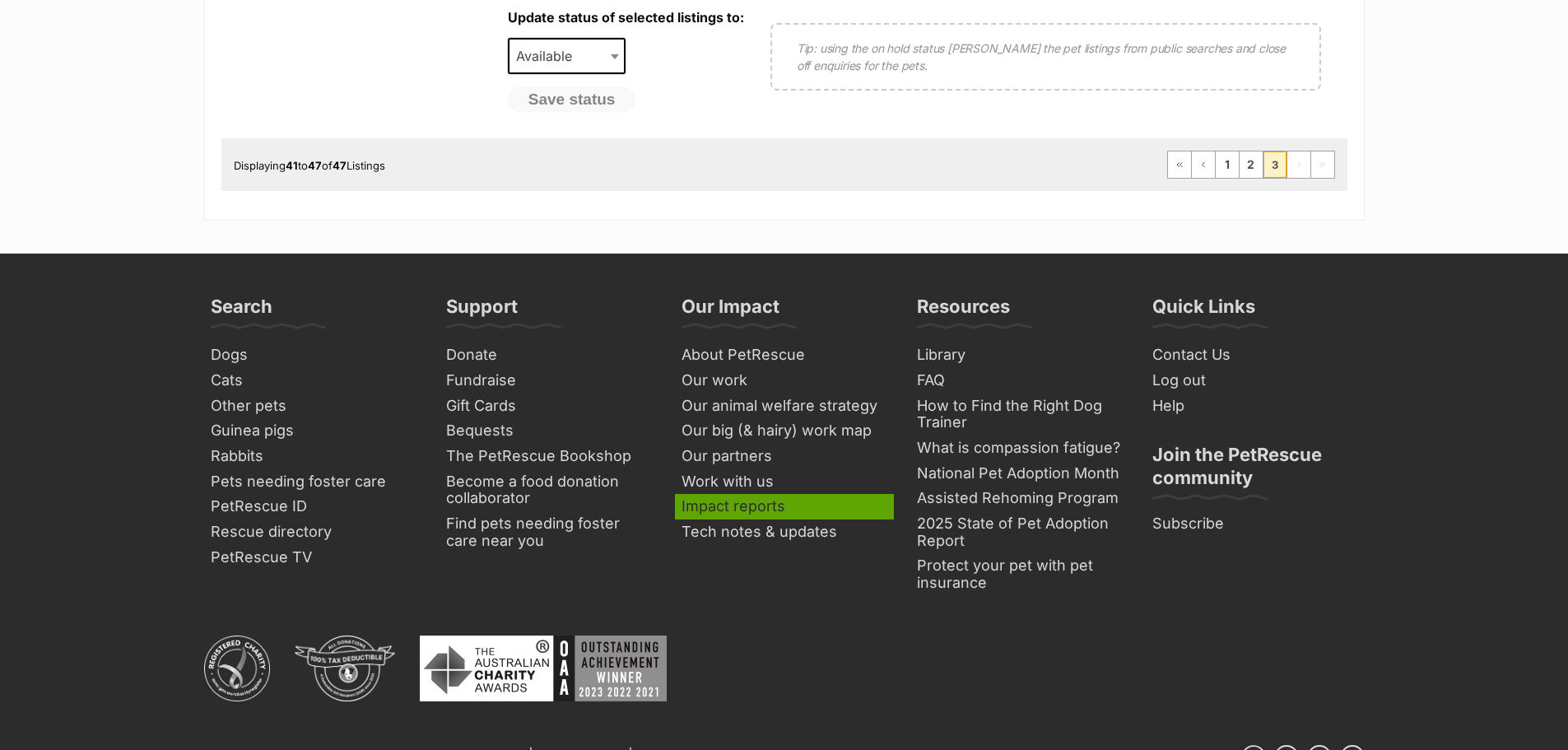
scroll to position [906, 0]
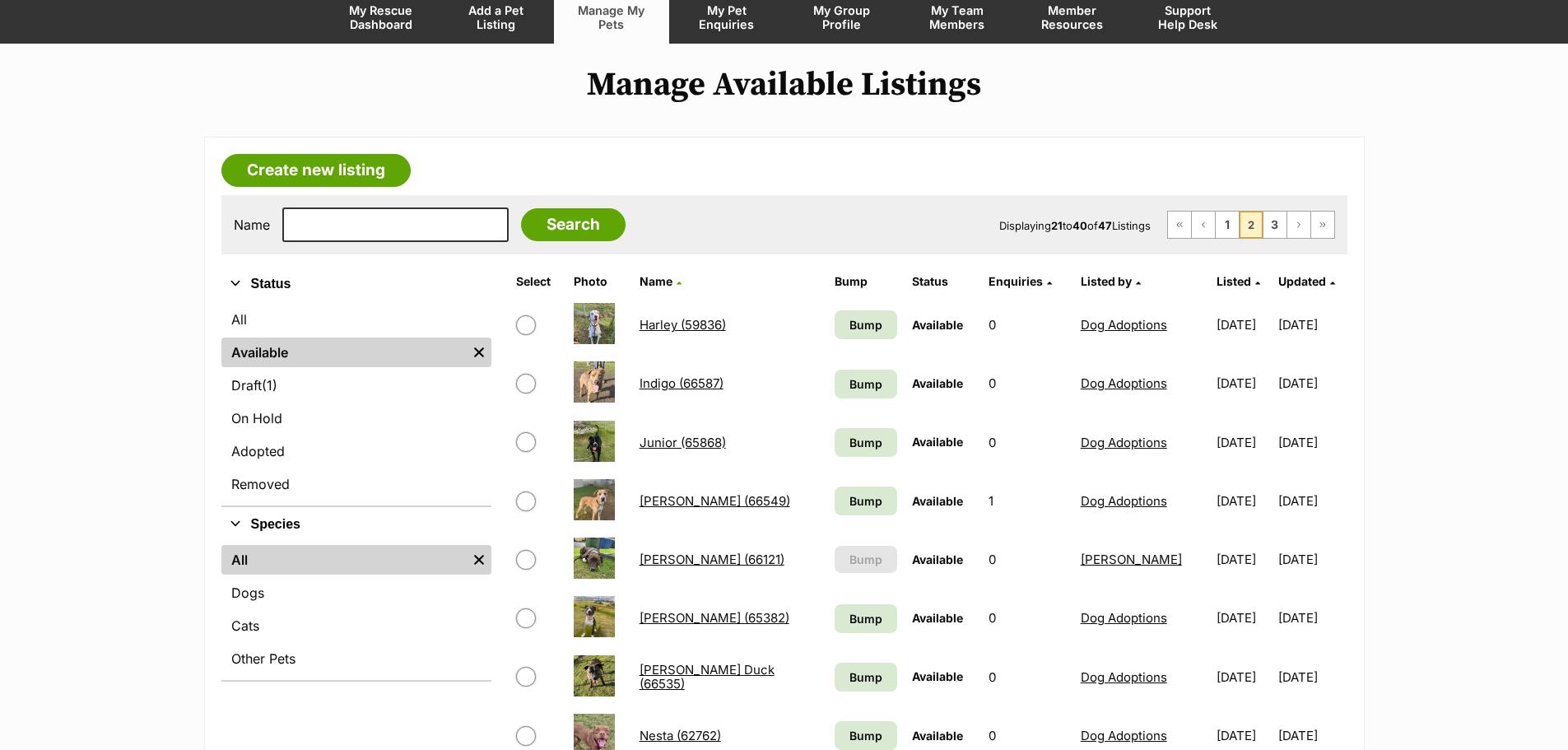
scroll to position [83, 0]
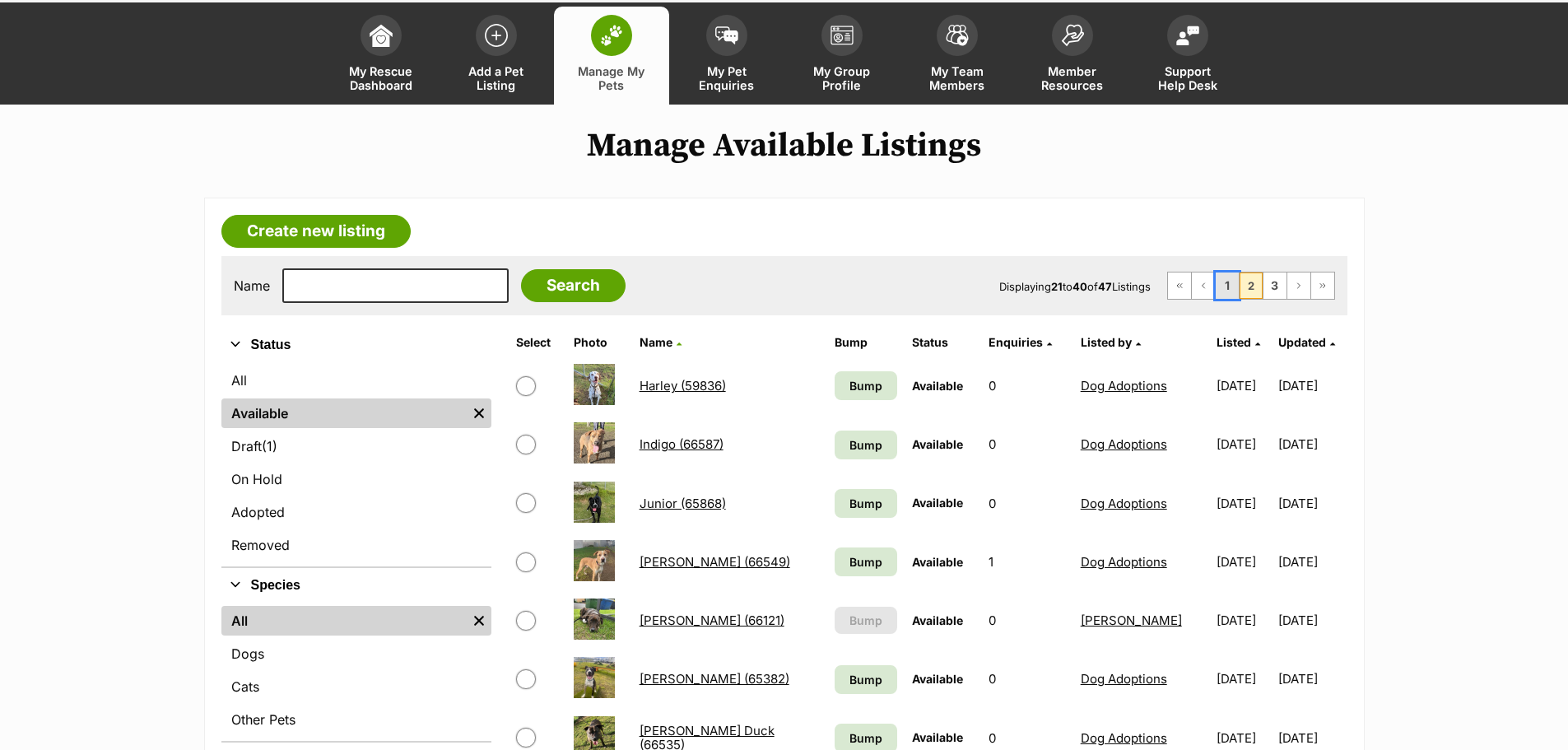
click at [1223, 290] on link "1" at bounding box center [1227, 285] width 23 height 26
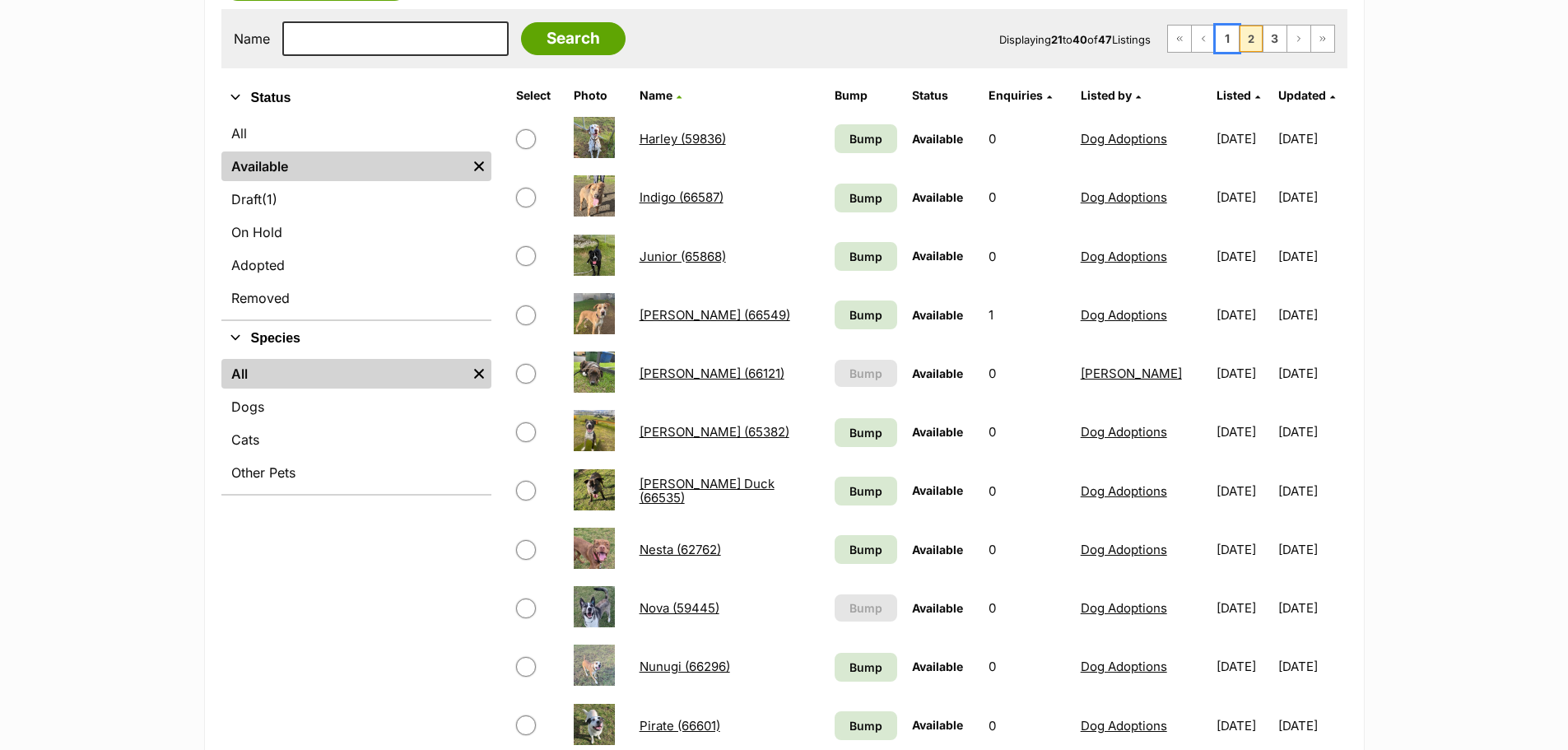
scroll to position [386, 0]
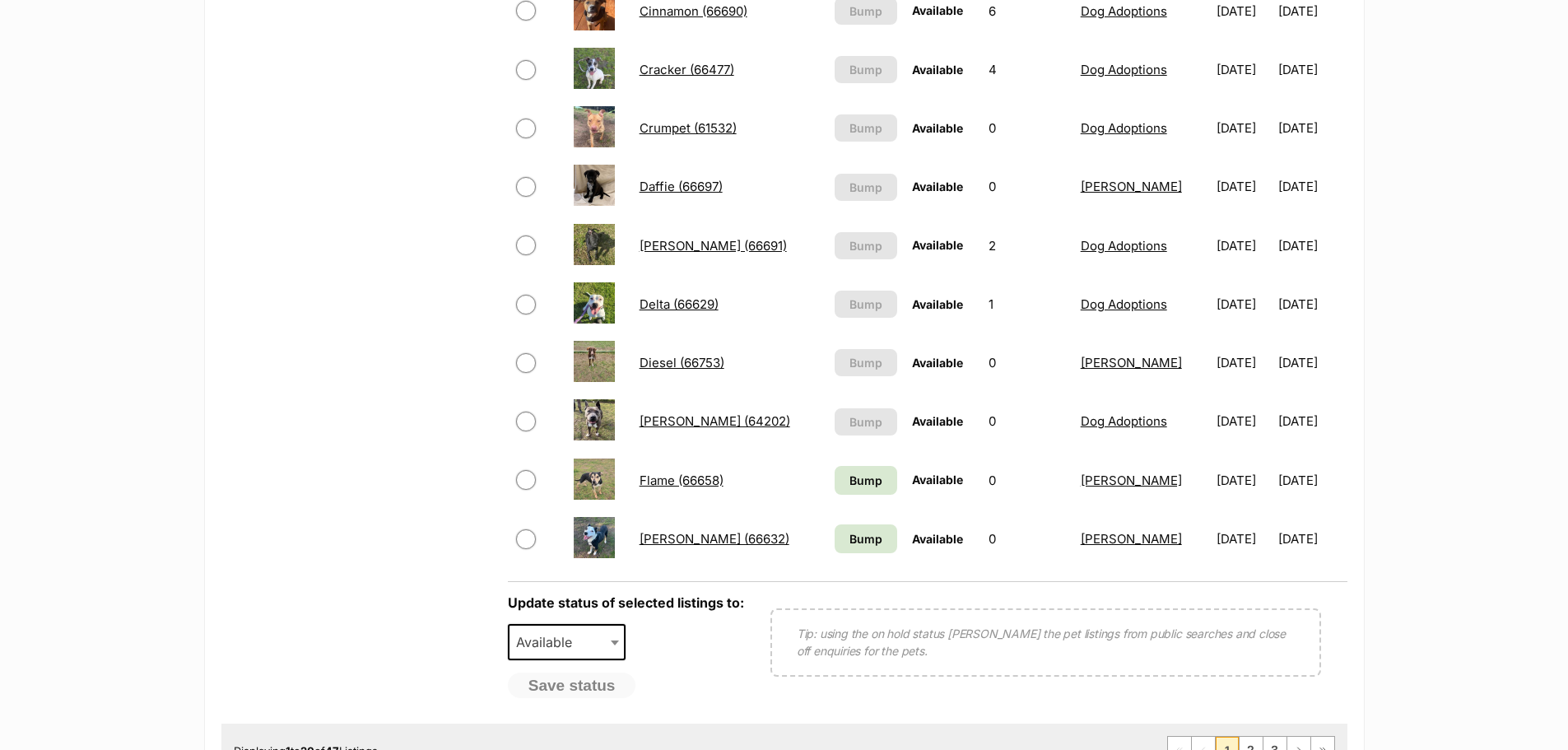
scroll to position [1070, 0]
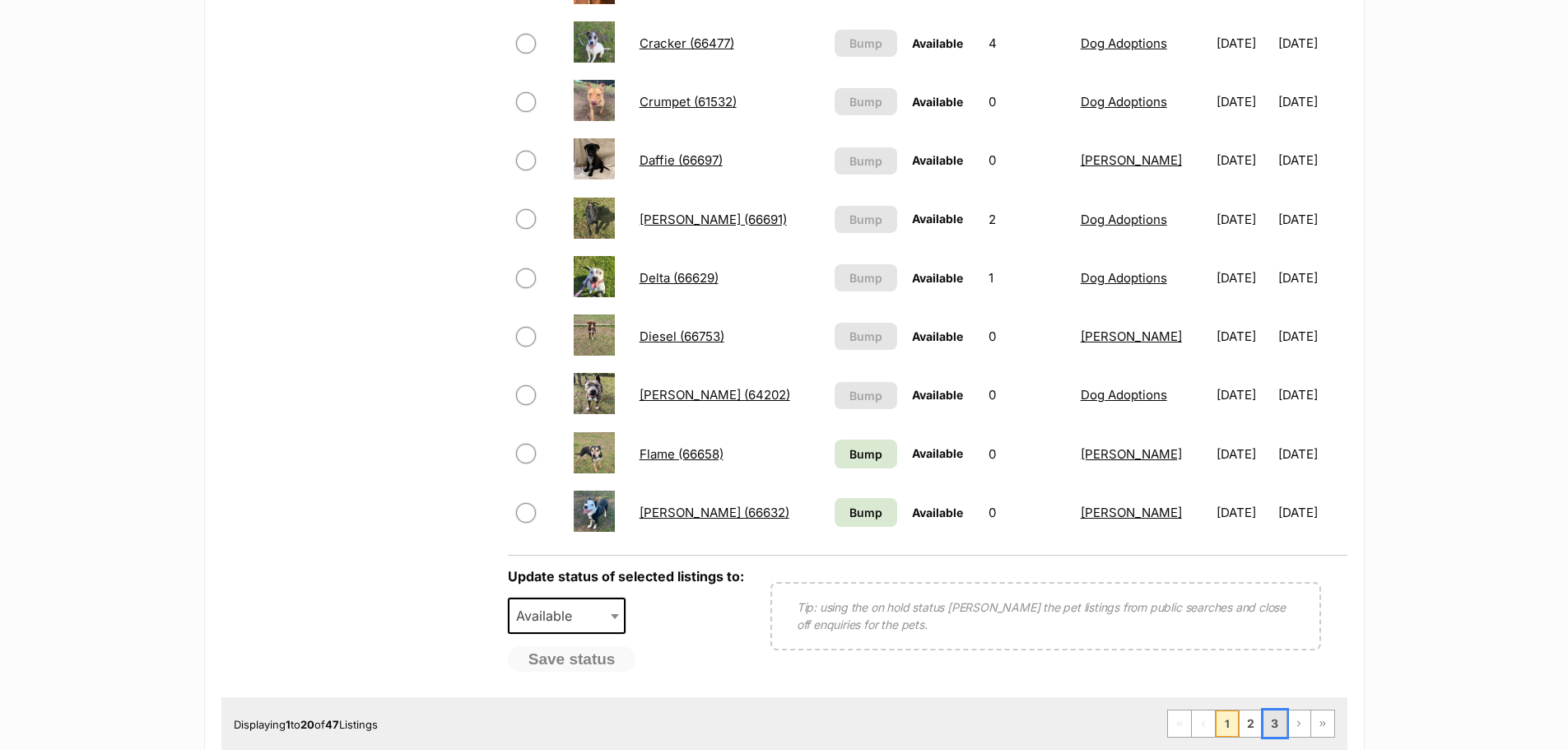
click at [1271, 724] on link "3" at bounding box center [1275, 724] width 23 height 26
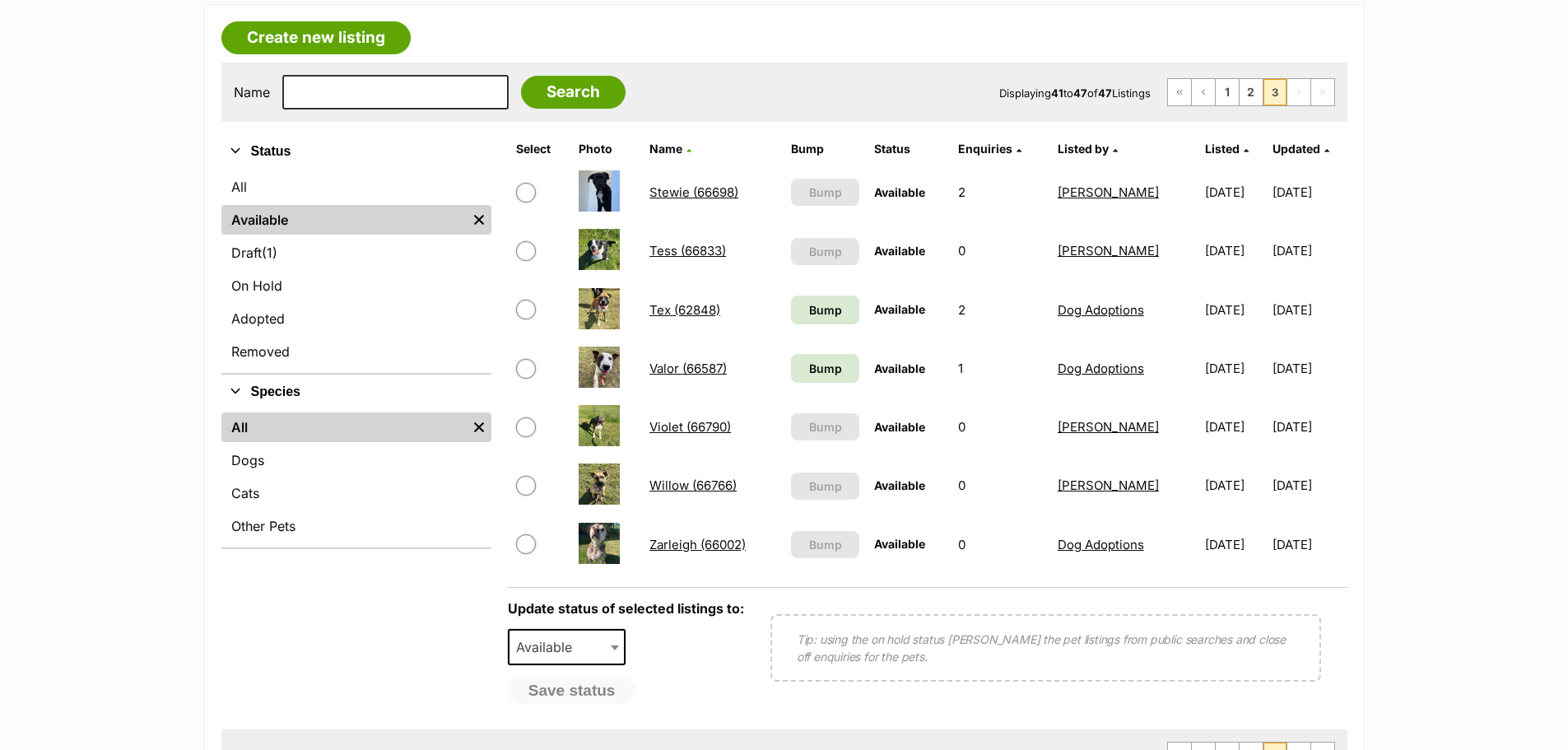
scroll to position [247, 0]
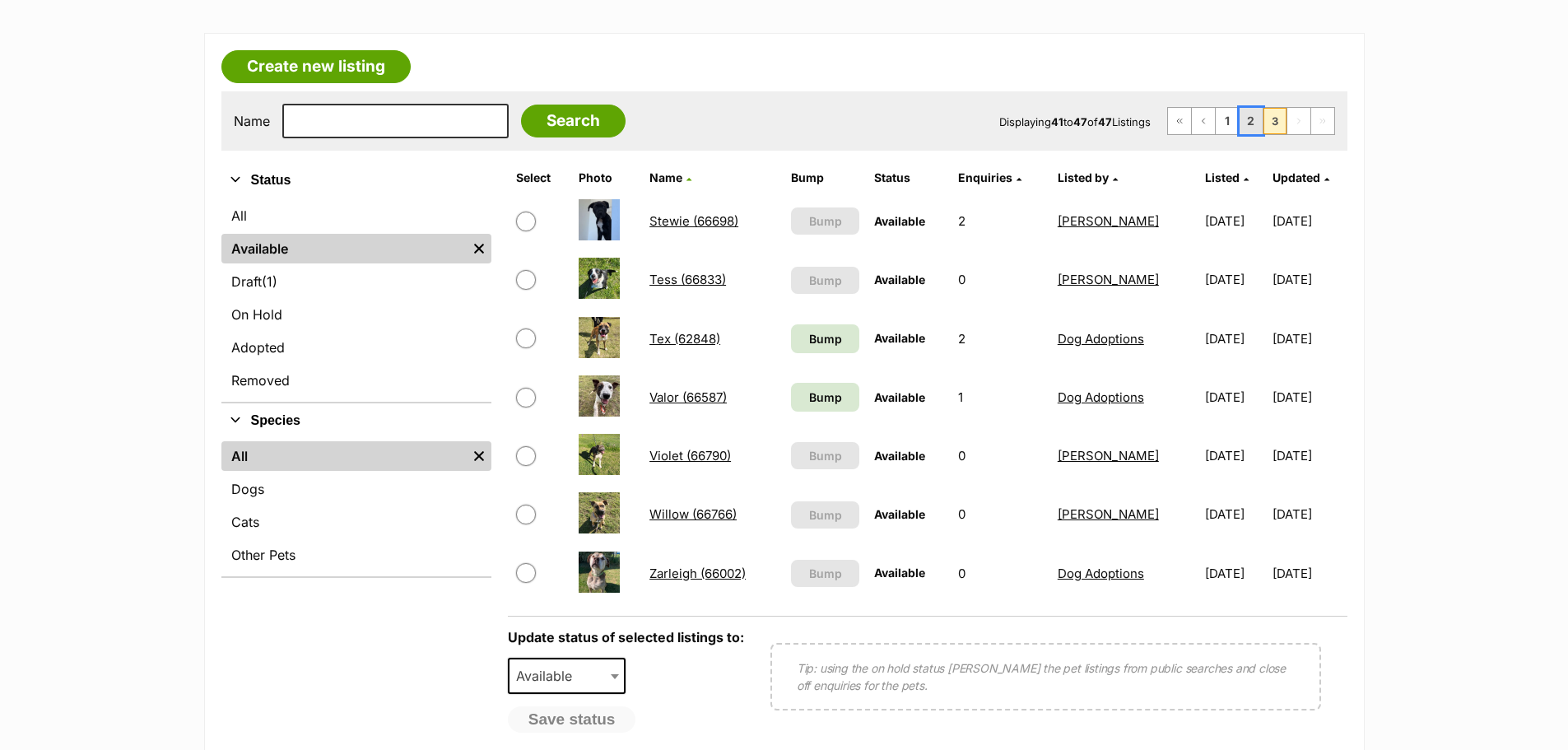
click at [1254, 130] on link "2" at bounding box center [1251, 121] width 23 height 26
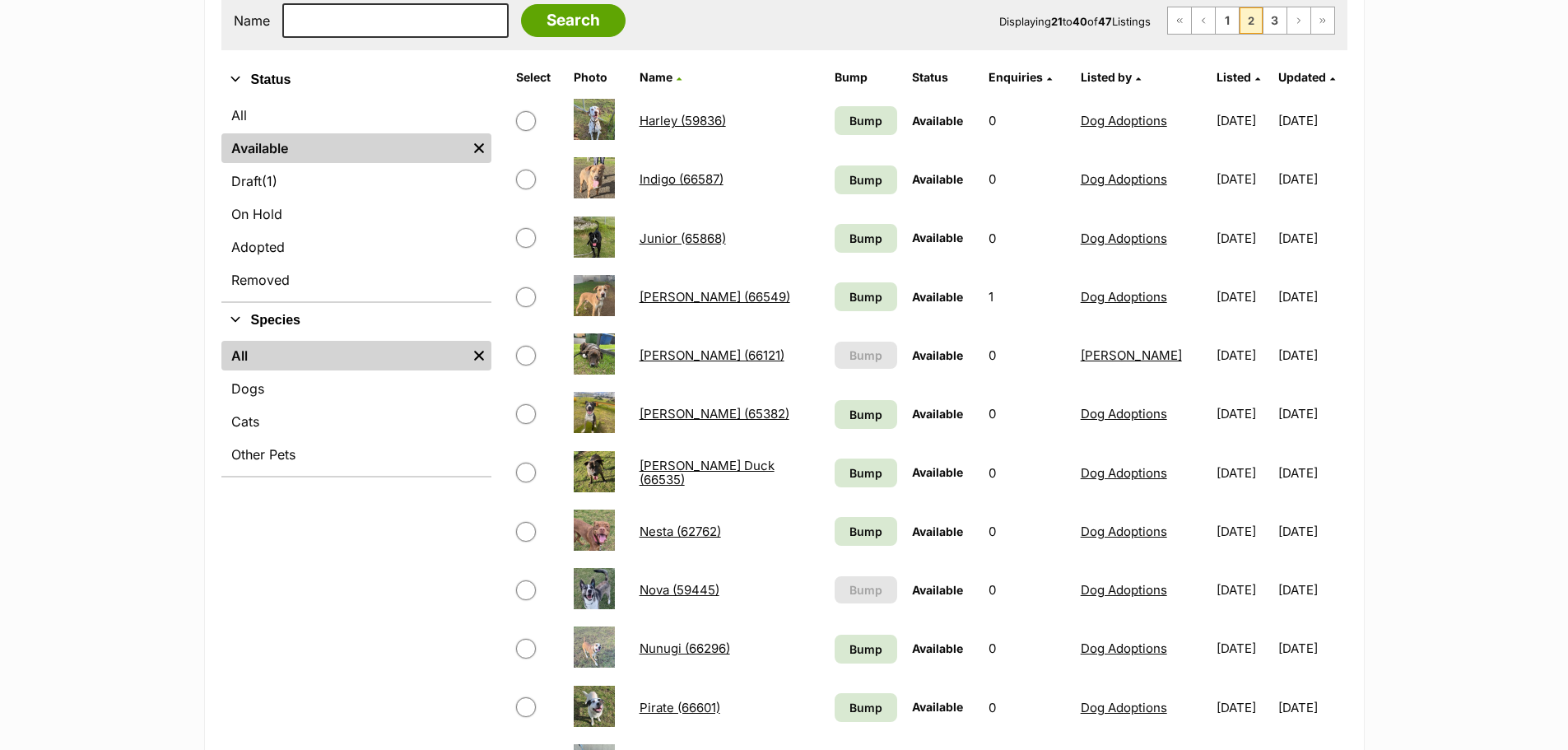
scroll to position [329, 0]
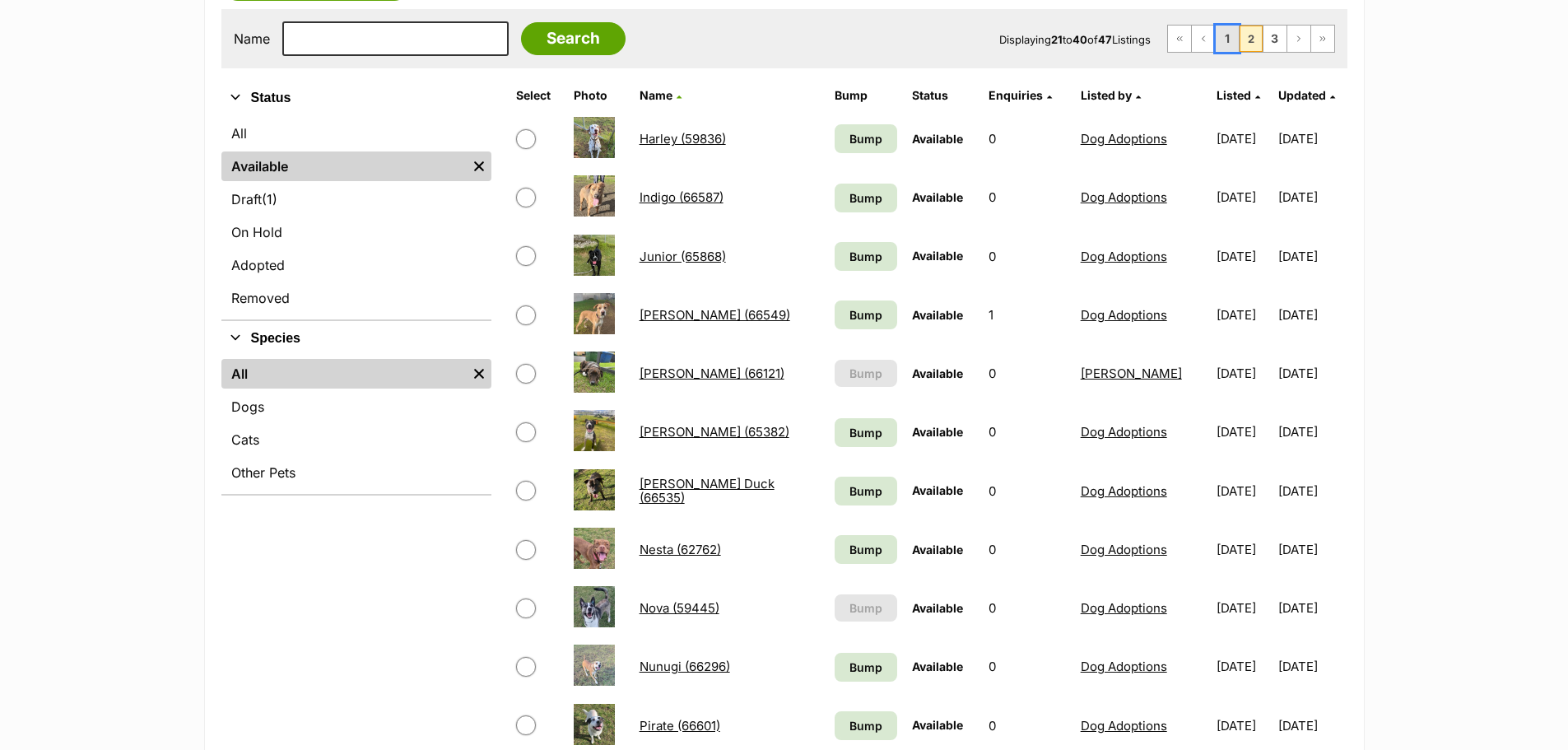
click at [1232, 34] on link "1" at bounding box center [1227, 39] width 23 height 26
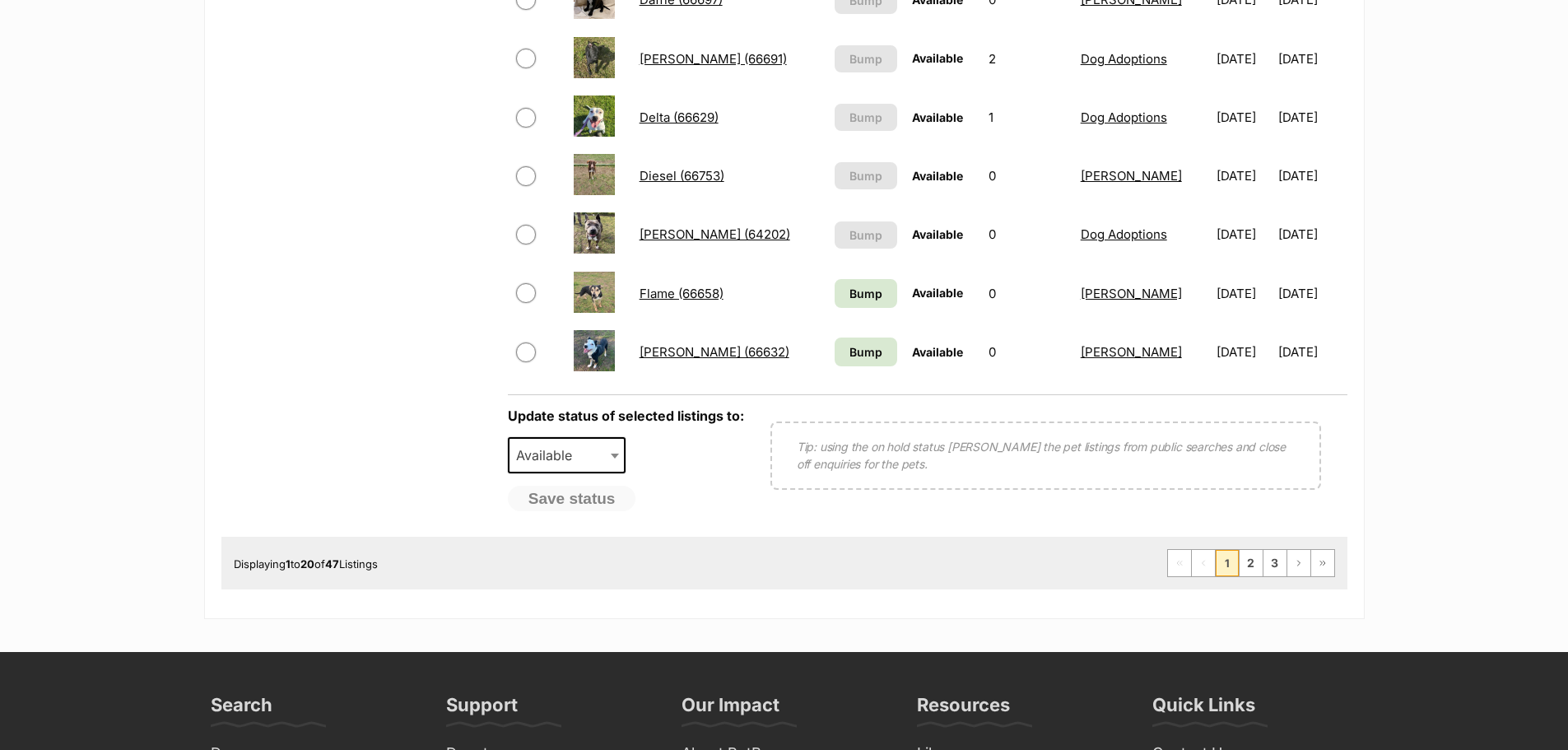
scroll to position [1235, 0]
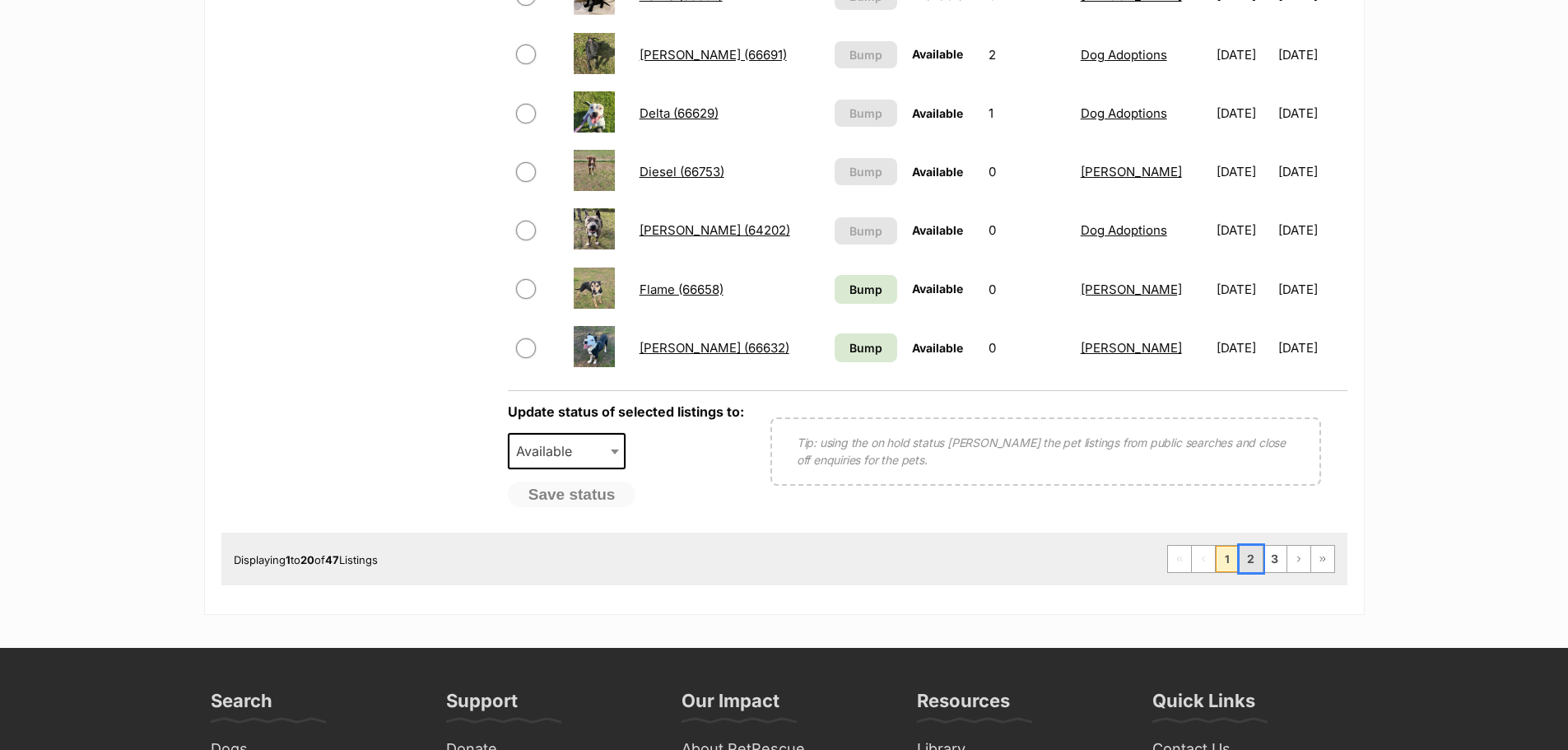
click at [1250, 559] on link "2" at bounding box center [1251, 559] width 23 height 26
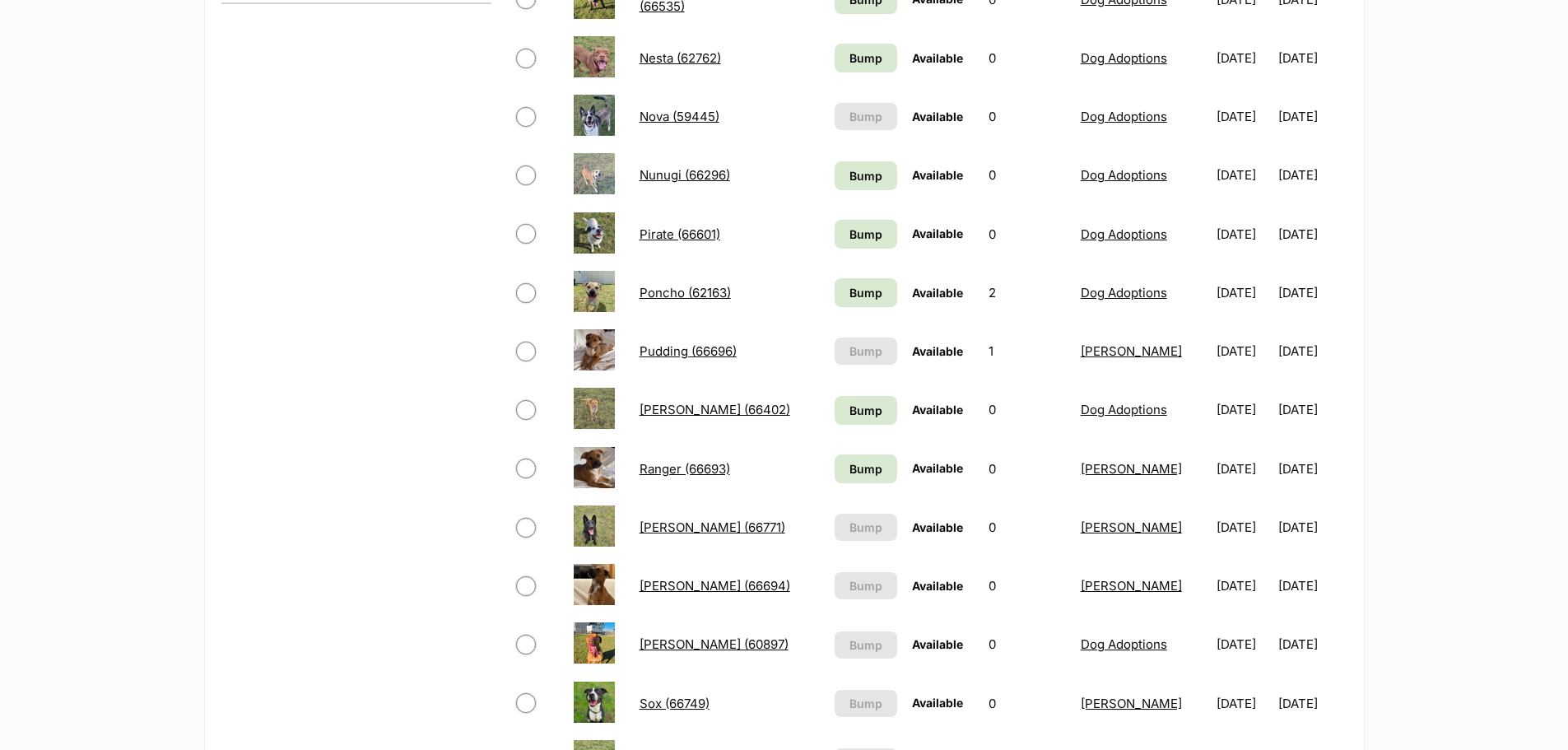
scroll to position [1070, 0]
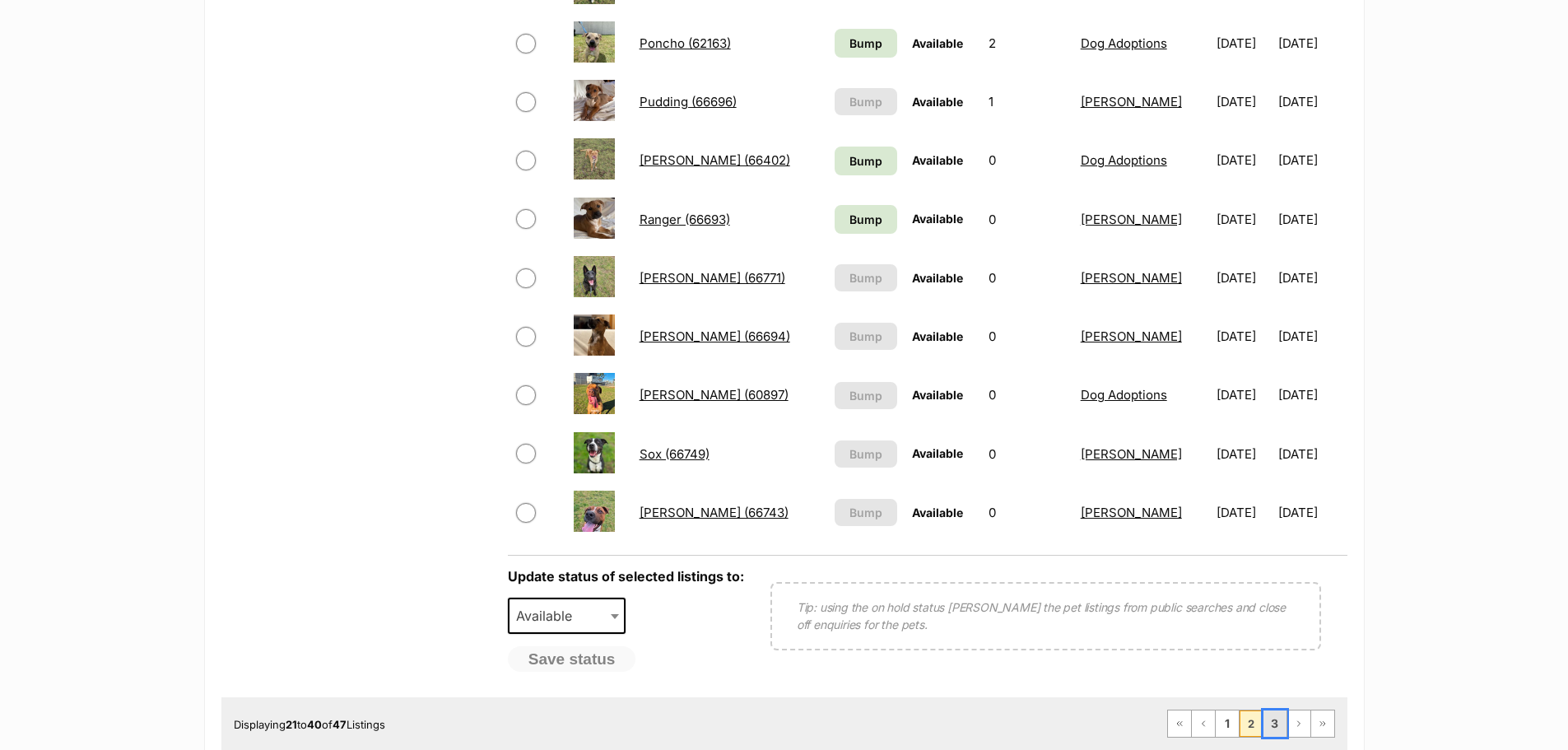
click at [1269, 718] on link "3" at bounding box center [1275, 724] width 23 height 26
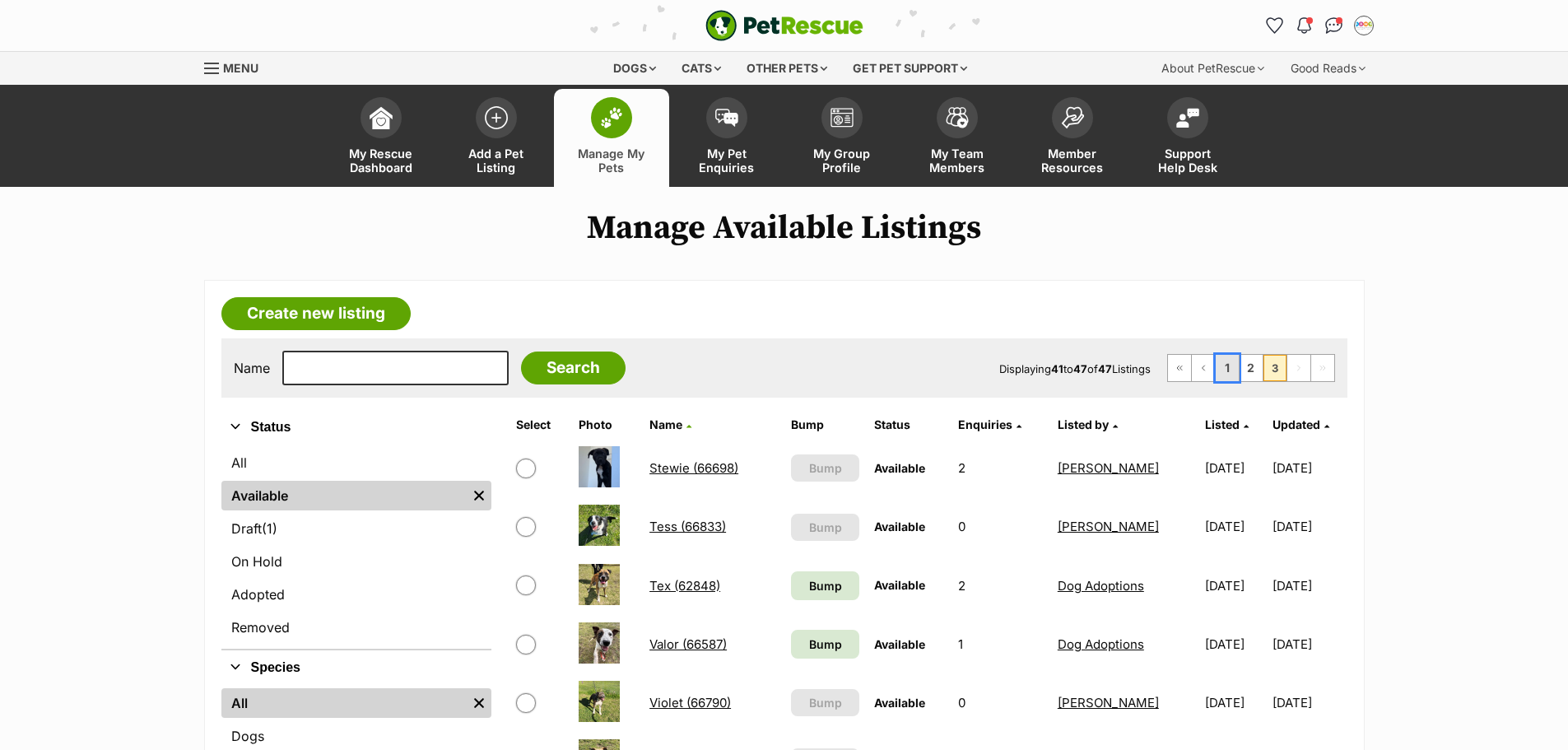
click at [1225, 367] on link "1" at bounding box center [1227, 368] width 23 height 26
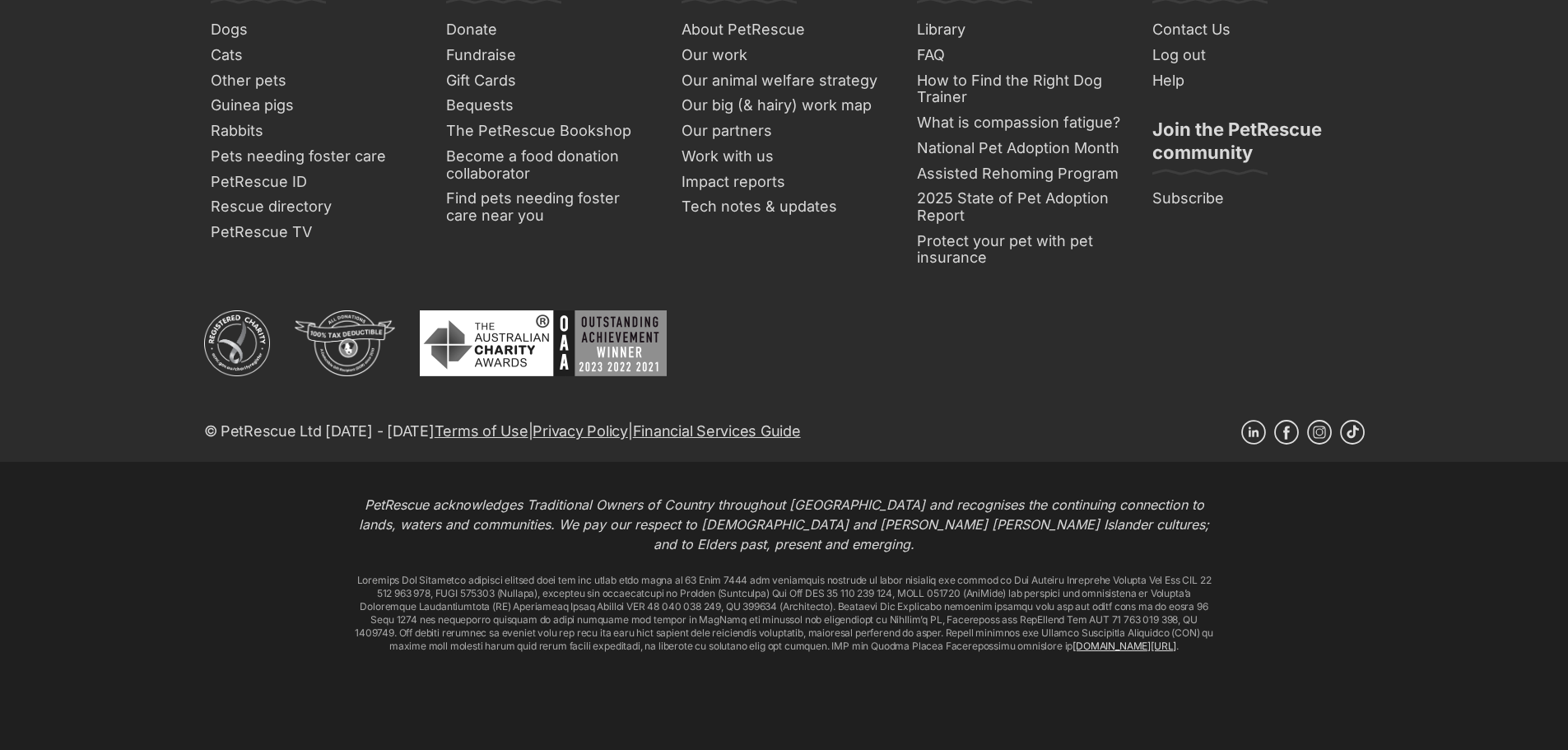
scroll to position [1955, 0]
